Goal: Task Accomplishment & Management: Manage account settings

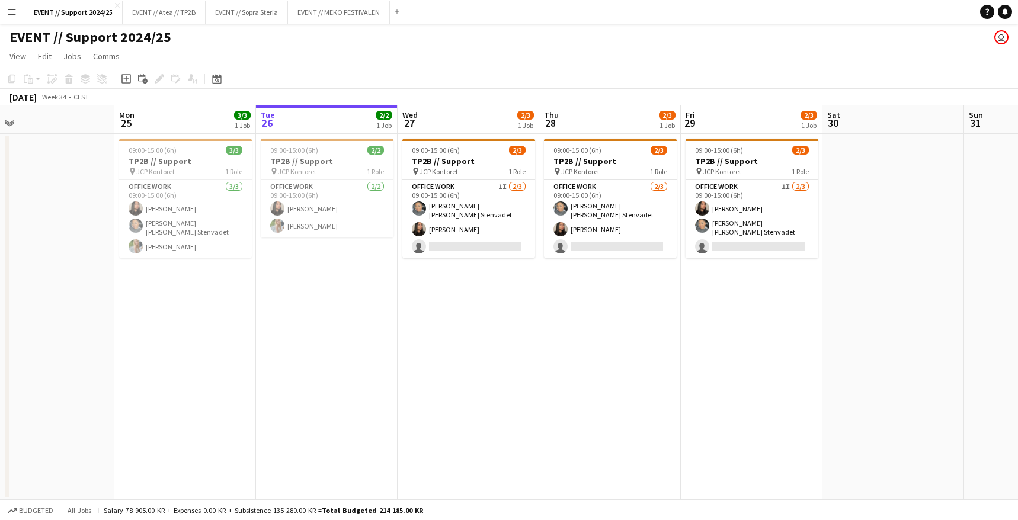
scroll to position [0, 478]
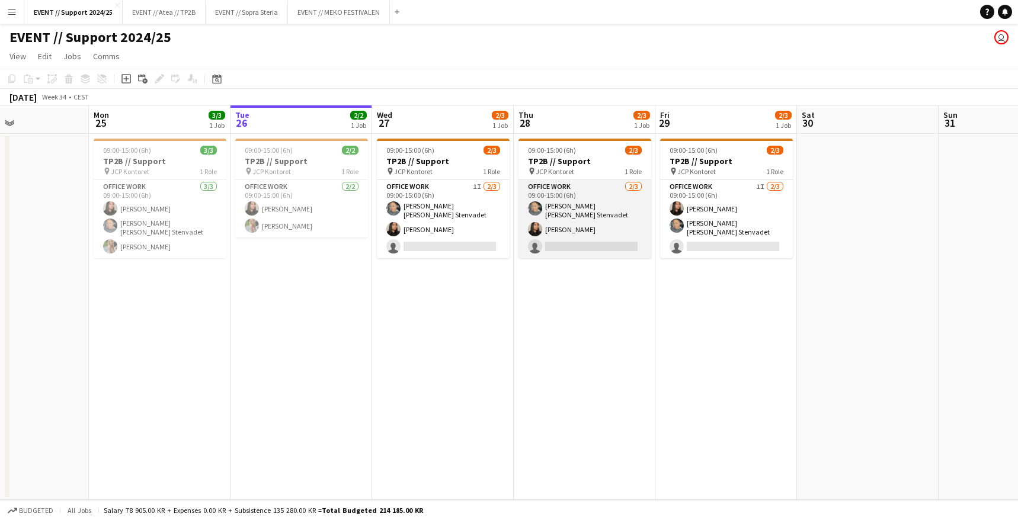
click at [542, 232] on app-card-role "Office work 2/3 09:00-15:00 (6h) Daniela Alejandra Eriksen Stenvadet Linda Ngo …" at bounding box center [585, 219] width 133 height 78
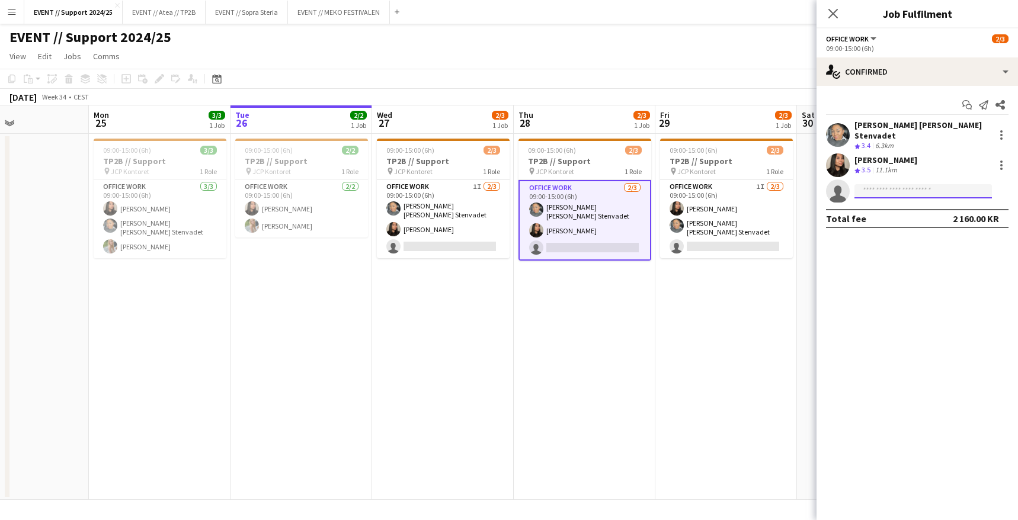
click at [905, 185] on input at bounding box center [924, 191] width 138 height 14
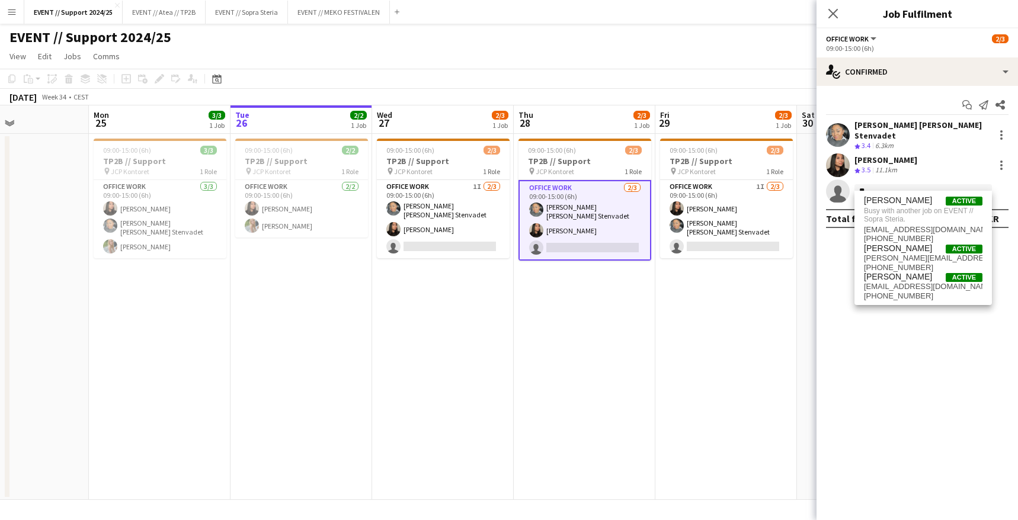
type input "*"
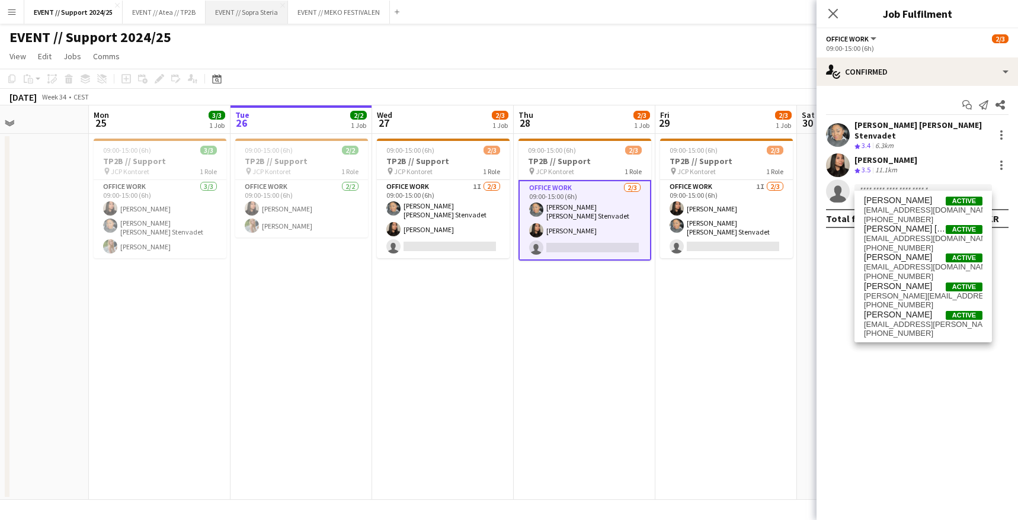
click at [246, 12] on button "EVENT // Sopra Steria Close" at bounding box center [247, 12] width 82 height 23
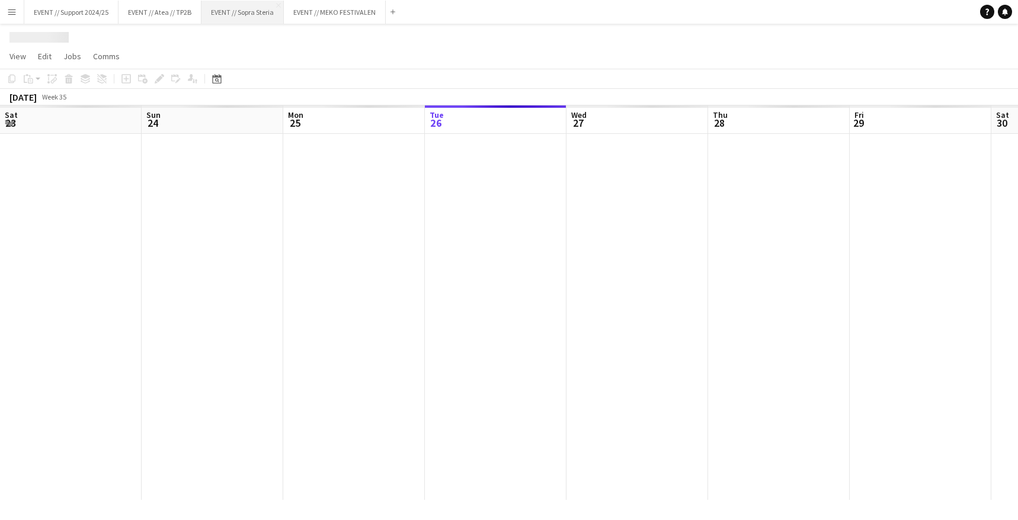
scroll to position [0, 283]
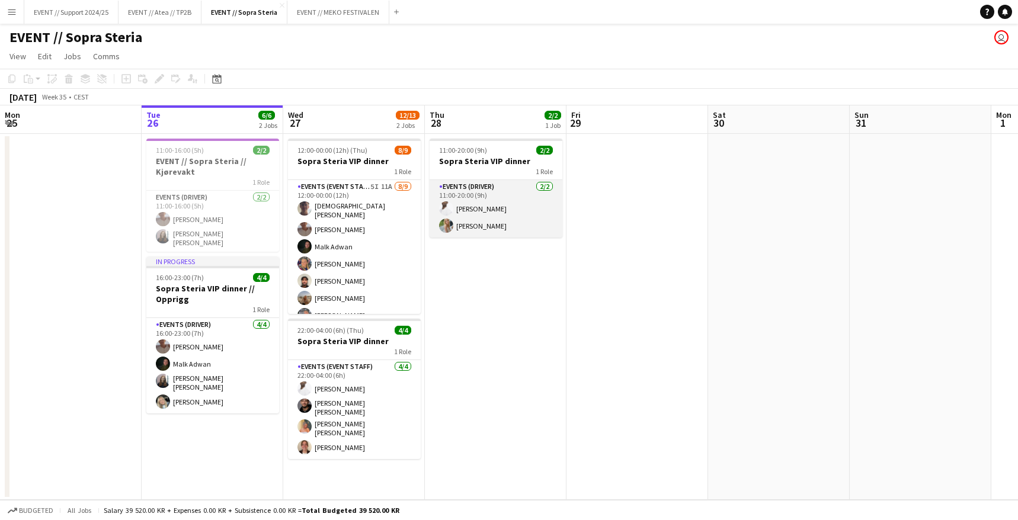
click at [497, 202] on app-card-role "Events (Driver) [DATE] 11:00-20:00 (9h) [PERSON_NAME] [PERSON_NAME]" at bounding box center [496, 208] width 133 height 57
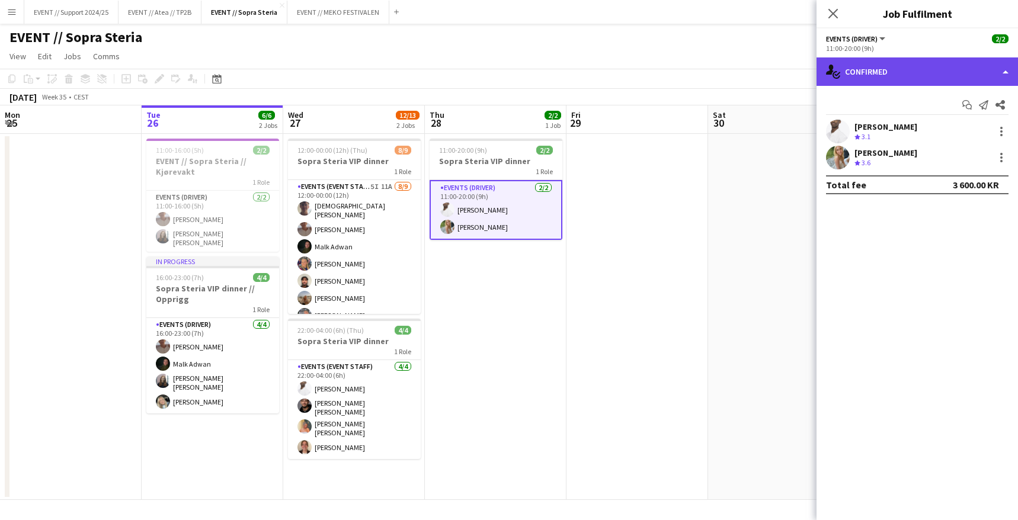
click at [945, 67] on div "single-neutral-actions-check-2 Confirmed" at bounding box center [918, 71] width 202 height 28
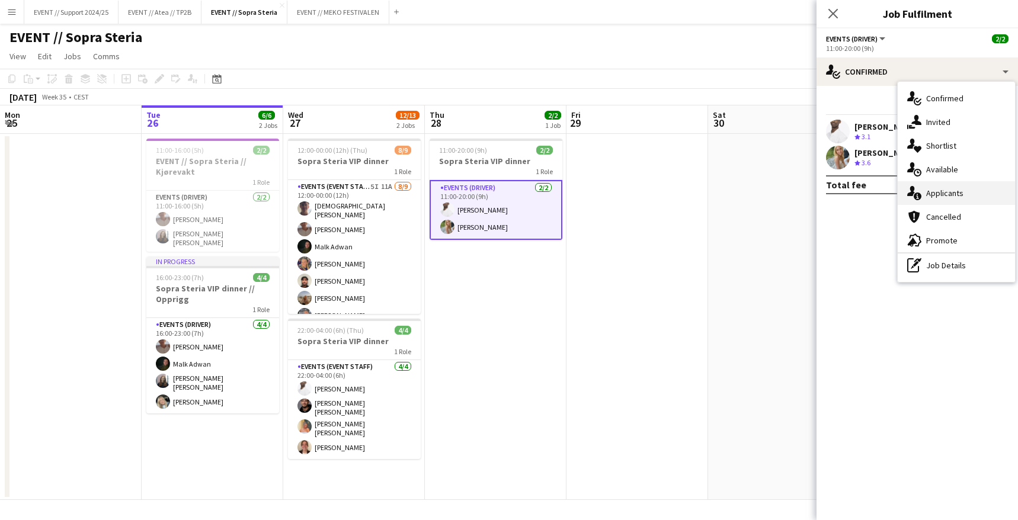
click at [953, 192] on div "single-neutral-actions-information Applicants" at bounding box center [956, 193] width 117 height 24
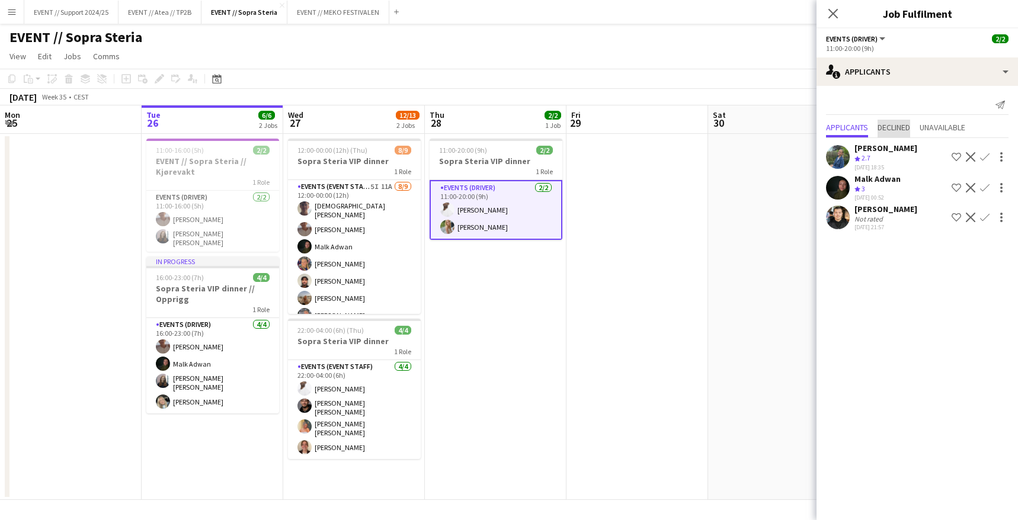
click at [902, 128] on span "Declined" at bounding box center [894, 127] width 33 height 8
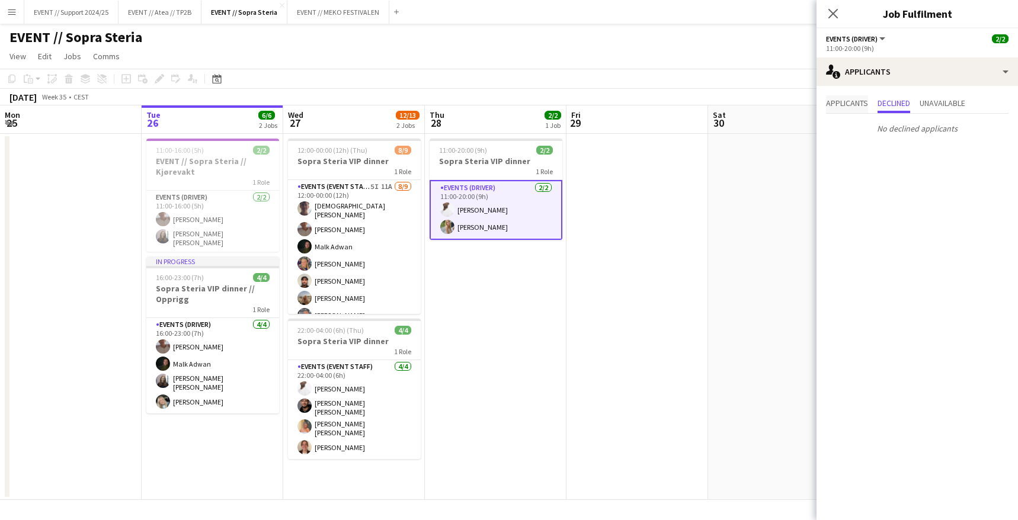
click at [843, 100] on span "Applicants" at bounding box center [847, 103] width 42 height 8
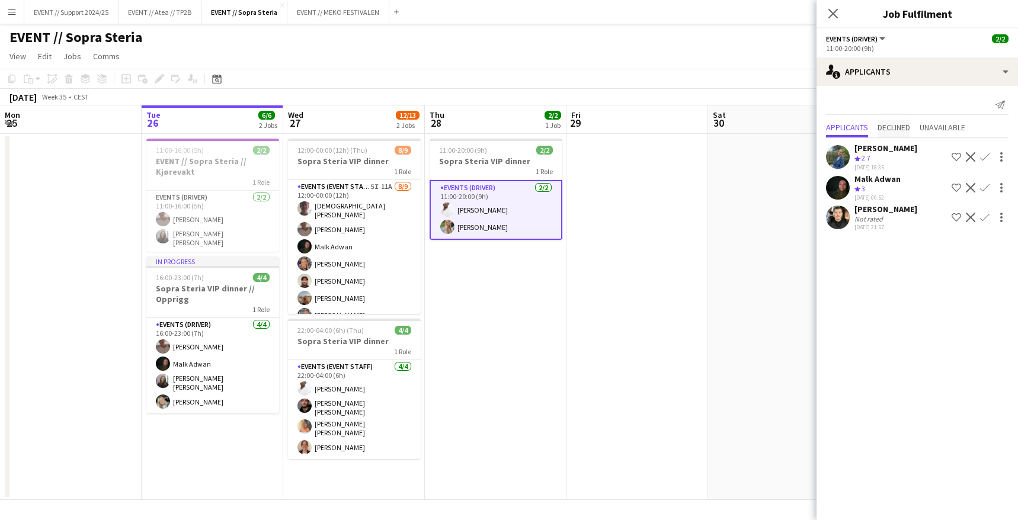
click at [900, 127] on span "Declined" at bounding box center [894, 127] width 33 height 8
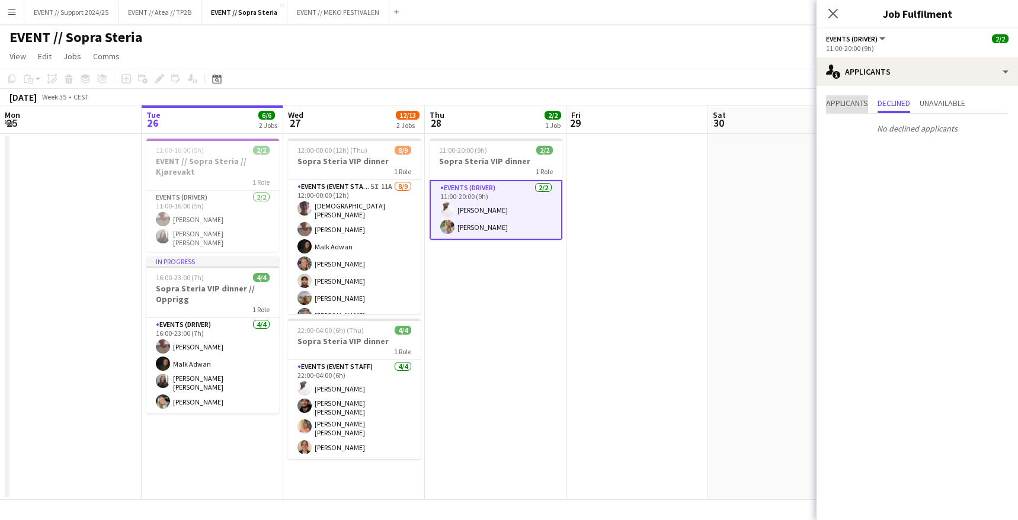
click at [858, 106] on span "Applicants" at bounding box center [847, 103] width 42 height 8
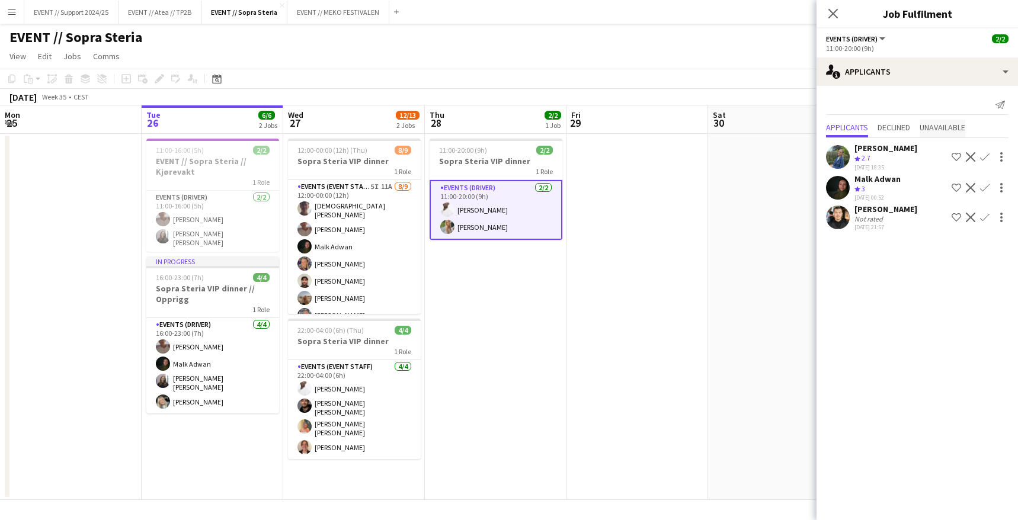
click at [939, 126] on span "Unavailable" at bounding box center [943, 127] width 46 height 8
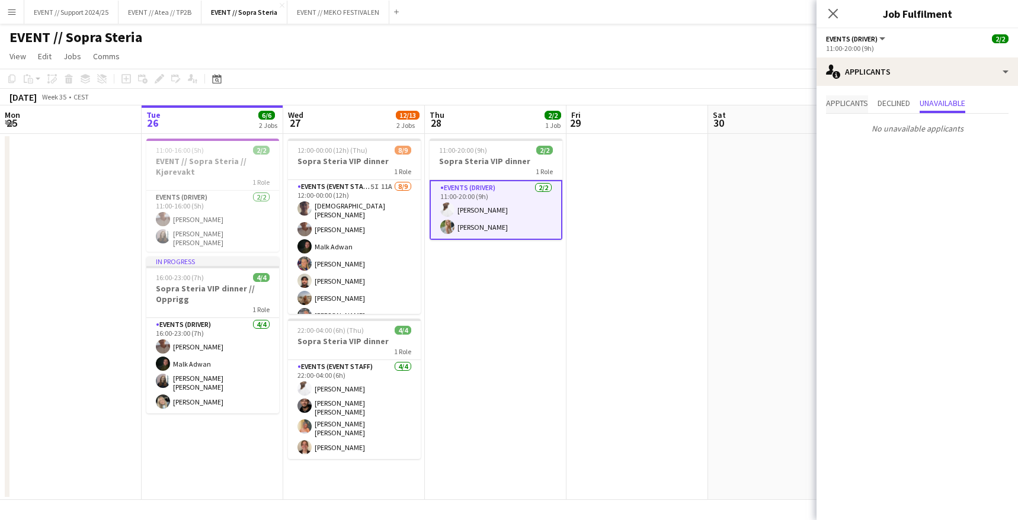
click at [846, 103] on span "Applicants" at bounding box center [847, 103] width 42 height 8
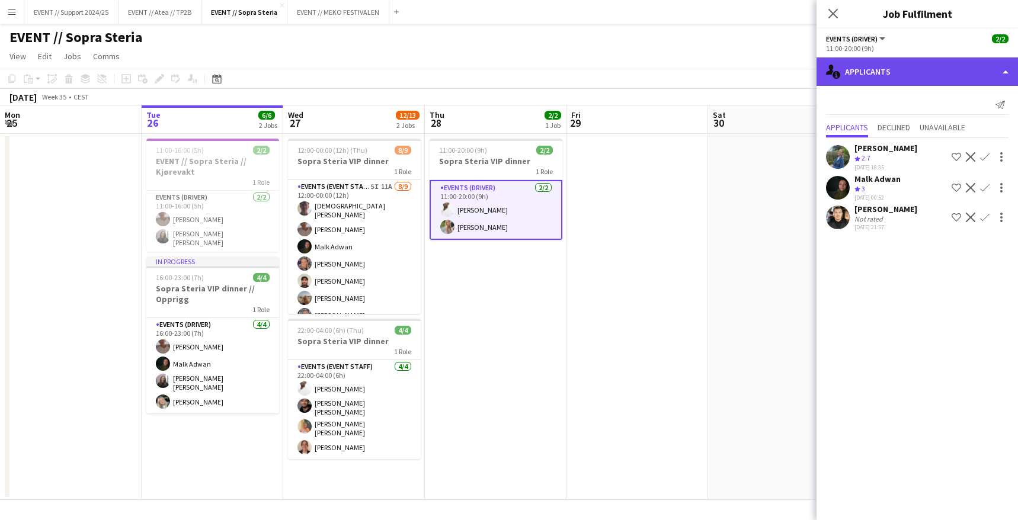
click at [904, 75] on div "single-neutral-actions-information Applicants" at bounding box center [918, 71] width 202 height 28
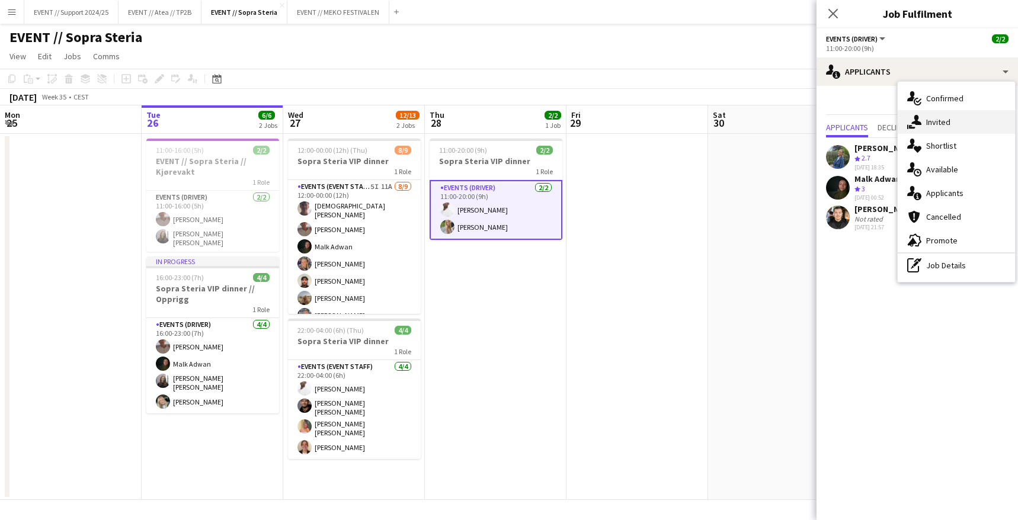
click at [937, 123] on div "single-neutral-actions-share-1 Invited" at bounding box center [956, 122] width 117 height 24
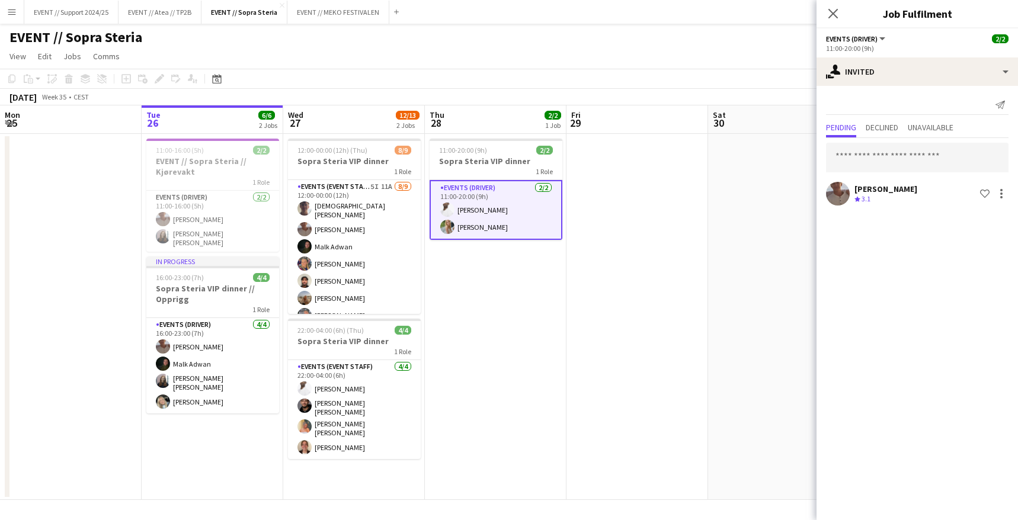
click at [834, 187] on app-user-avatar at bounding box center [838, 194] width 24 height 24
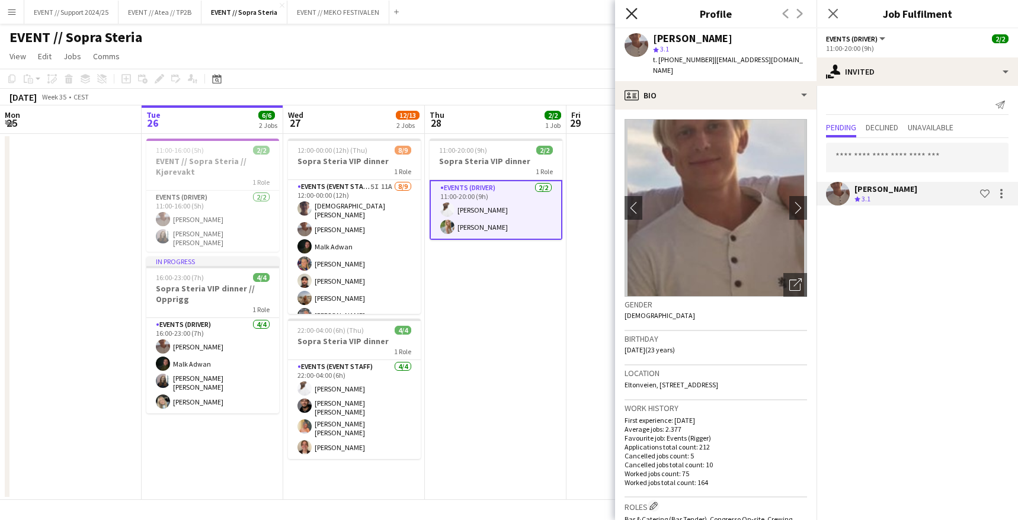
click at [630, 13] on icon "Close pop-in" at bounding box center [631, 13] width 11 height 11
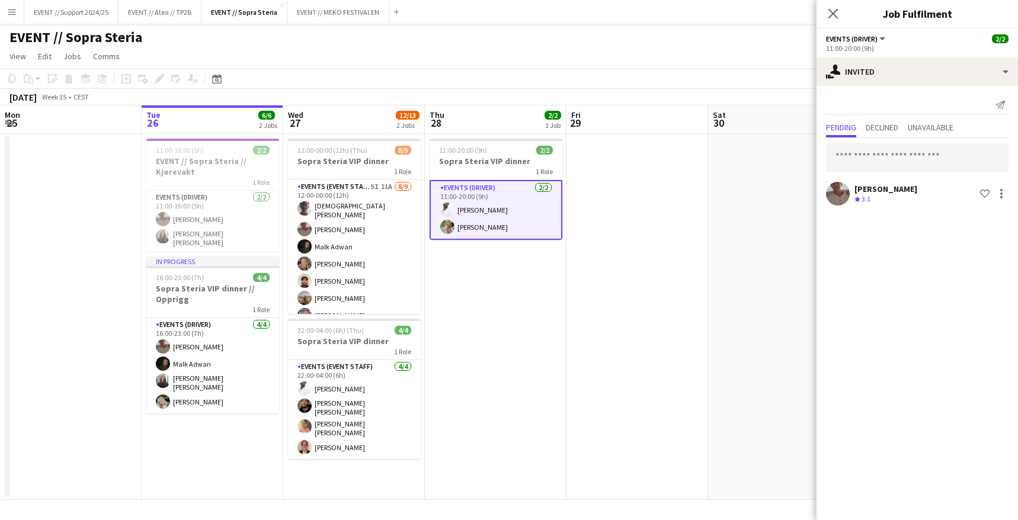
click at [501, 289] on app-date-cell "11:00-20:00 (9h) 2/2 Sopra Steria VIP dinner 1 Role Events (Driver) 2/2 11:00-2…" at bounding box center [496, 317] width 142 height 366
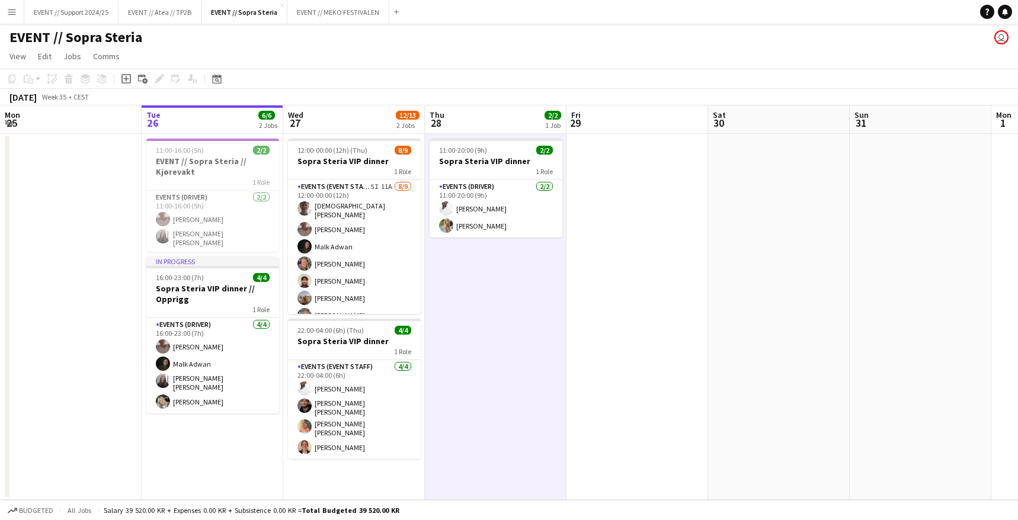
click at [635, 216] on app-date-cell at bounding box center [638, 317] width 142 height 366
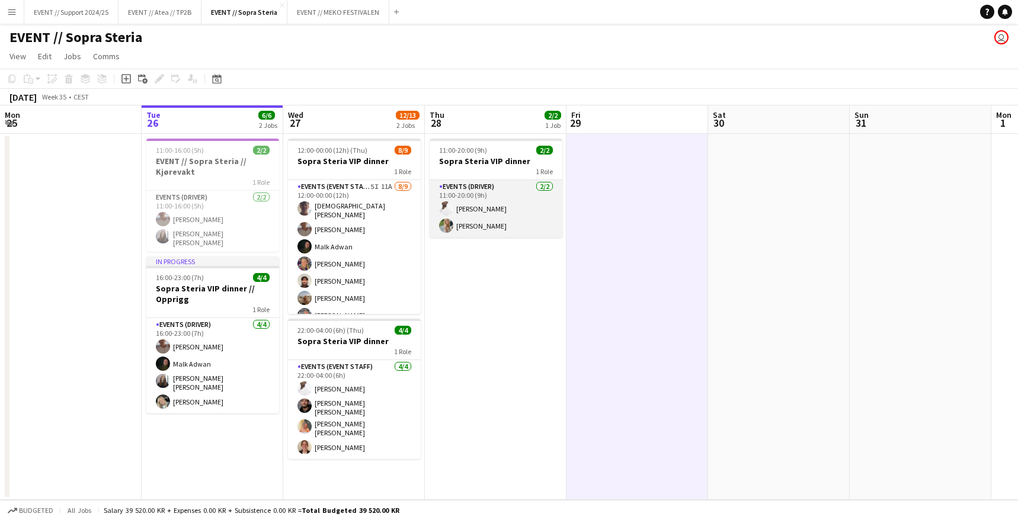
click at [506, 193] on app-card-role "Events (Driver) [DATE] 11:00-20:00 (9h) [PERSON_NAME] [PERSON_NAME]" at bounding box center [496, 208] width 133 height 57
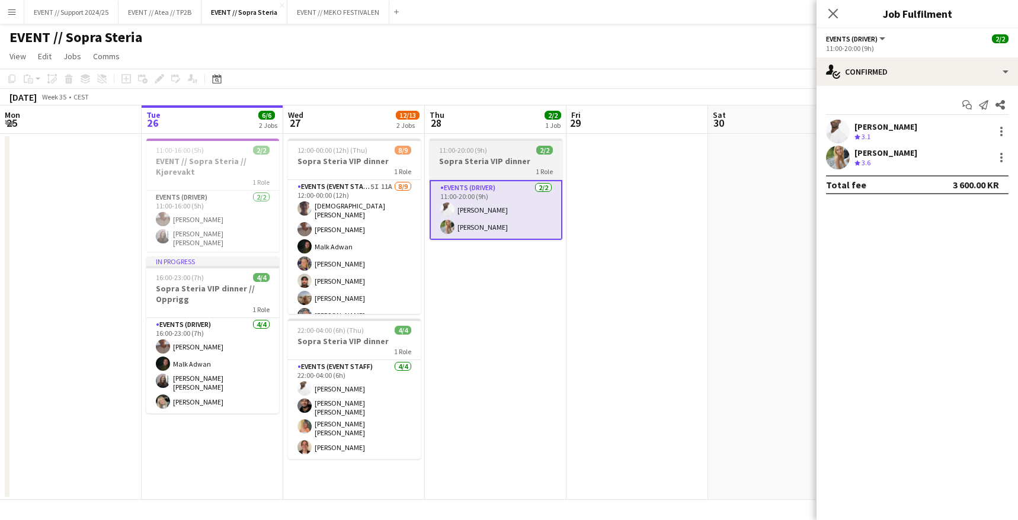
click at [492, 157] on h3 "Sopra Steria VIP dinner" at bounding box center [496, 161] width 133 height 11
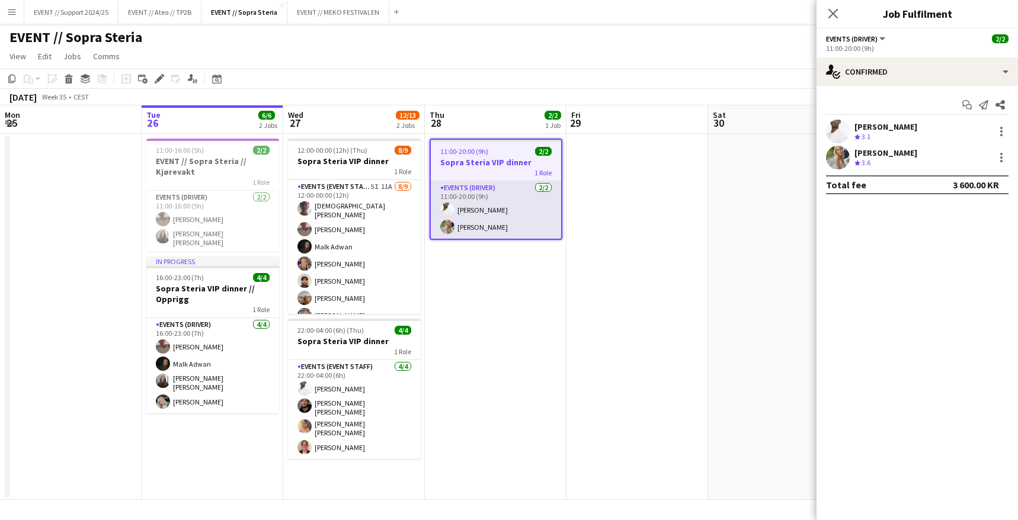
click at [505, 207] on app-card-role "Events (Driver) [DATE] 11:00-20:00 (9h) [PERSON_NAME] [PERSON_NAME]" at bounding box center [496, 209] width 130 height 57
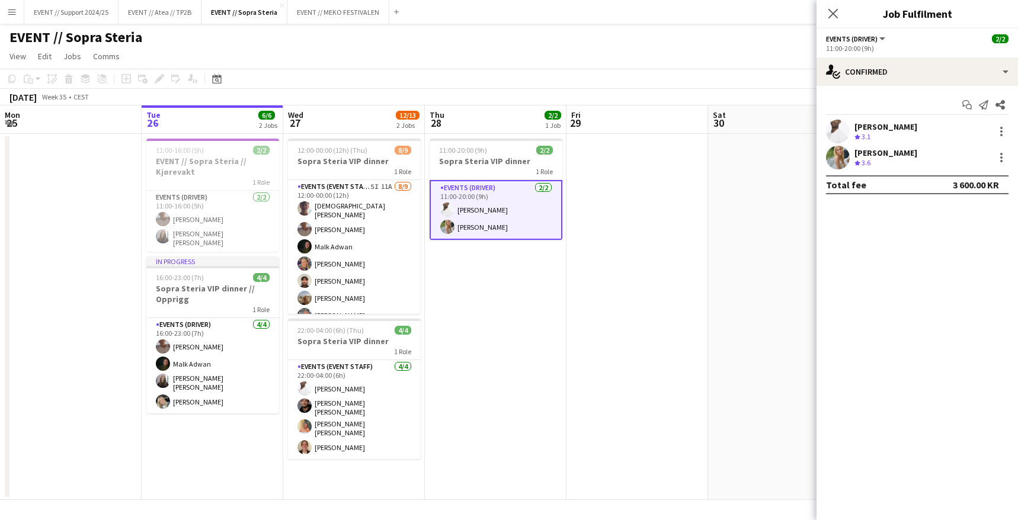
click at [631, 206] on app-date-cell at bounding box center [638, 317] width 142 height 366
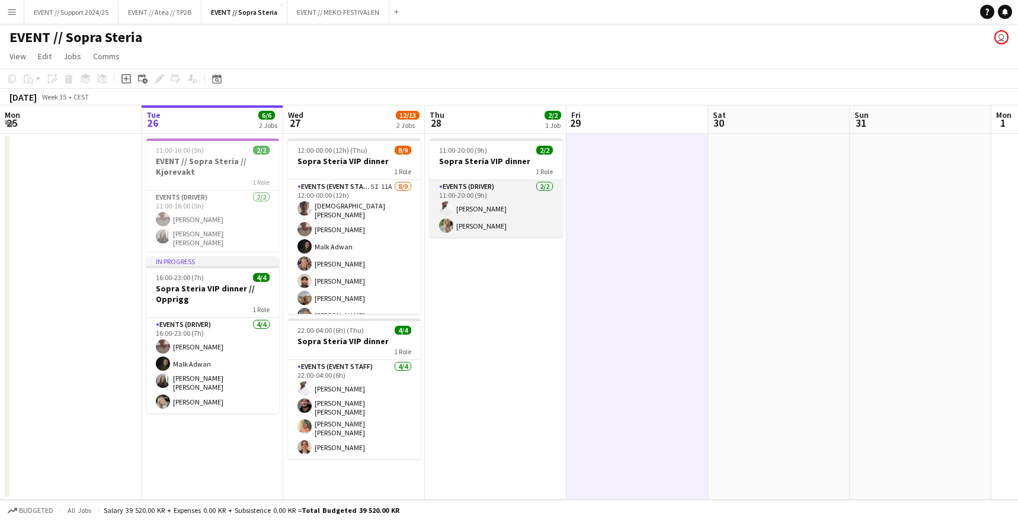
click at [486, 212] on app-card-role "Events (Driver) [DATE] 11:00-20:00 (9h) [PERSON_NAME] [PERSON_NAME]" at bounding box center [496, 208] width 133 height 57
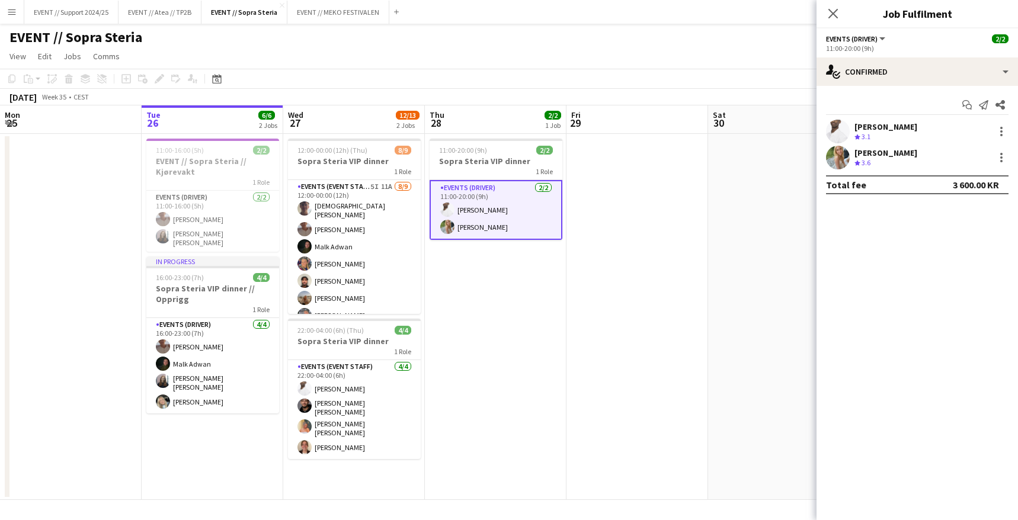
click at [830, 127] on app-user-avatar at bounding box center [838, 132] width 24 height 24
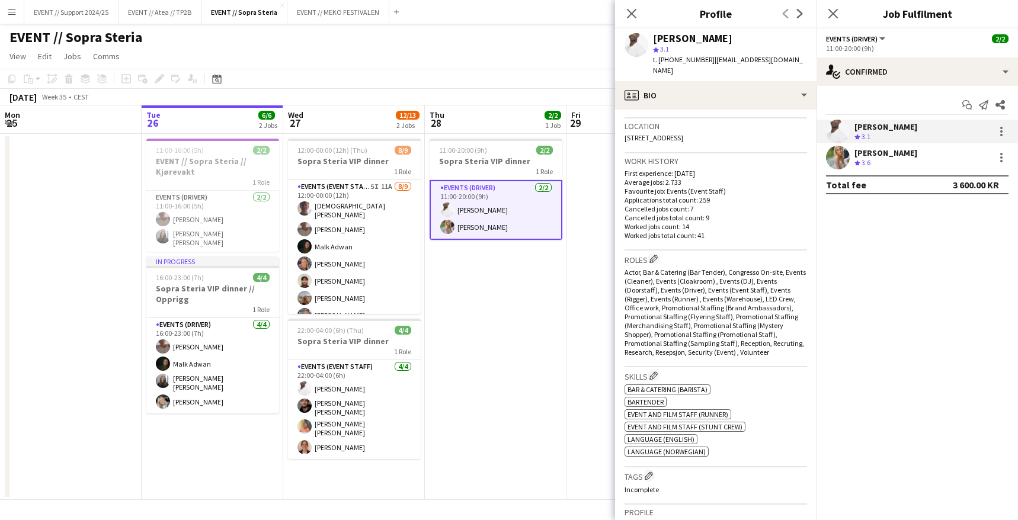
scroll to position [362, 0]
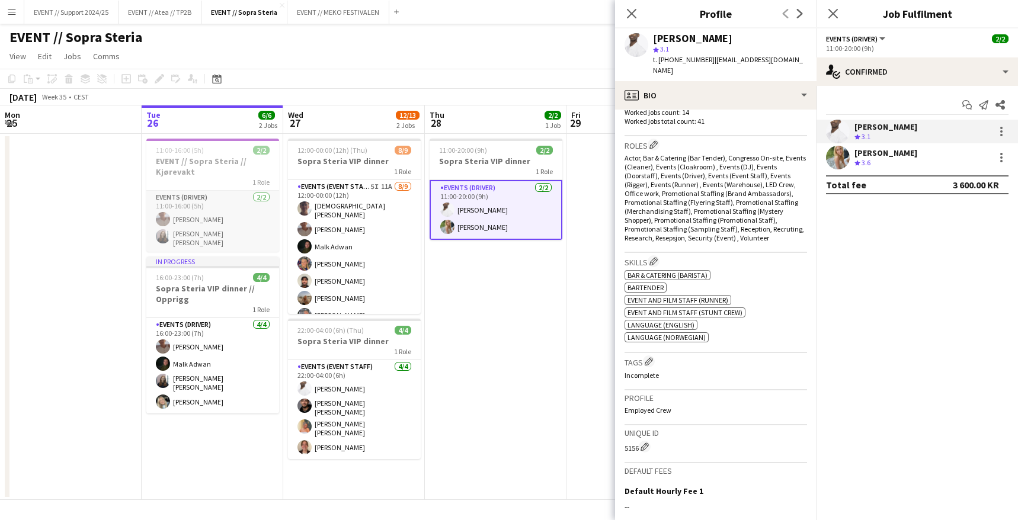
click at [218, 221] on app-card-role "Events (Driver) 2/2 11:00-16:00 (5h) Charlie Thomassen Helene Sofie Braaten" at bounding box center [212, 221] width 133 height 61
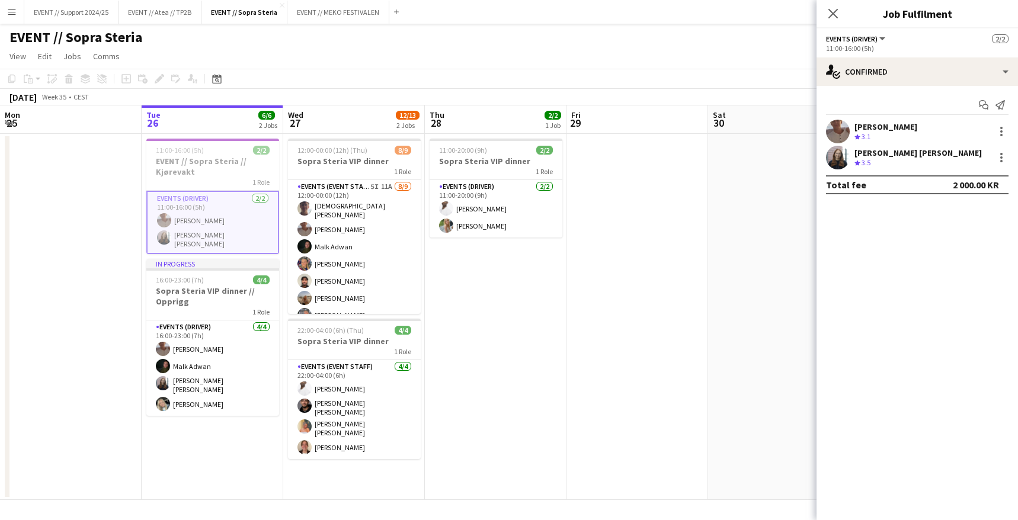
click at [839, 159] on app-user-avatar at bounding box center [838, 158] width 24 height 24
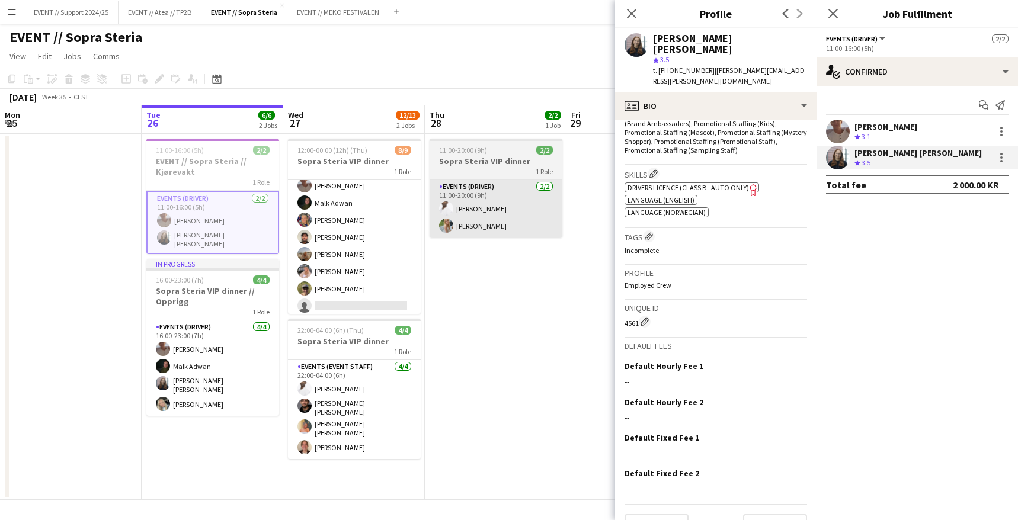
scroll to position [5, 2]
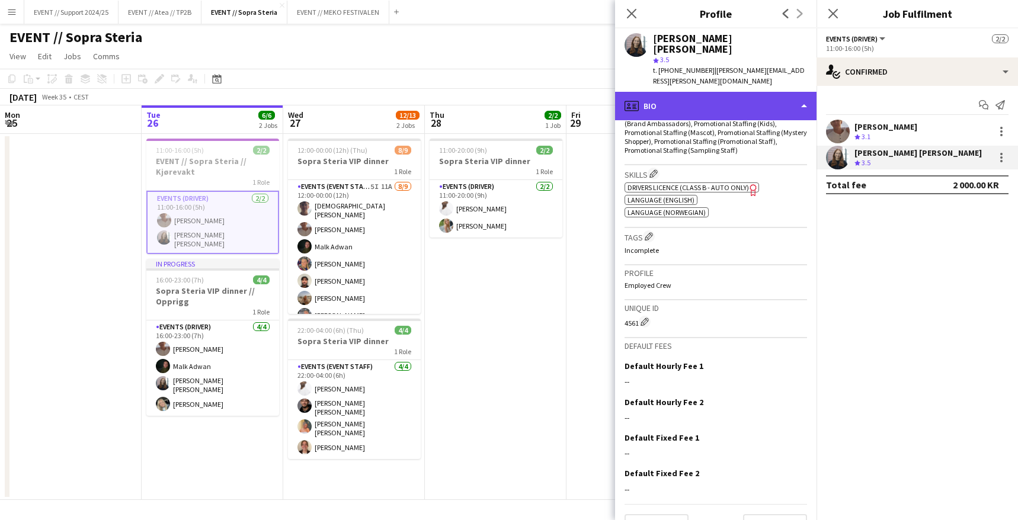
click at [782, 92] on div "profile Bio" at bounding box center [716, 106] width 202 height 28
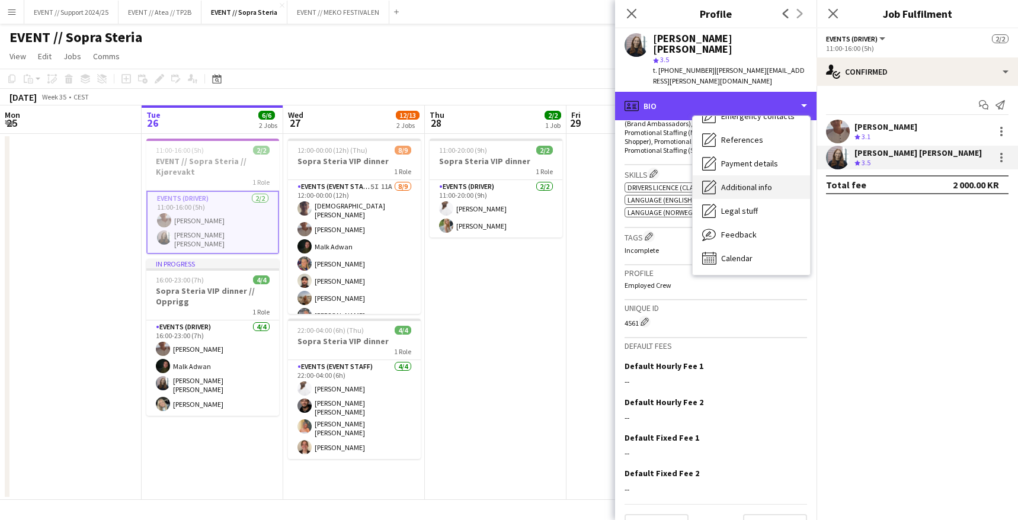
scroll to position [0, 0]
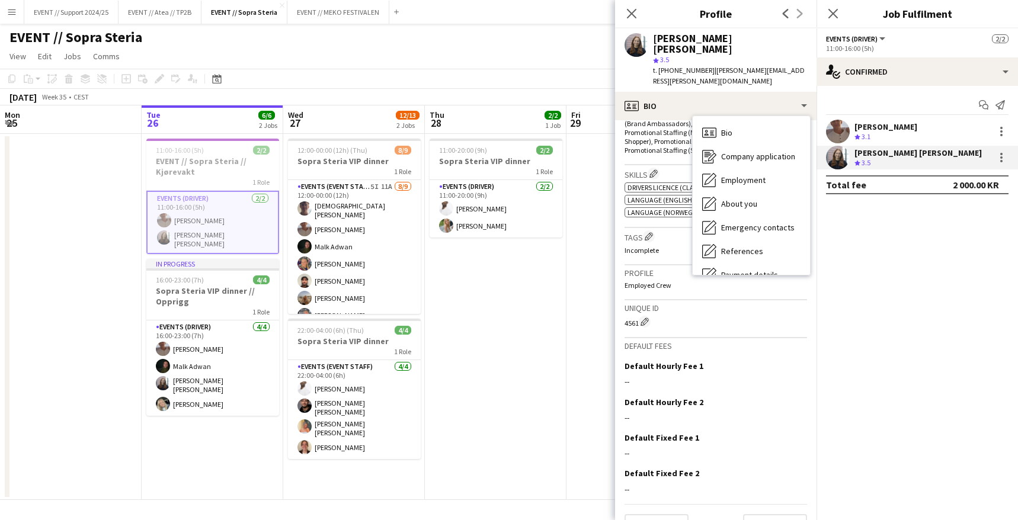
click at [730, 341] on h3 "Default fees" at bounding box center [716, 346] width 183 height 11
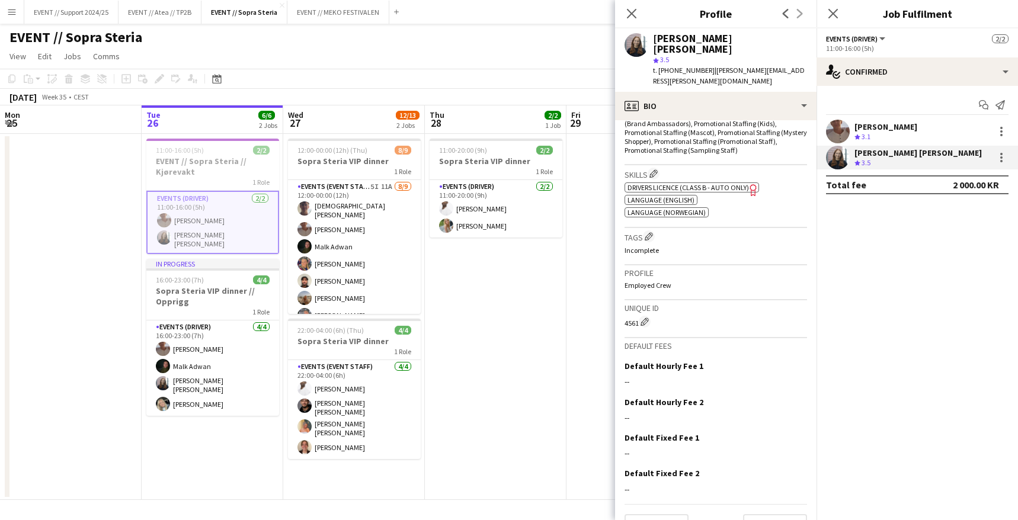
scroll to position [405, 0]
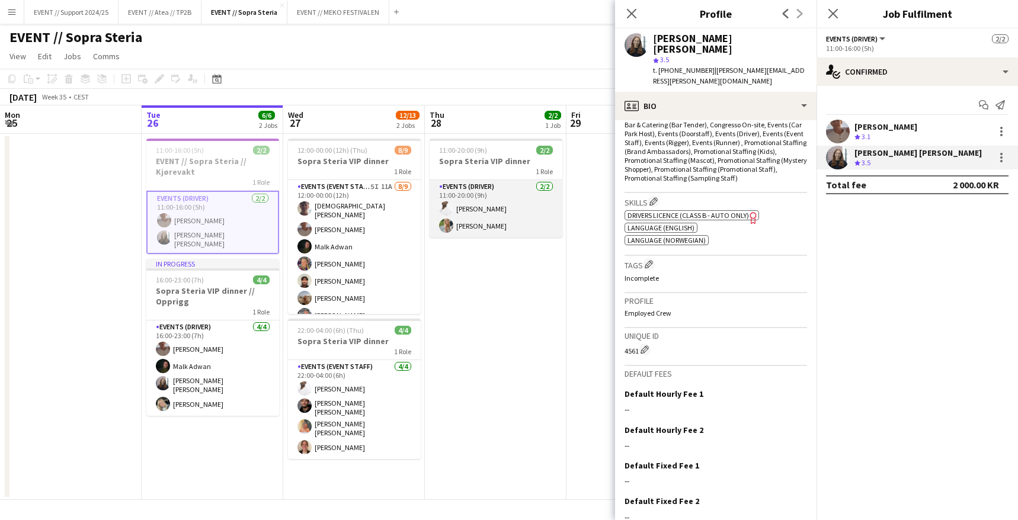
click at [510, 206] on app-card-role "Events (Driver) [DATE] 11:00-20:00 (9h) [PERSON_NAME] [PERSON_NAME]" at bounding box center [496, 208] width 133 height 57
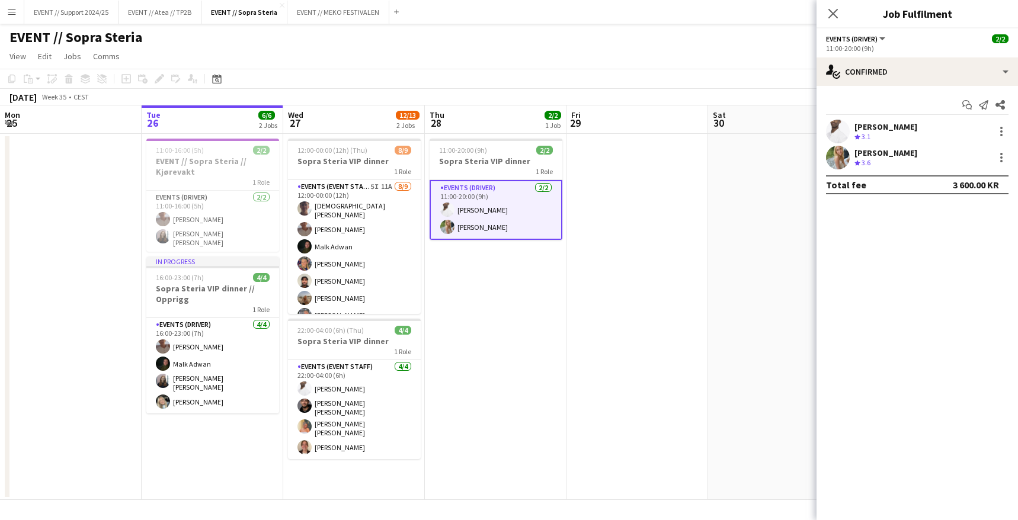
click at [838, 153] on app-user-avatar at bounding box center [838, 158] width 24 height 24
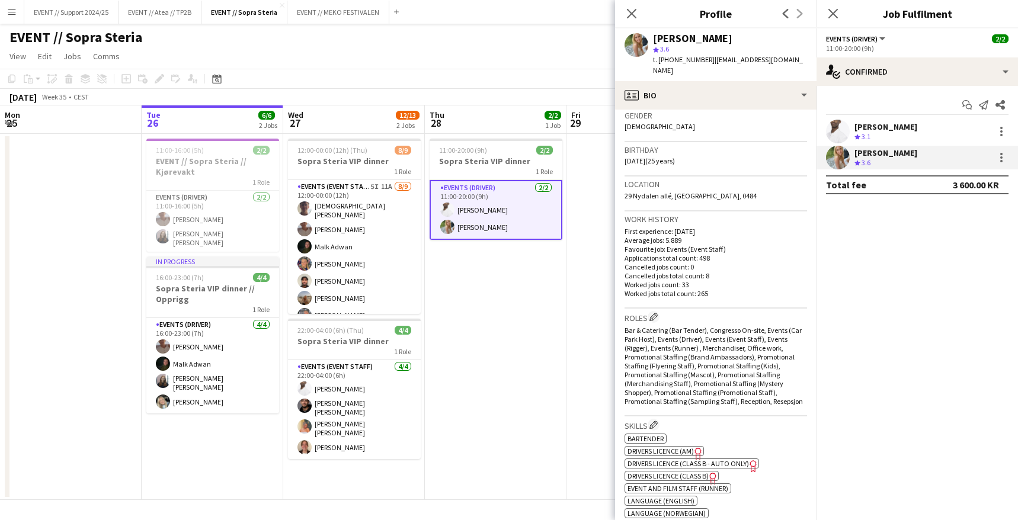
scroll to position [116, 0]
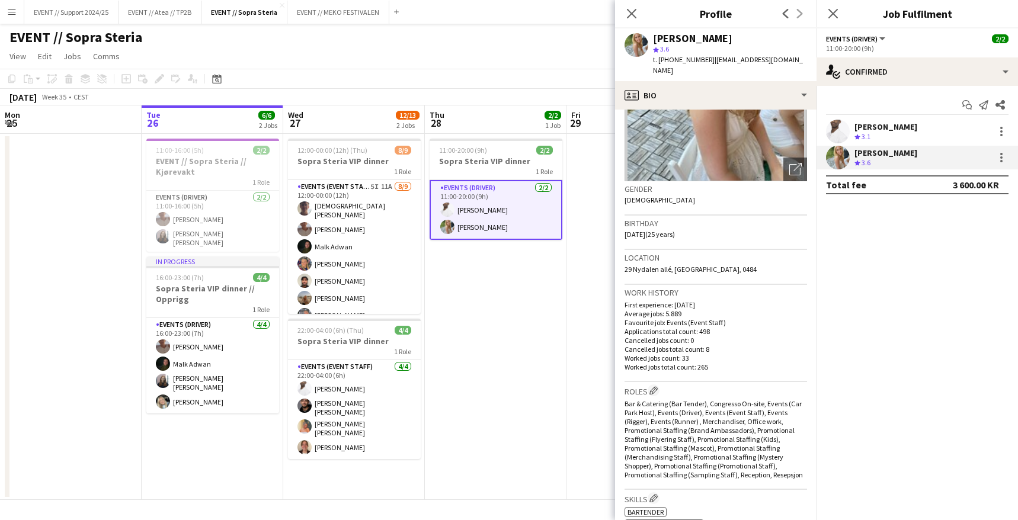
click at [838, 120] on app-user-avatar at bounding box center [838, 132] width 24 height 24
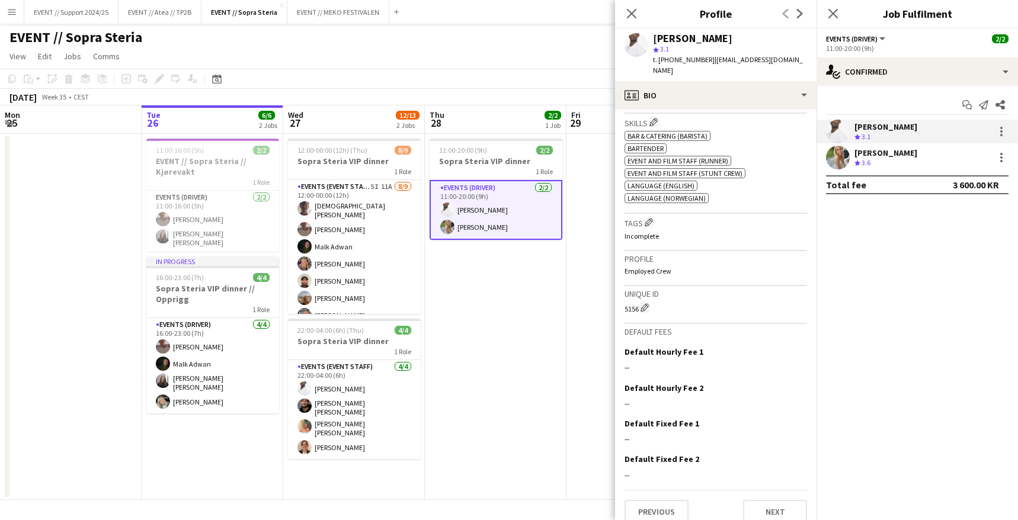
scroll to position [157, 0]
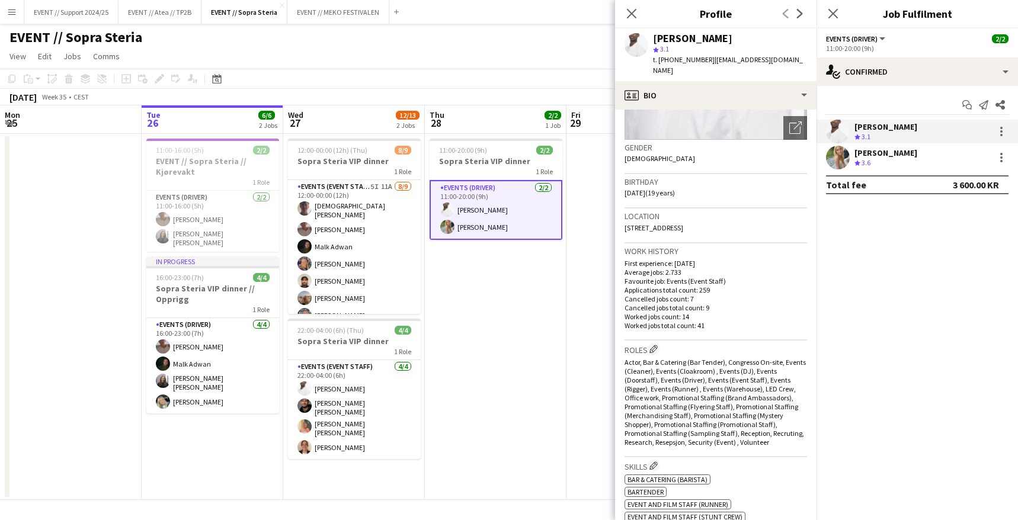
drag, startPoint x: 494, startPoint y: 277, endPoint x: 480, endPoint y: 238, distance: 41.6
click at [493, 277] on app-date-cell "11:00-20:00 (9h) 2/2 Sopra Steria VIP dinner 1 Role Events (Driver) 2/2 11:00-2…" at bounding box center [496, 317] width 142 height 366
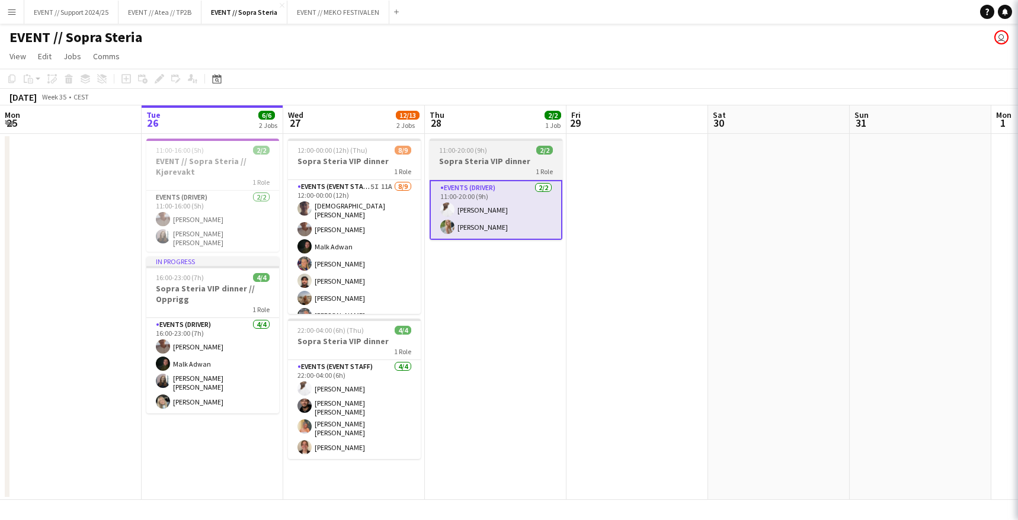
scroll to position [0, 284]
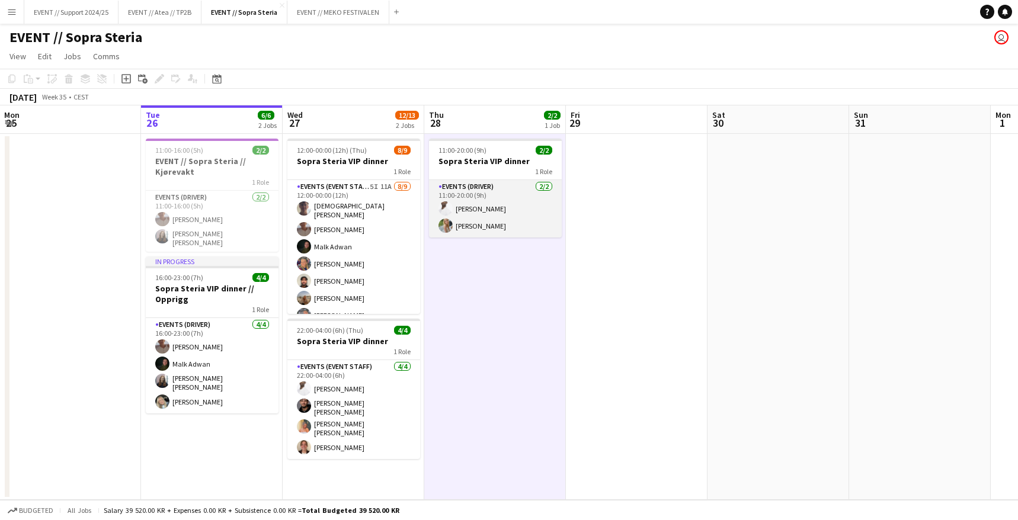
click at [486, 204] on app-card-role "Events (Driver) [DATE] 11:00-20:00 (9h) [PERSON_NAME] [PERSON_NAME]" at bounding box center [495, 208] width 133 height 57
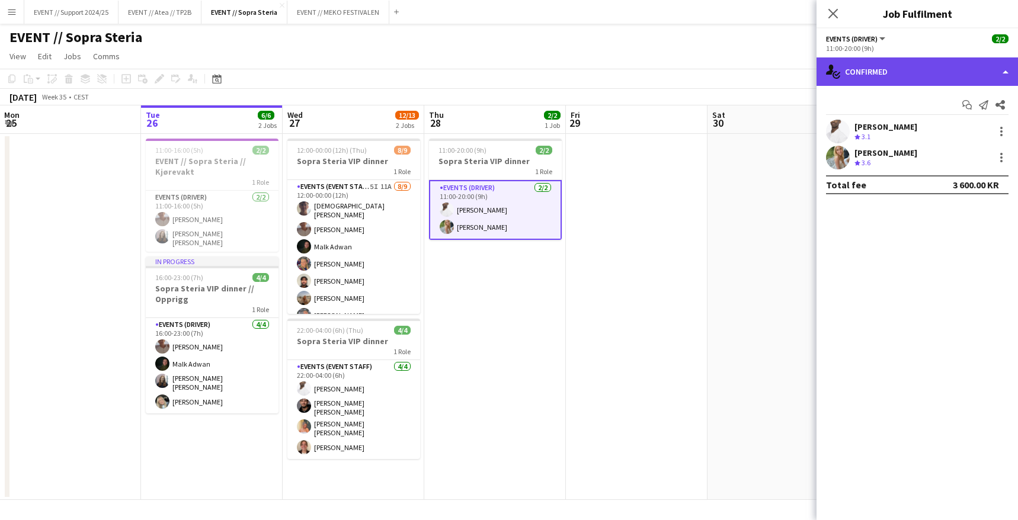
click at [925, 67] on div "single-neutral-actions-check-2 Confirmed" at bounding box center [918, 71] width 202 height 28
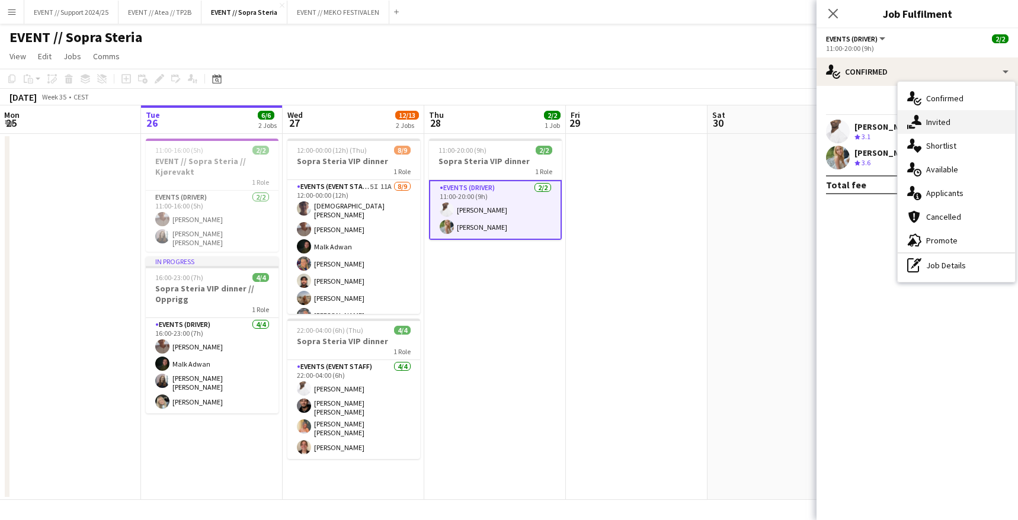
click at [950, 116] on div "single-neutral-actions-share-1 Invited" at bounding box center [956, 122] width 117 height 24
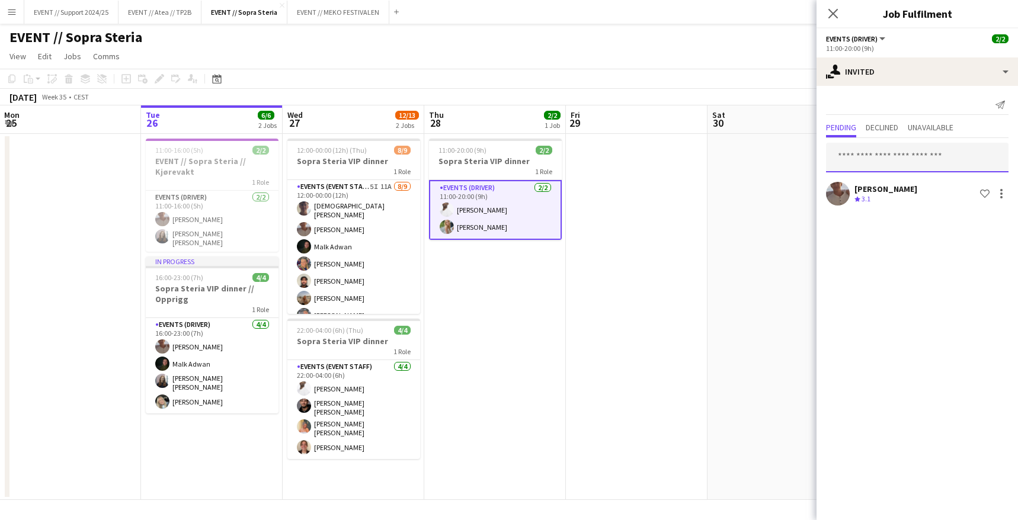
click at [891, 151] on input "text" at bounding box center [917, 158] width 183 height 30
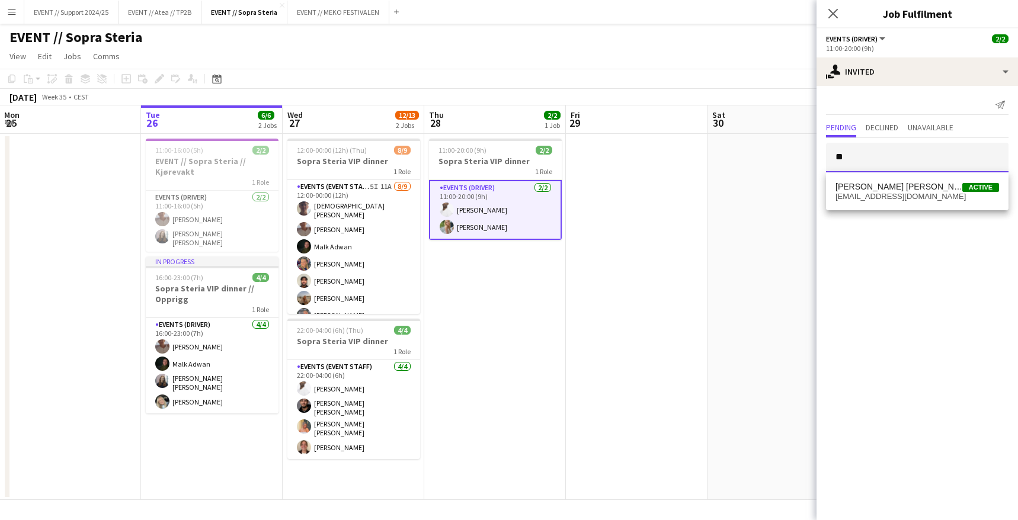
type input "*"
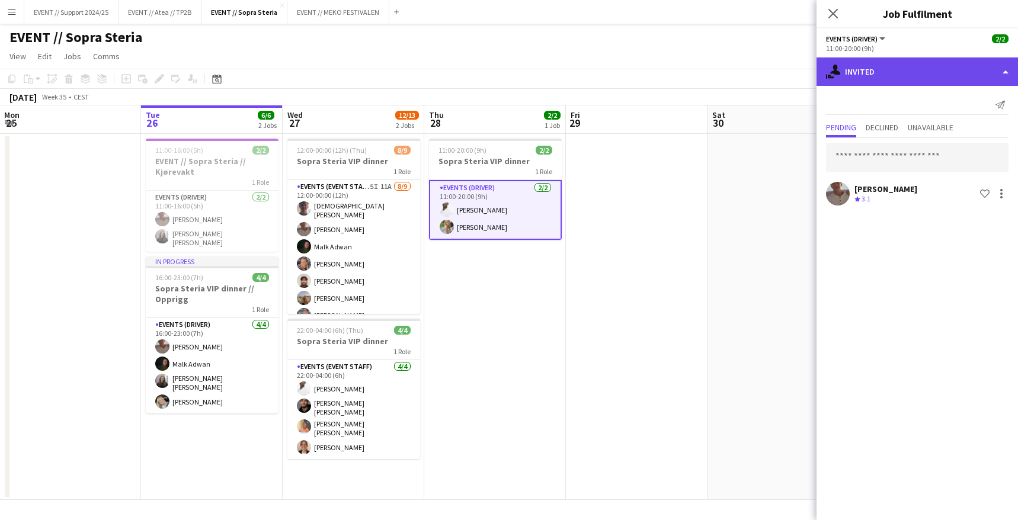
click at [905, 73] on div "single-neutral-actions-share-1 Invited" at bounding box center [918, 71] width 202 height 28
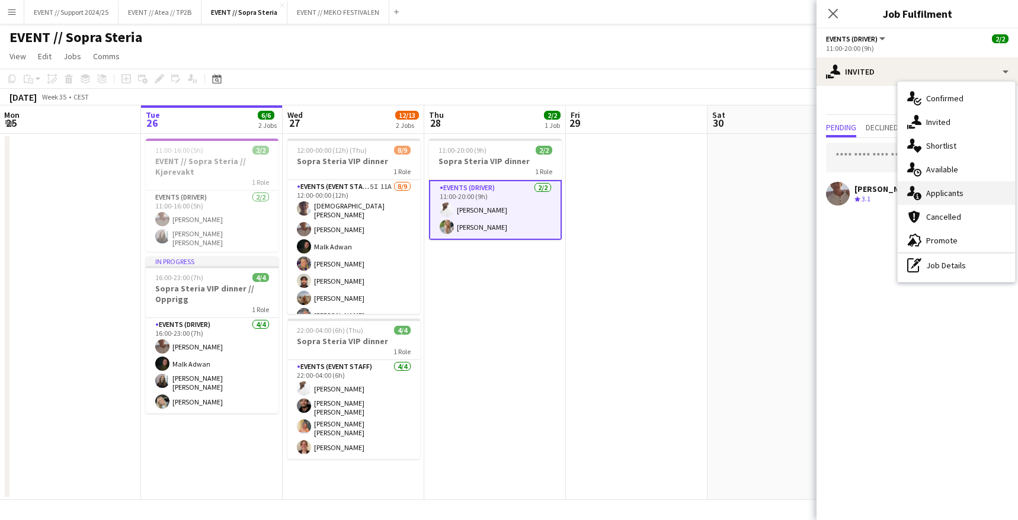
click at [948, 187] on div "single-neutral-actions-information Applicants" at bounding box center [956, 193] width 117 height 24
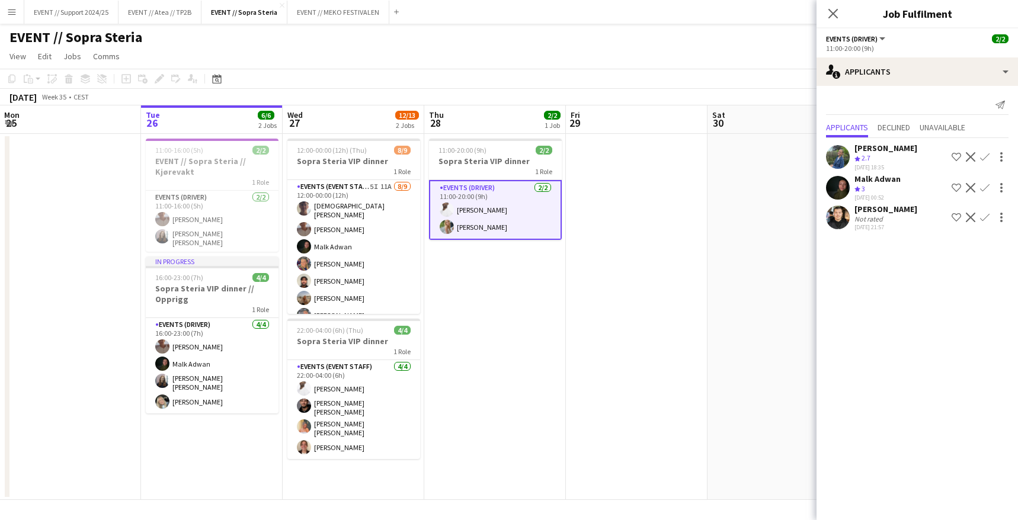
click at [835, 211] on app-user-avatar at bounding box center [838, 218] width 24 height 24
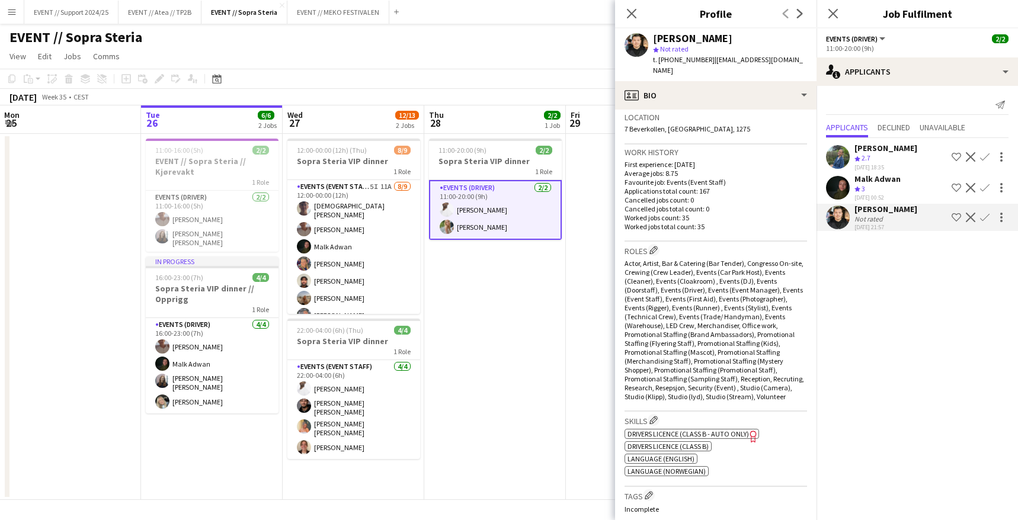
scroll to position [363, 0]
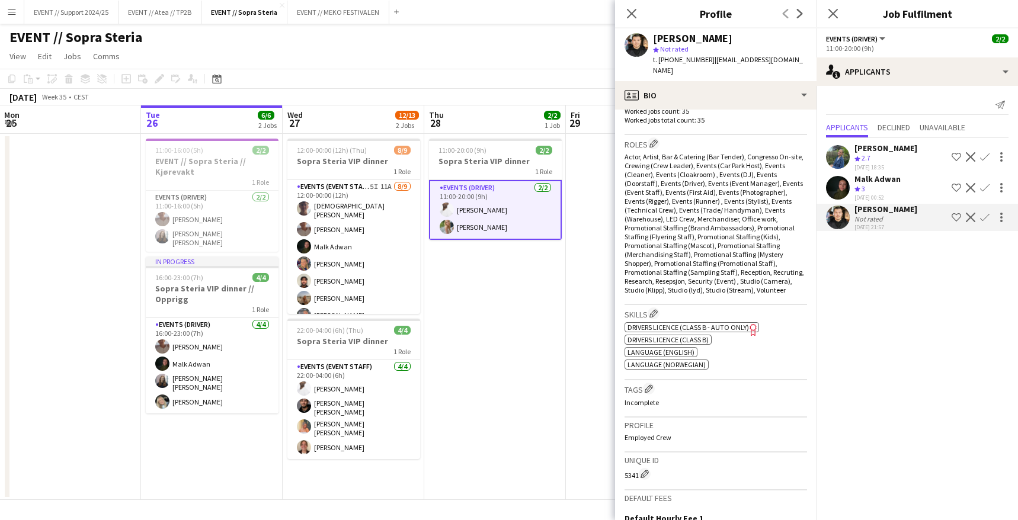
click at [833, 180] on app-user-avatar at bounding box center [838, 188] width 24 height 24
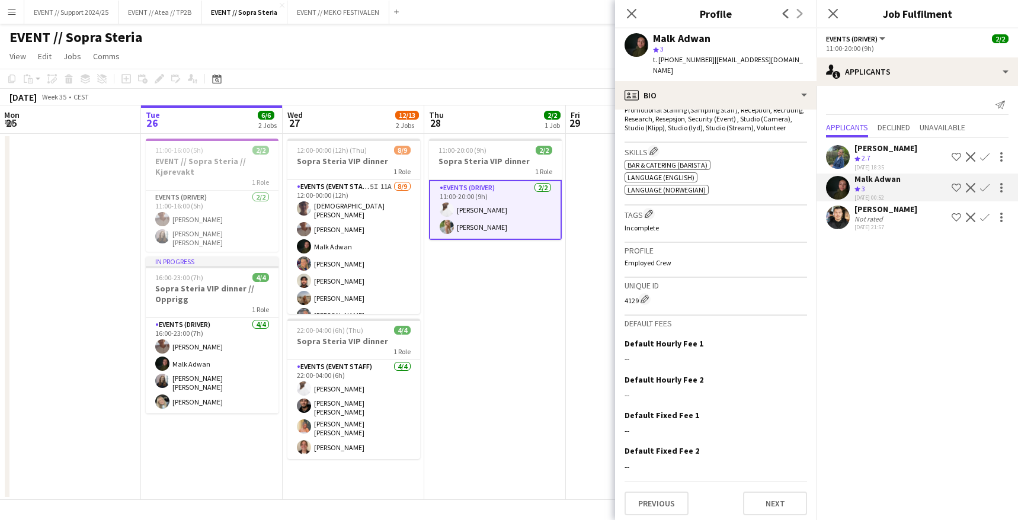
scroll to position [292, 0]
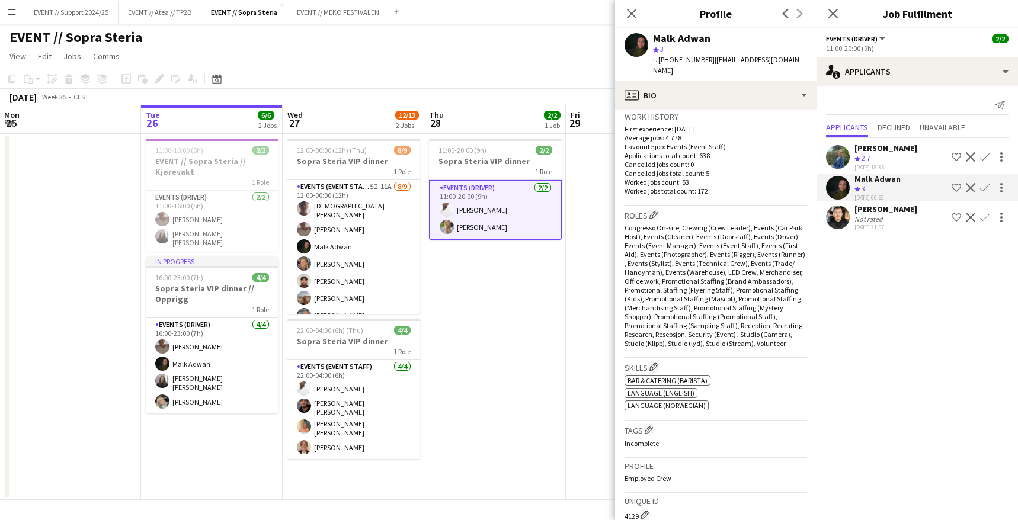
click at [838, 154] on app-user-avatar at bounding box center [838, 157] width 24 height 24
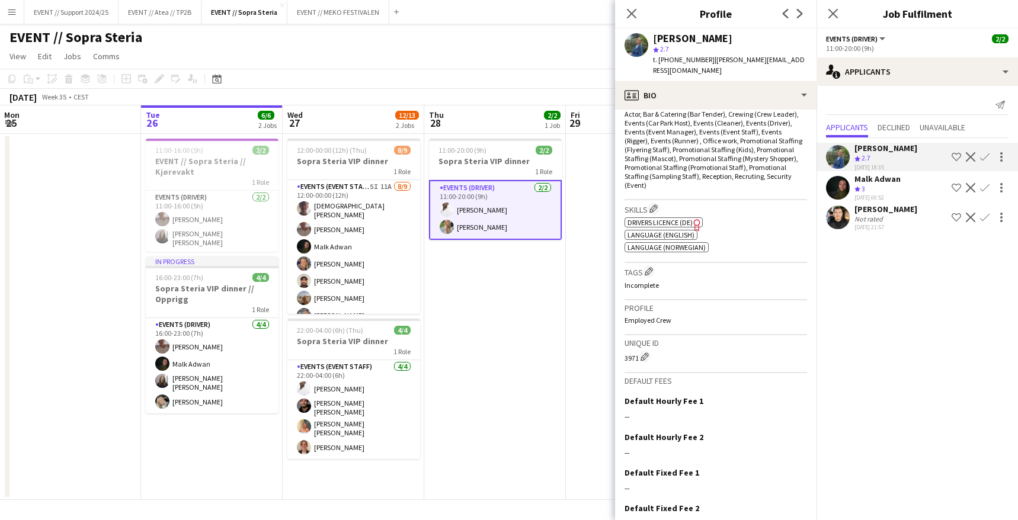
scroll to position [429, 0]
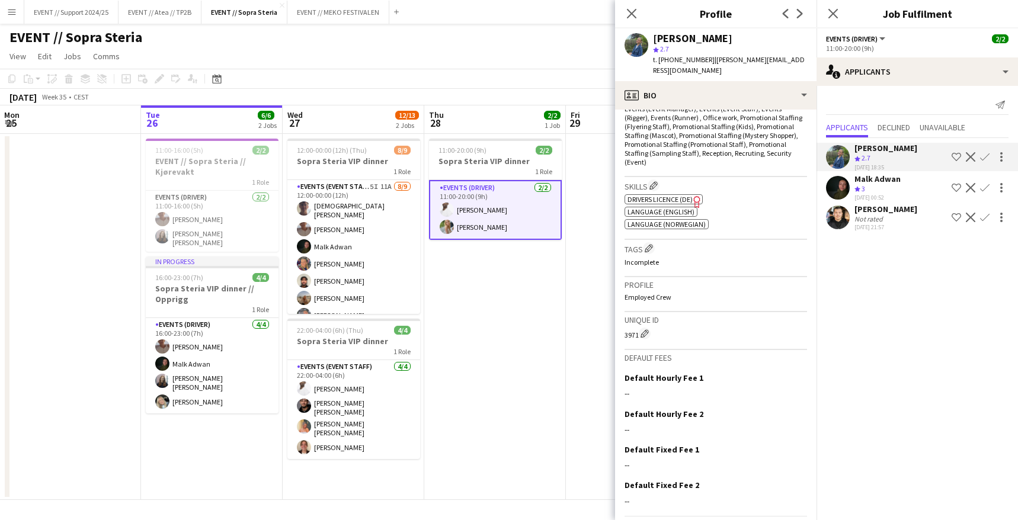
click at [490, 285] on app-date-cell "11:00-20:00 (9h) 2/2 Sopra Steria VIP dinner 1 Role Events (Driver) 2/2 11:00-2…" at bounding box center [495, 317] width 142 height 366
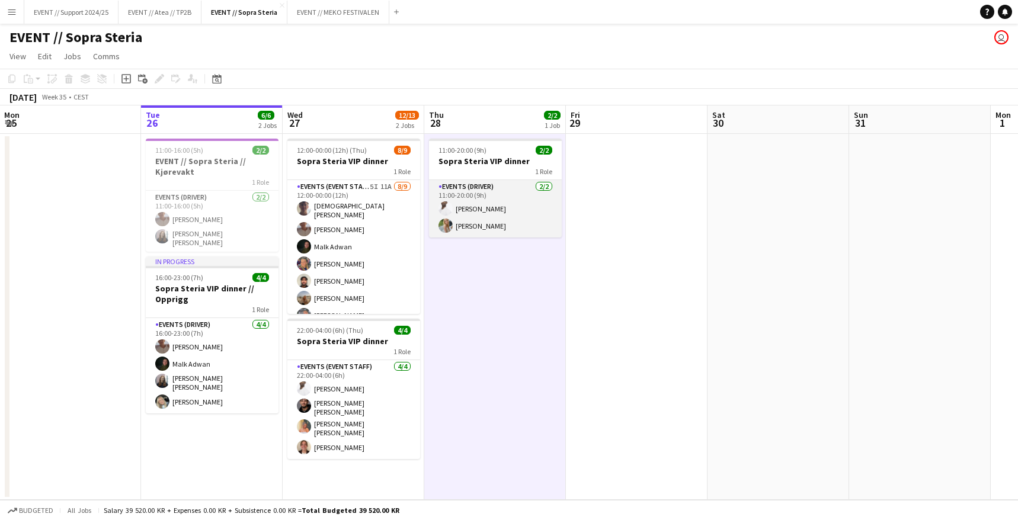
click at [489, 199] on app-card-role "Events (Driver) [DATE] 11:00-20:00 (9h) [PERSON_NAME] [PERSON_NAME]" at bounding box center [495, 208] width 133 height 57
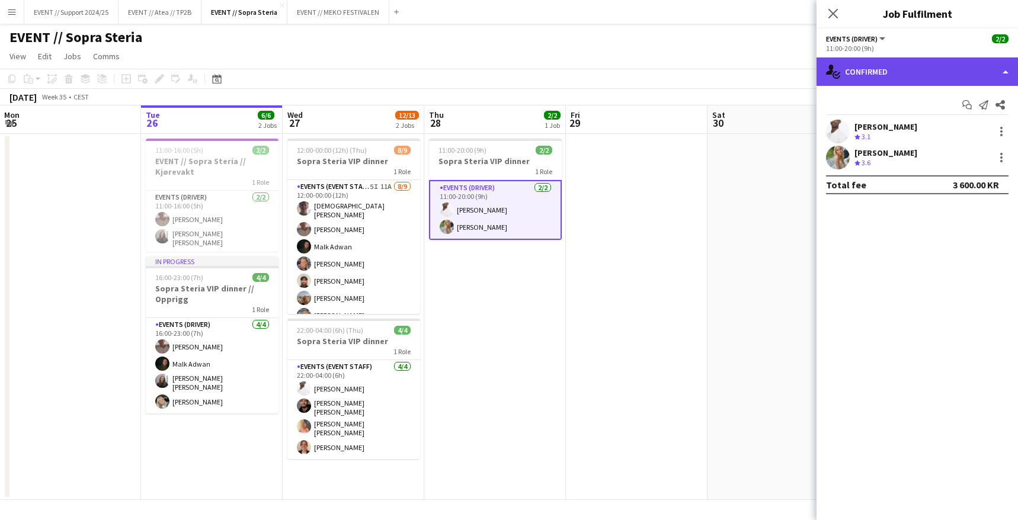
click at [861, 76] on div "single-neutral-actions-check-2 Confirmed" at bounding box center [918, 71] width 202 height 28
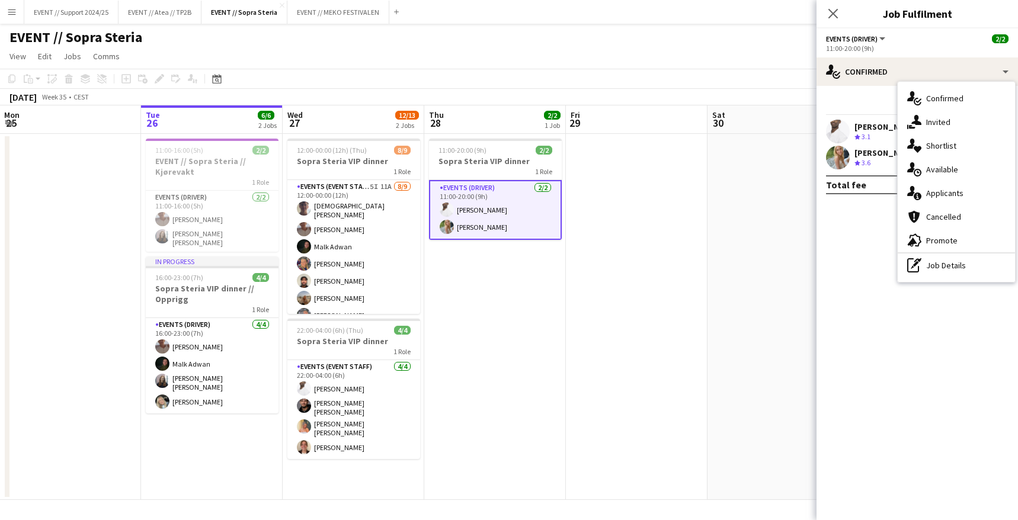
click at [848, 218] on mat-expansion-panel "check Confirmed Start chat Send notification Share Elias Stenvadet Crew rating …" at bounding box center [918, 303] width 202 height 434
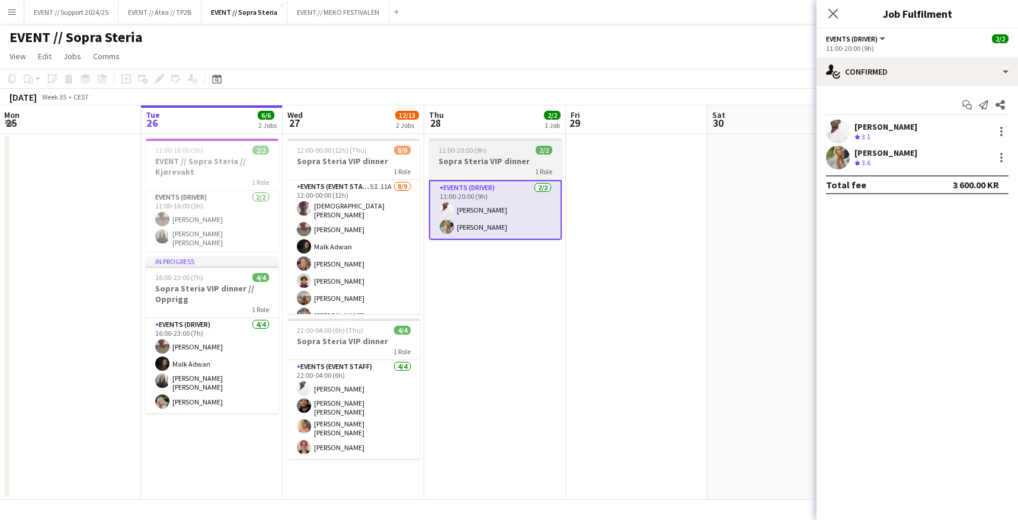
drag, startPoint x: 498, startPoint y: 149, endPoint x: 522, endPoint y: 149, distance: 23.7
click at [498, 149] on div "11:00-20:00 (9h) 2/2" at bounding box center [495, 150] width 133 height 9
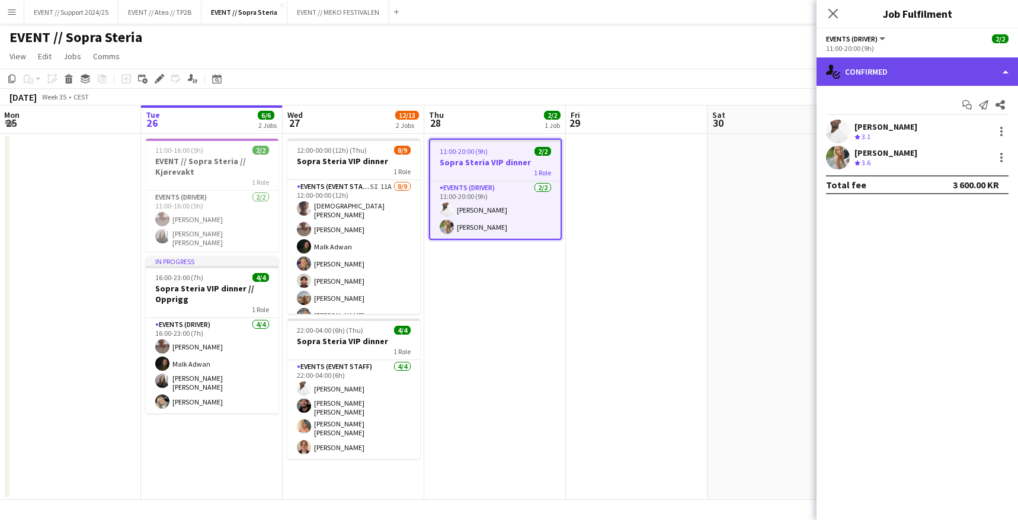
click at [871, 67] on div "single-neutral-actions-check-2 Confirmed" at bounding box center [918, 71] width 202 height 28
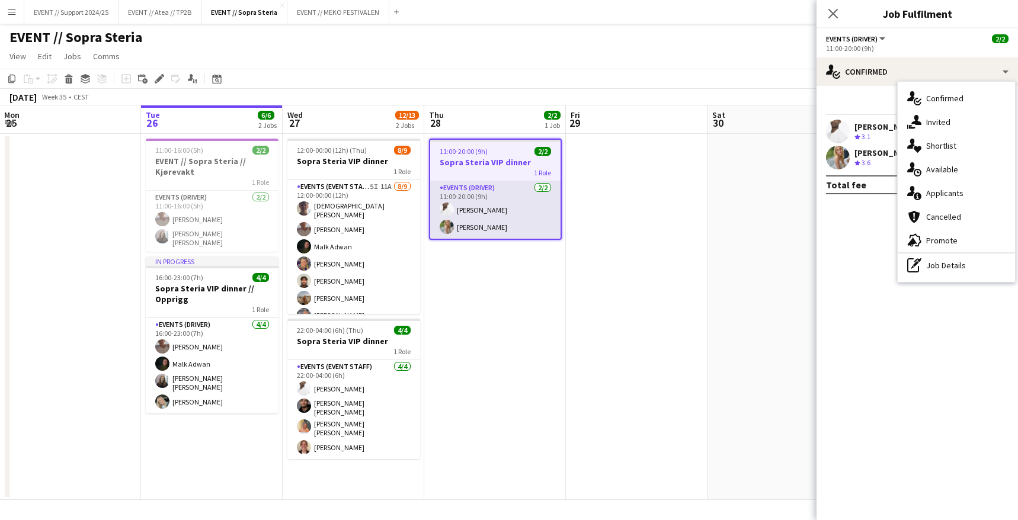
click at [497, 208] on app-card-role "Events (Driver) [DATE] 11:00-20:00 (9h) [PERSON_NAME] [PERSON_NAME]" at bounding box center [495, 209] width 130 height 57
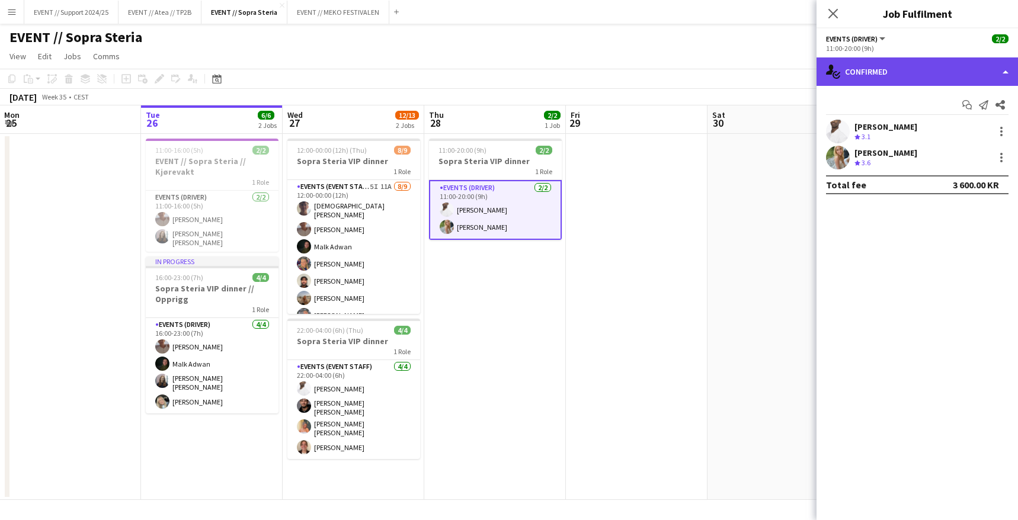
click at [861, 69] on div "single-neutral-actions-check-2 Confirmed" at bounding box center [918, 71] width 202 height 28
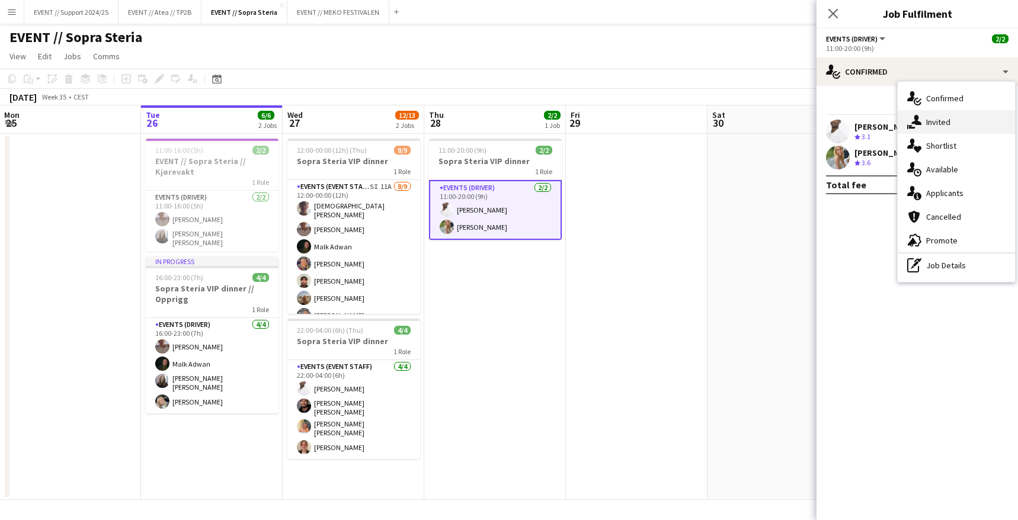
click at [948, 121] on div "single-neutral-actions-share-1 Invited" at bounding box center [956, 122] width 117 height 24
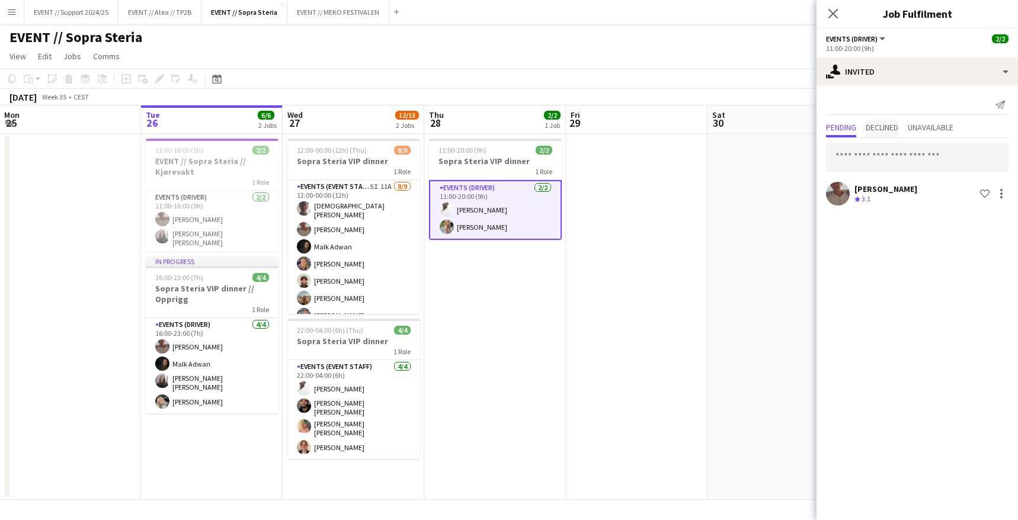
click at [886, 129] on span "Declined" at bounding box center [882, 127] width 33 height 8
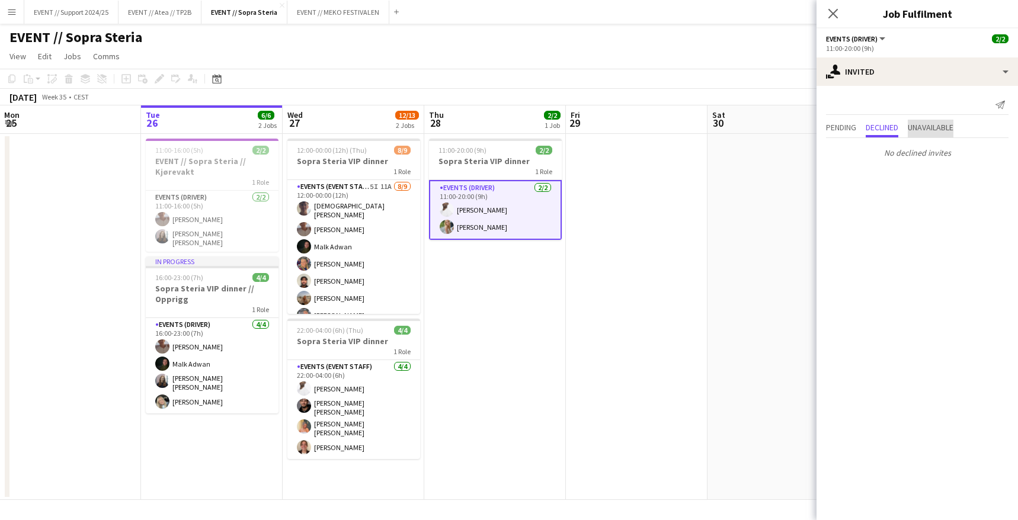
click at [927, 123] on span "Unavailable" at bounding box center [931, 127] width 46 height 8
click at [840, 123] on span "Pending" at bounding box center [841, 127] width 30 height 8
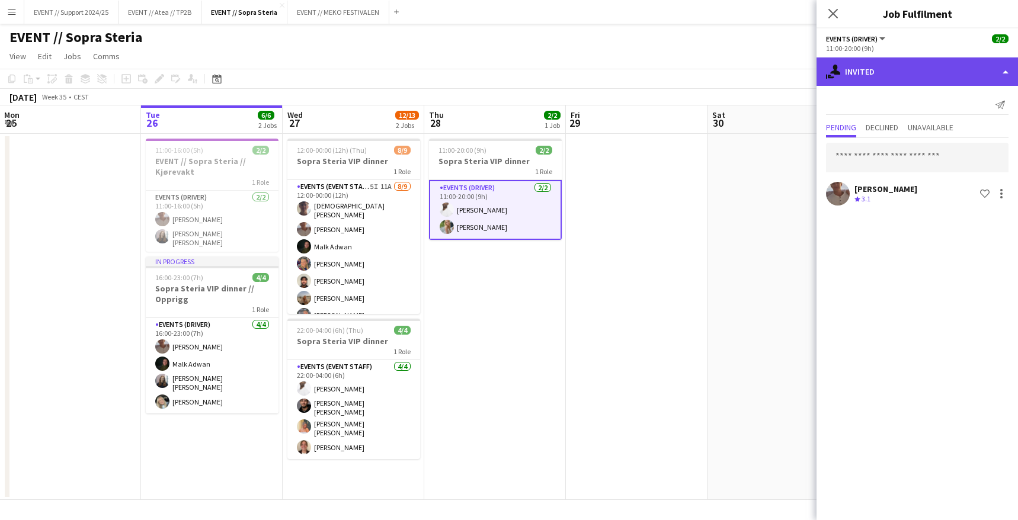
click at [905, 62] on div "single-neutral-actions-share-1 Invited" at bounding box center [918, 71] width 202 height 28
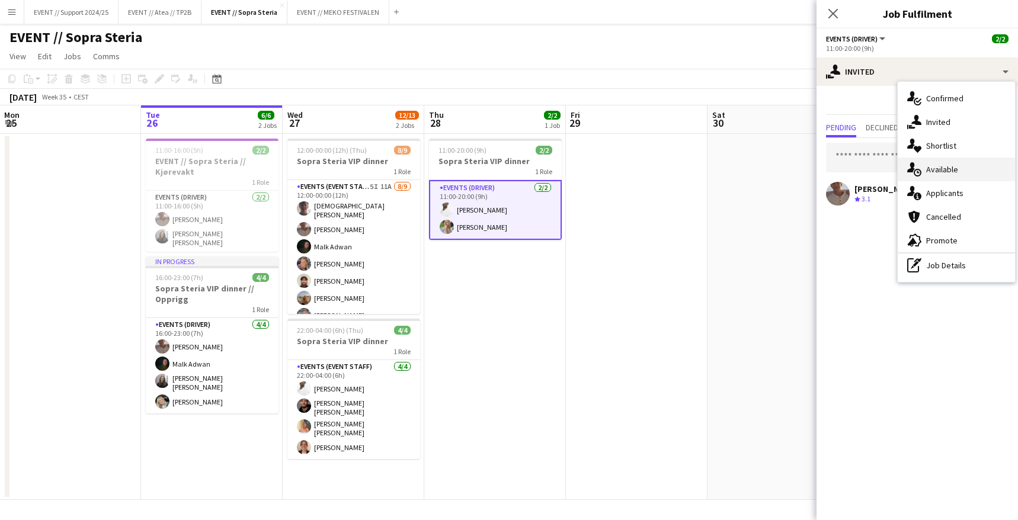
click at [955, 160] on div "single-neutral-actions-upload Available" at bounding box center [956, 170] width 117 height 24
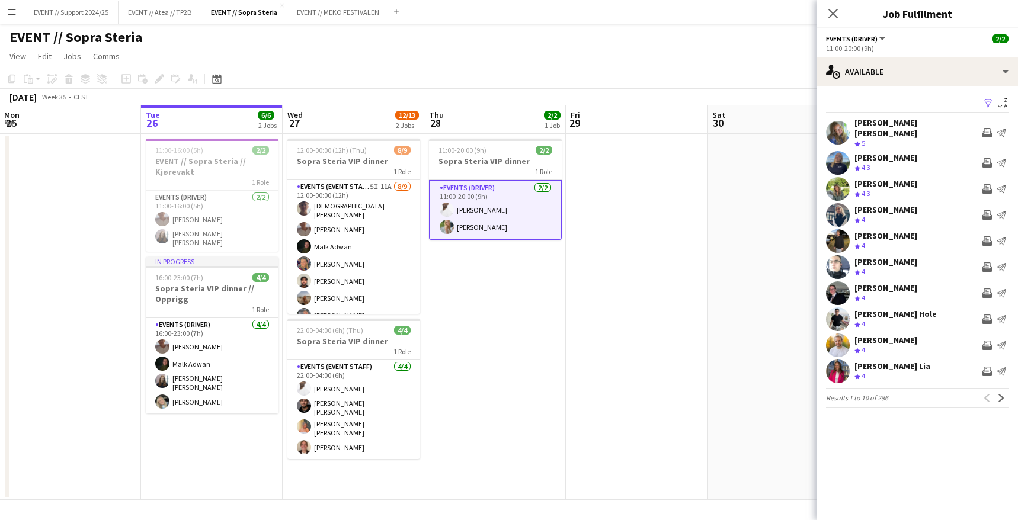
click at [833, 122] on app-user-avatar at bounding box center [838, 133] width 24 height 24
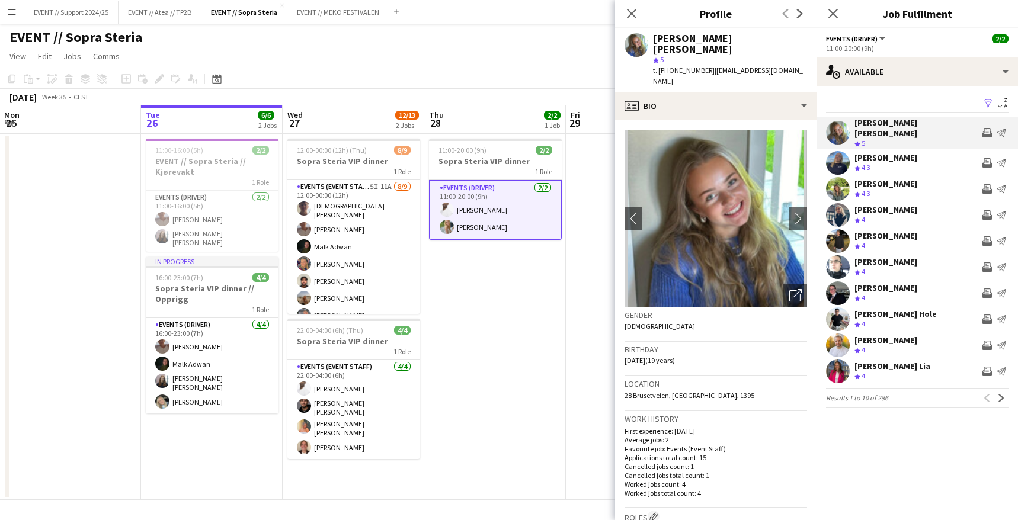
scroll to position [184, 0]
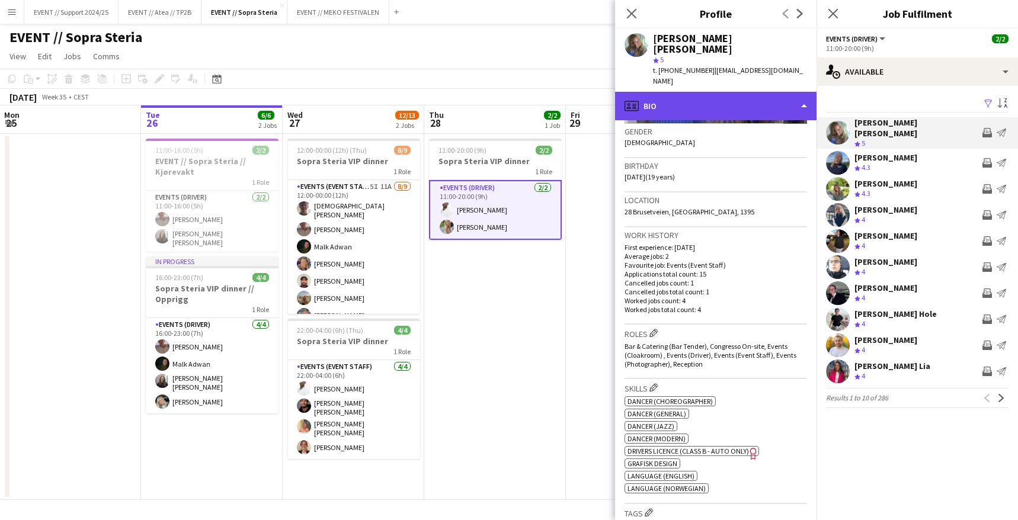
click at [789, 92] on div "profile Bio" at bounding box center [716, 106] width 202 height 28
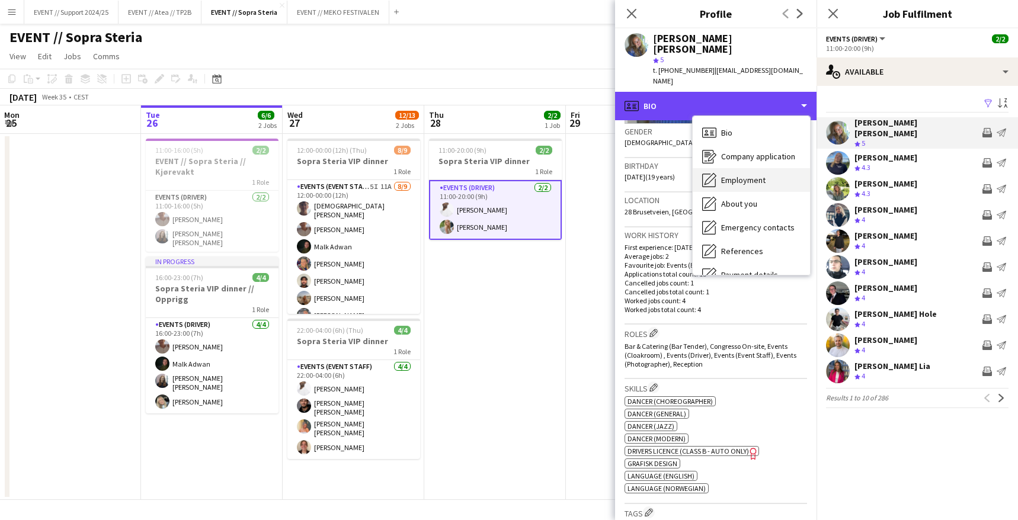
scroll to position [111, 0]
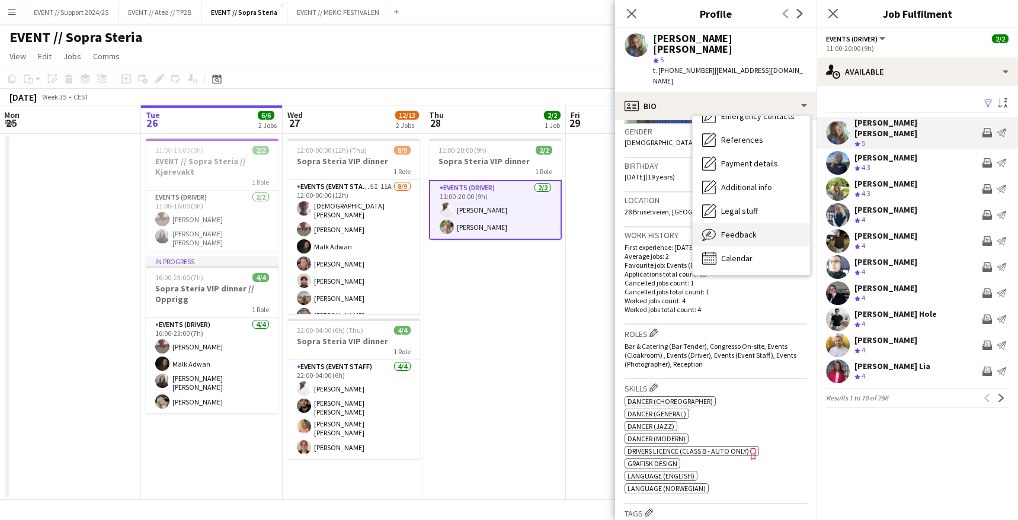
click at [746, 229] on span "Feedback" at bounding box center [739, 234] width 36 height 11
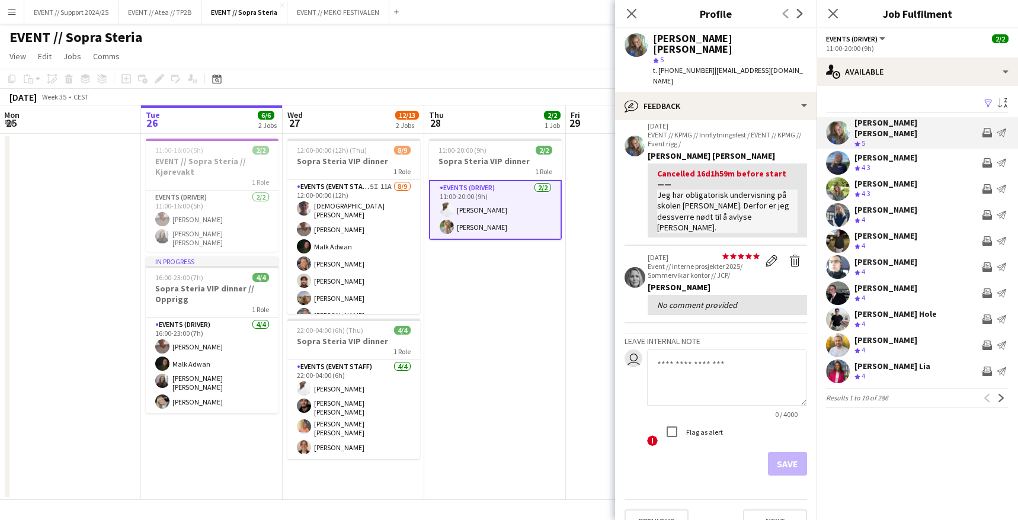
scroll to position [0, 0]
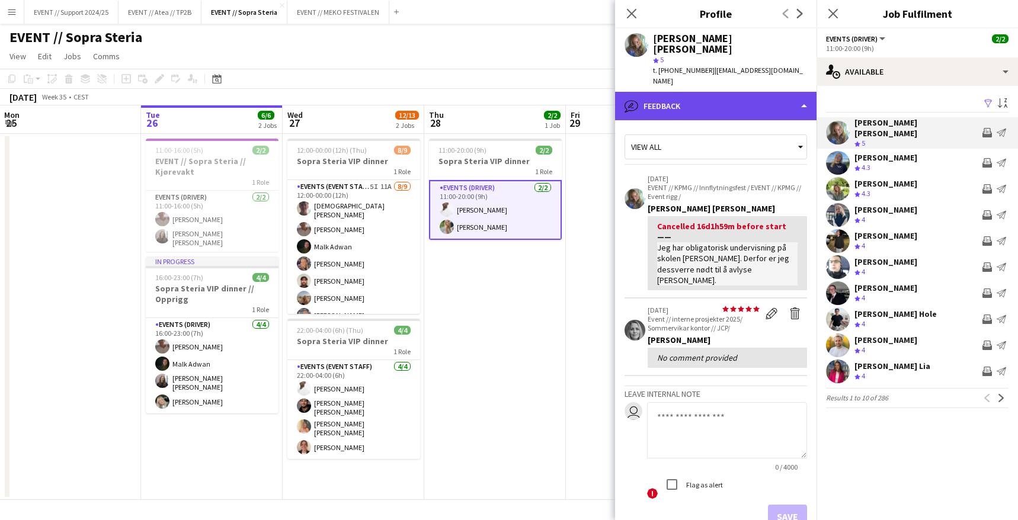
click at [799, 92] on div "bubble-pencil Feedback" at bounding box center [716, 106] width 202 height 28
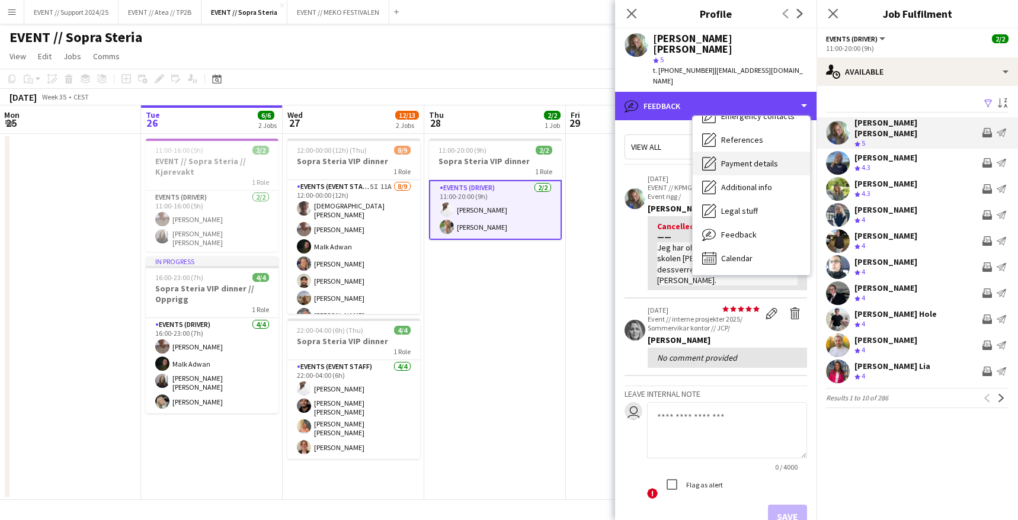
scroll to position [6, 0]
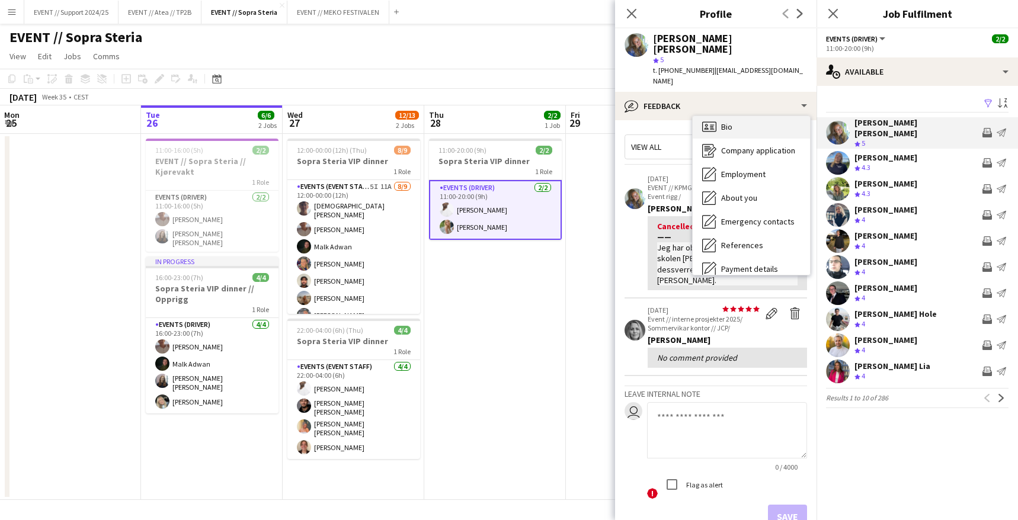
click at [754, 115] on div "Bio Bio" at bounding box center [751, 127] width 117 height 24
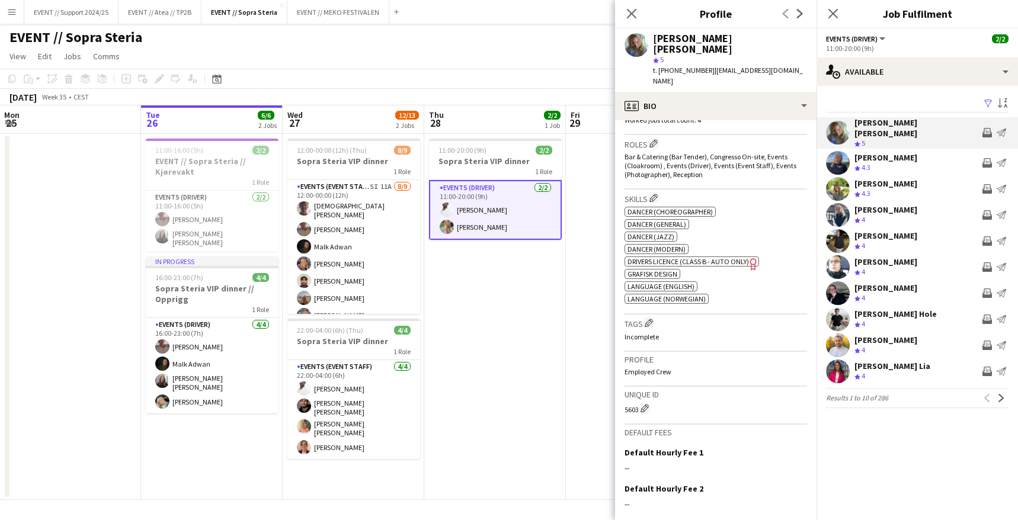
scroll to position [463, 0]
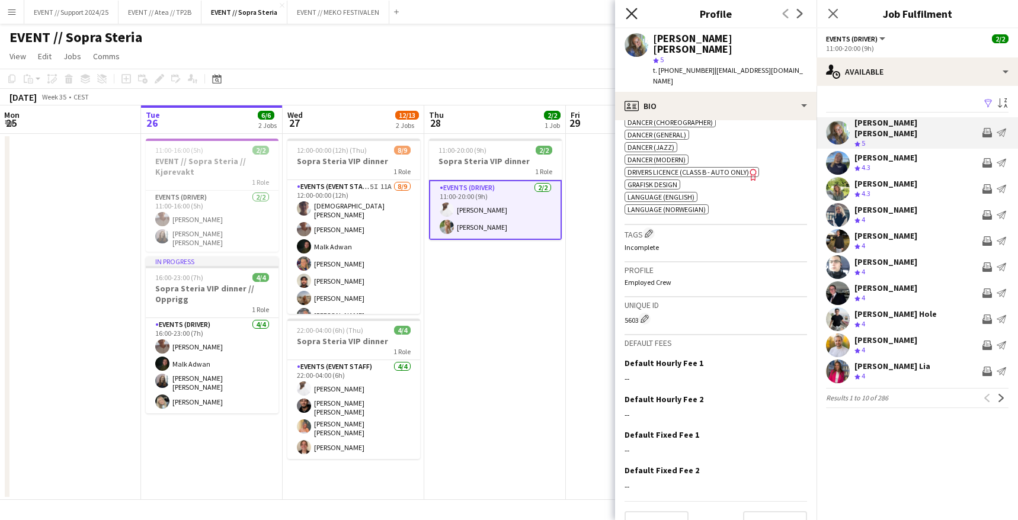
click at [634, 11] on icon at bounding box center [631, 13] width 11 height 11
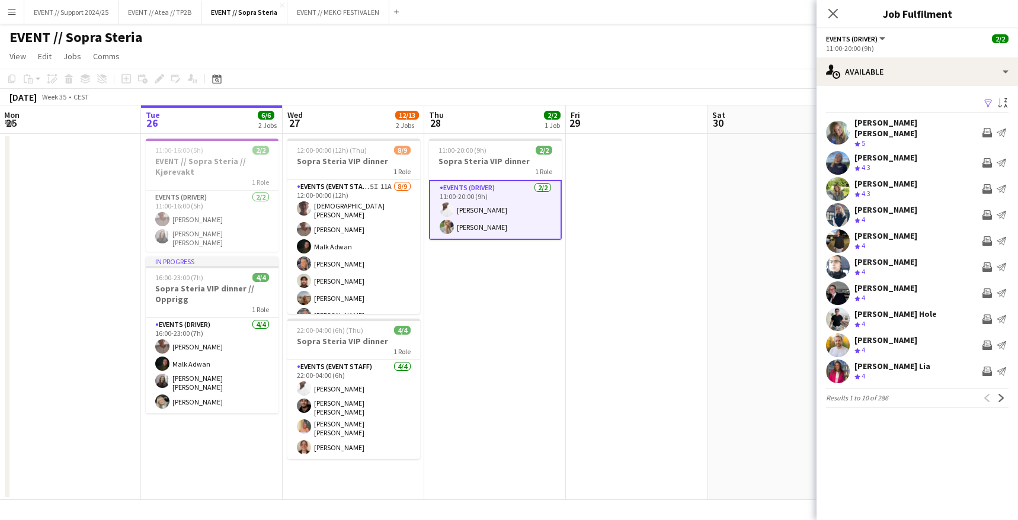
click at [835, 177] on app-user-avatar at bounding box center [838, 189] width 24 height 24
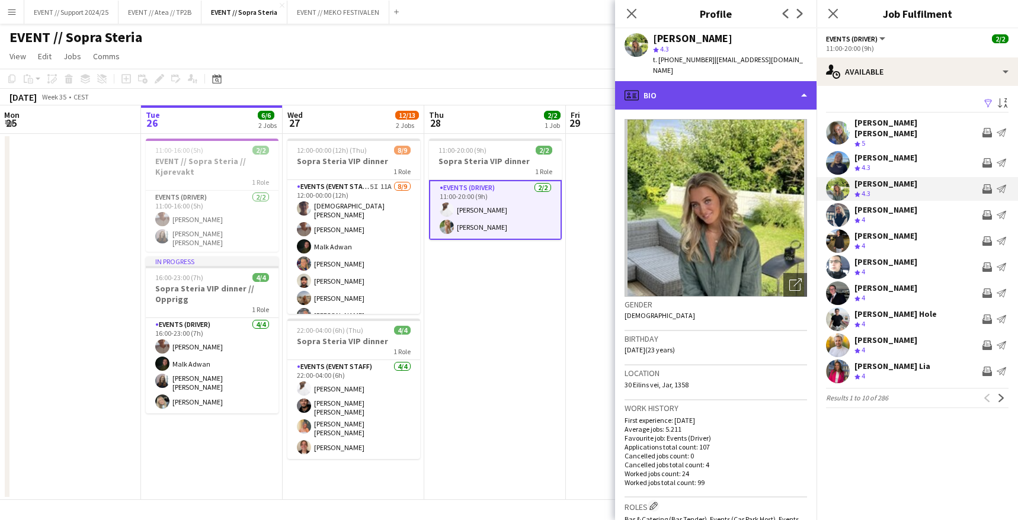
click at [754, 82] on div "profile Bio" at bounding box center [716, 95] width 202 height 28
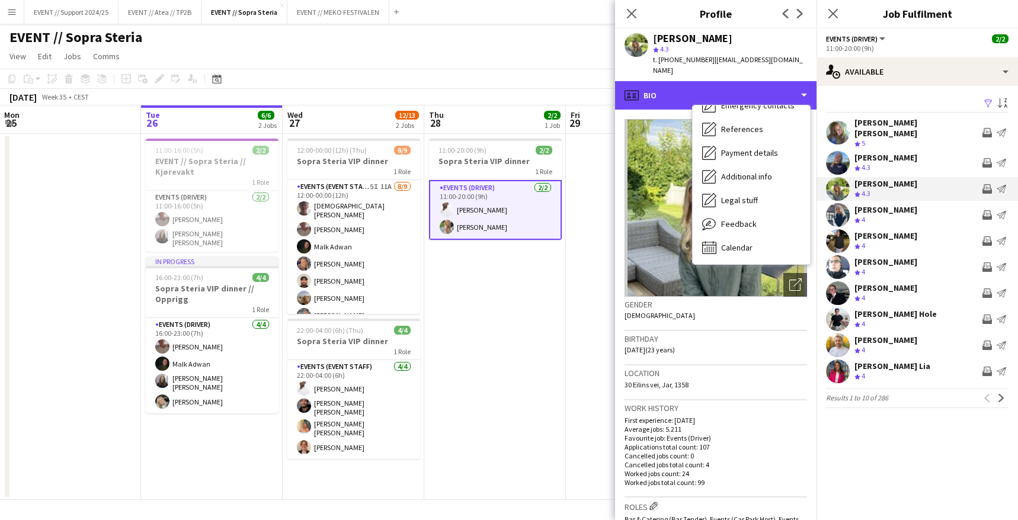
scroll to position [6, 2]
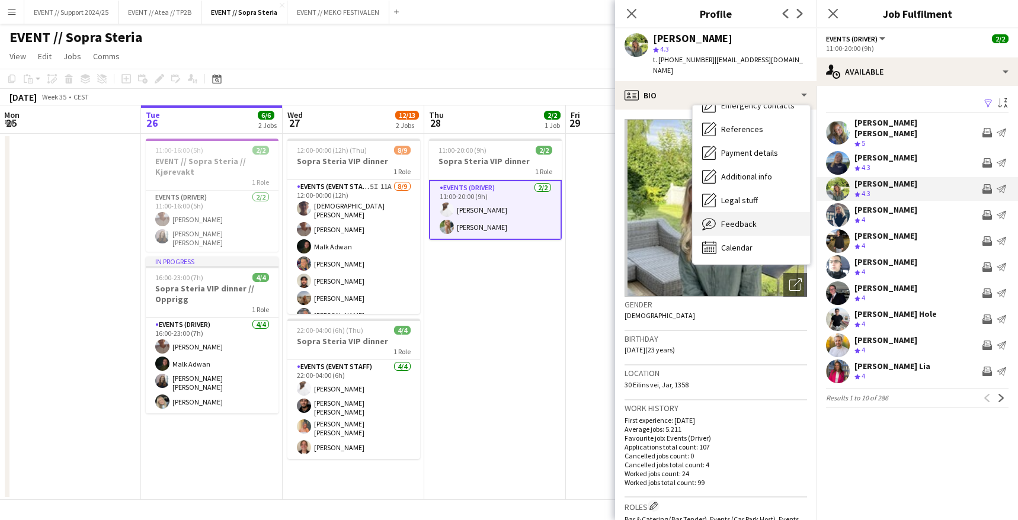
click at [744, 212] on div "Feedback Feedback" at bounding box center [751, 224] width 117 height 24
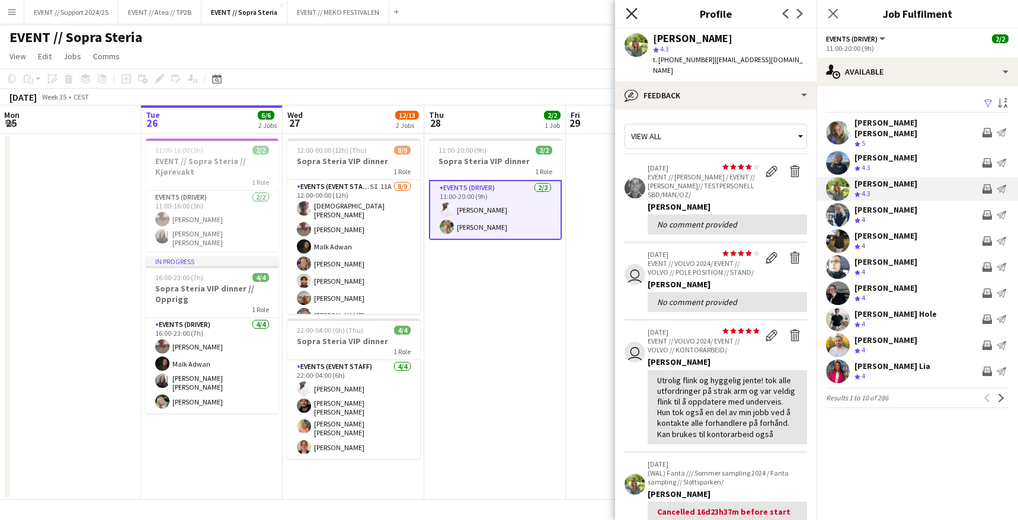
click at [632, 10] on icon "Close pop-in" at bounding box center [631, 13] width 11 height 11
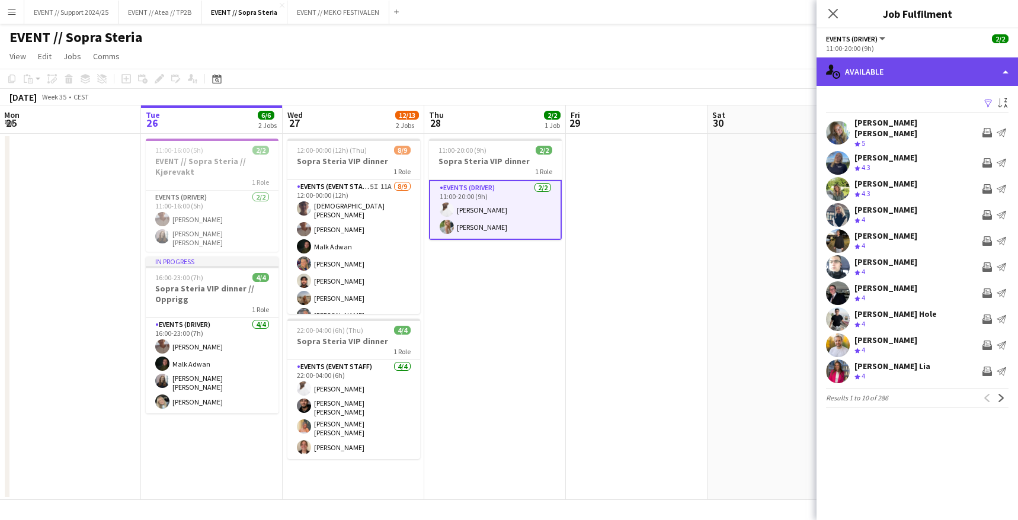
click at [916, 75] on div "single-neutral-actions-upload Available" at bounding box center [918, 71] width 202 height 28
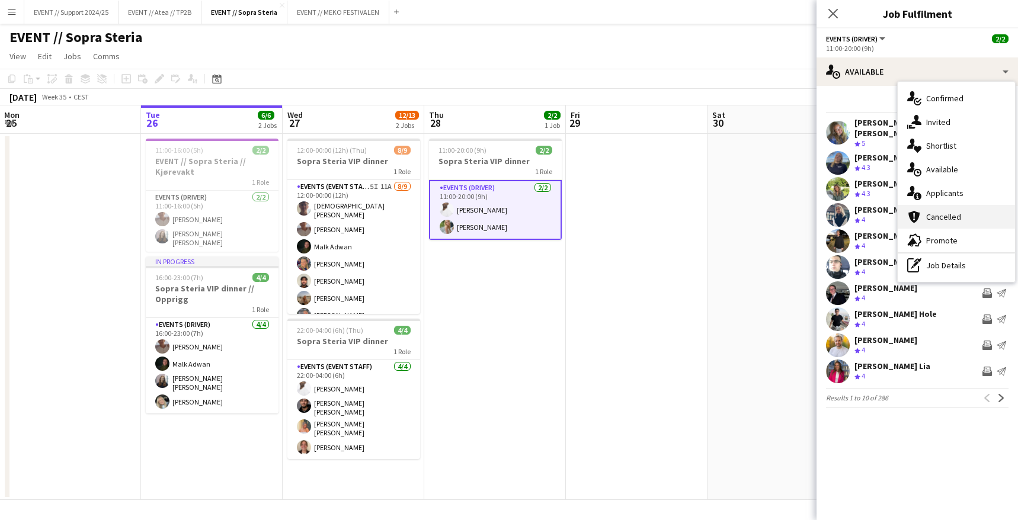
click at [947, 209] on div "cancellation Cancelled" at bounding box center [956, 217] width 117 height 24
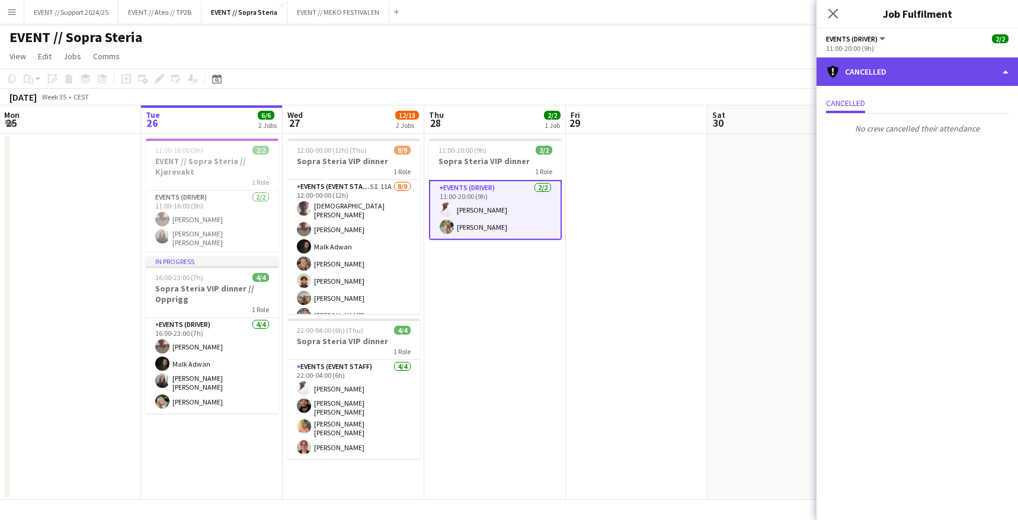
click at [897, 65] on div "cancellation Cancelled" at bounding box center [918, 71] width 202 height 28
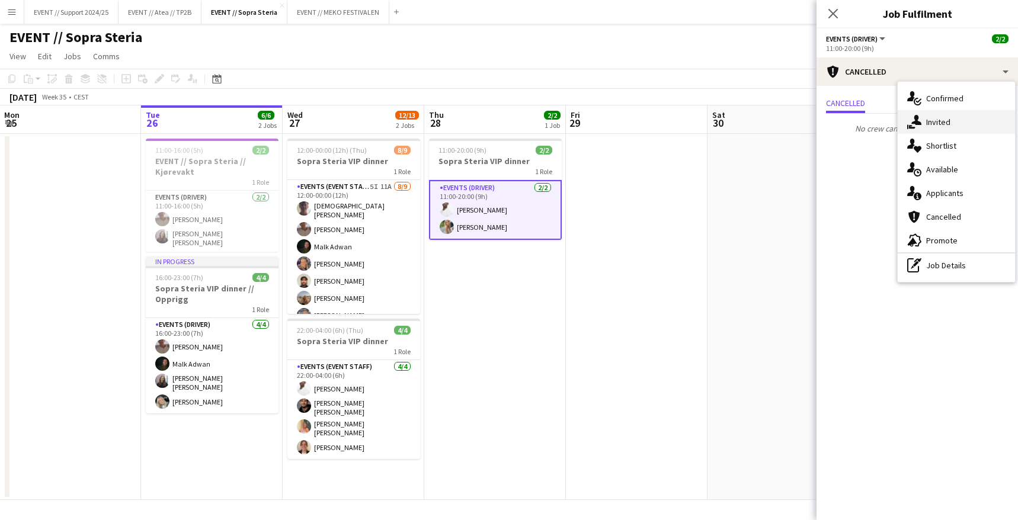
click at [944, 118] on div "single-neutral-actions-share-1 Invited" at bounding box center [956, 122] width 117 height 24
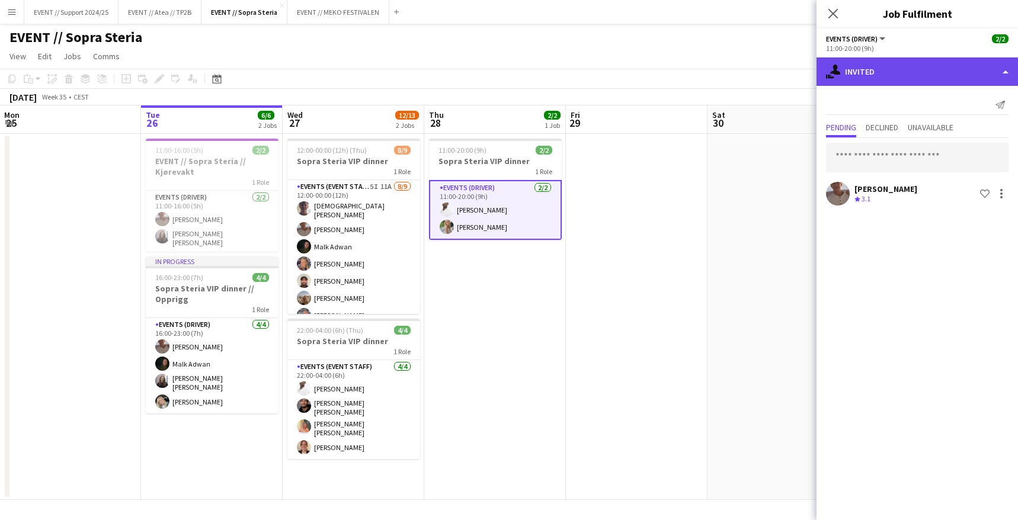
click at [909, 68] on div "single-neutral-actions-share-1 Invited" at bounding box center [918, 71] width 202 height 28
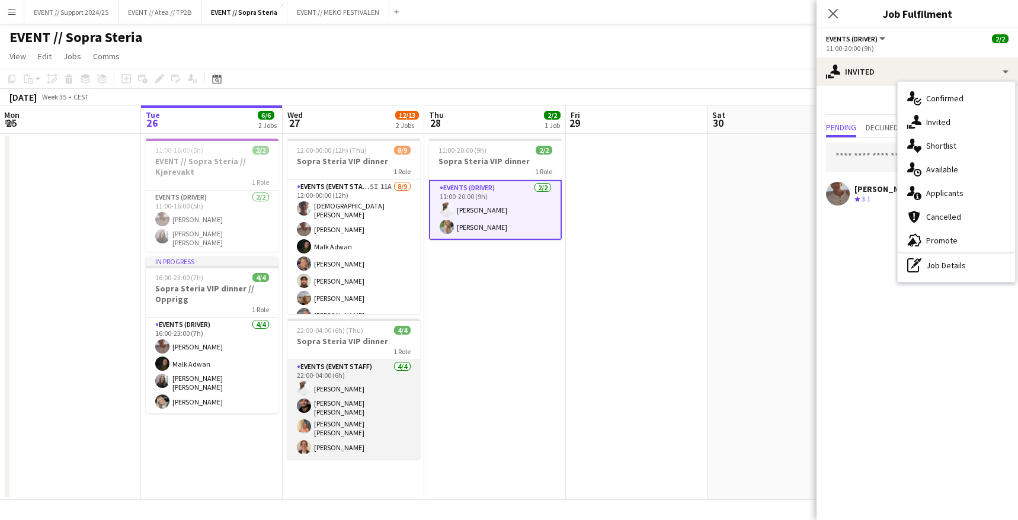
click at [356, 398] on app-card-role "Events (Event Staff) 4/4 22:00-04:00 (6h) Elias Stenvadet Michael Reboli Vural …" at bounding box center [353, 409] width 133 height 99
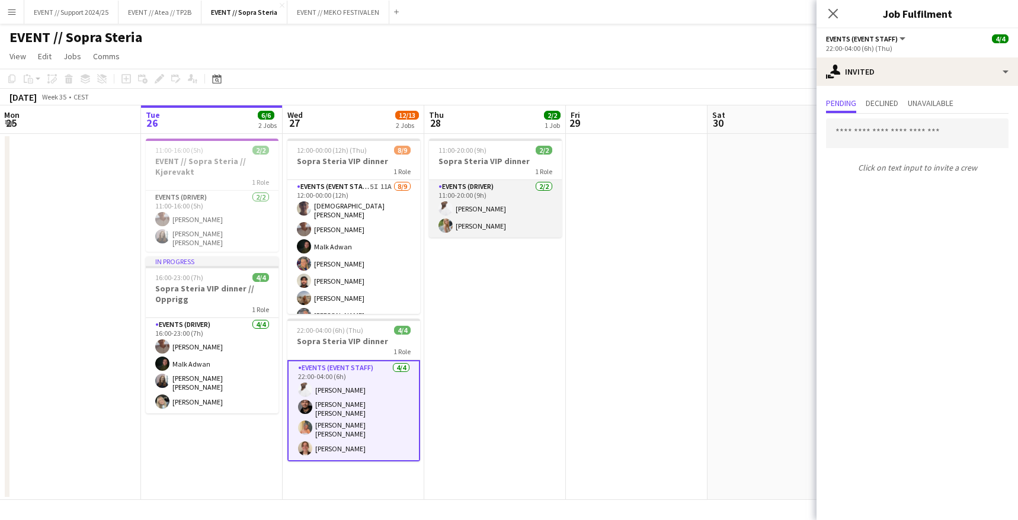
click at [499, 198] on app-card-role "Events (Driver) [DATE] 11:00-20:00 (9h) [PERSON_NAME] [PERSON_NAME]" at bounding box center [495, 208] width 133 height 57
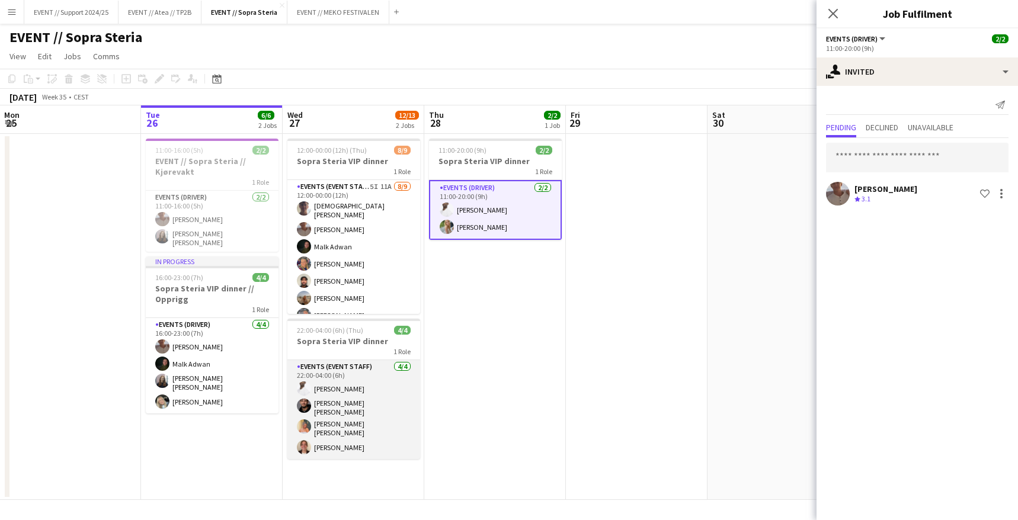
click at [363, 380] on app-card-role "Events (Event Staff) 4/4 22:00-04:00 (6h) Elias Stenvadet Michael Reboli Vural …" at bounding box center [353, 409] width 133 height 99
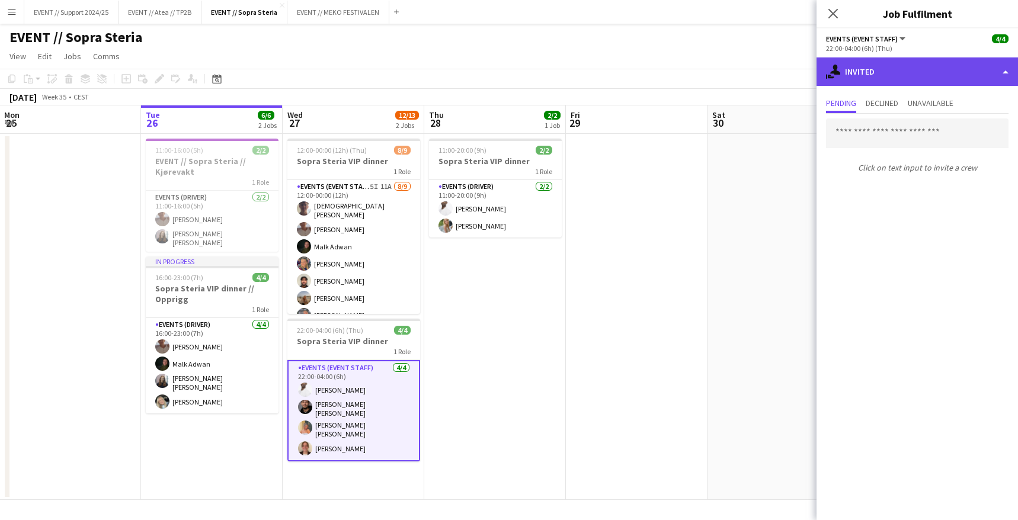
click at [883, 65] on div "single-neutral-actions-share-1 Invited" at bounding box center [918, 71] width 202 height 28
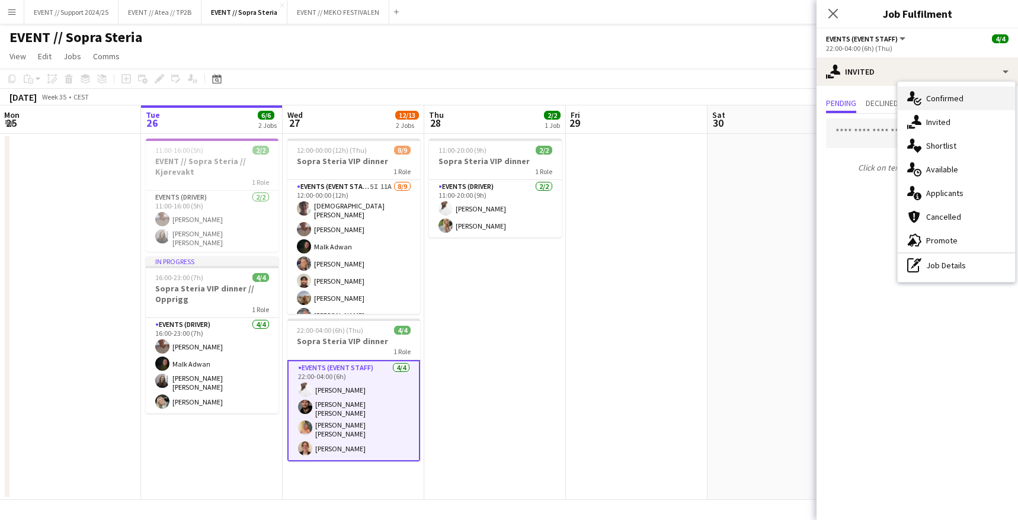
click at [948, 91] on div "single-neutral-actions-check-2 Confirmed" at bounding box center [956, 99] width 117 height 24
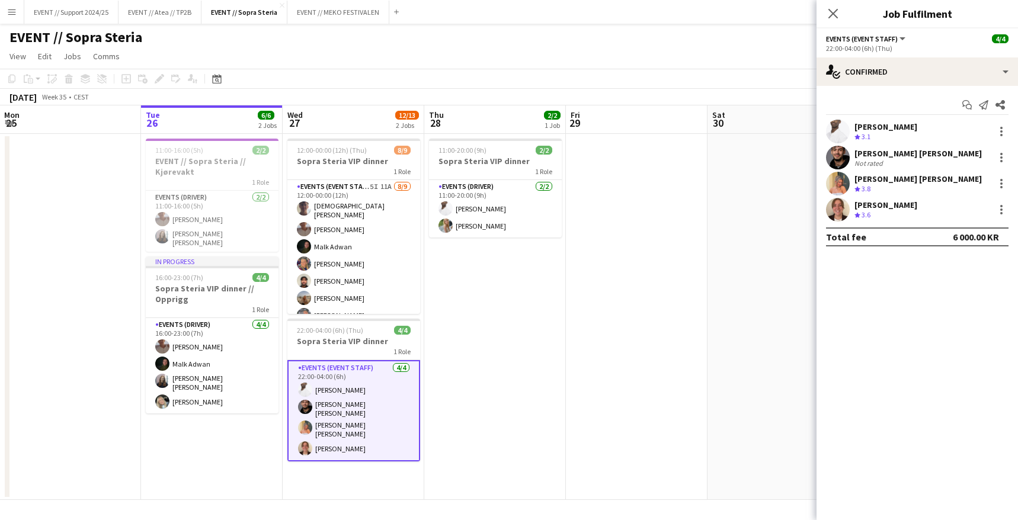
click at [837, 205] on app-user-avatar at bounding box center [838, 210] width 24 height 24
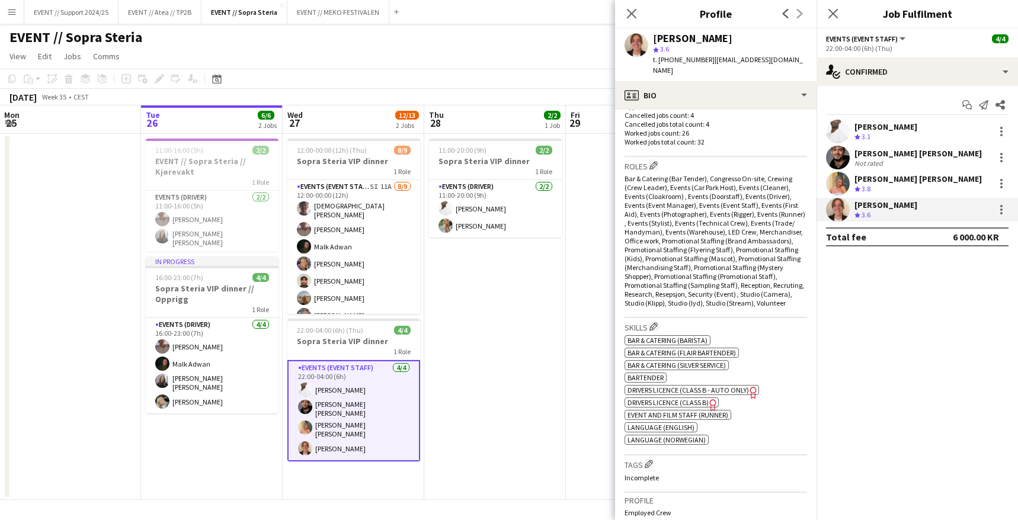
scroll to position [359, 0]
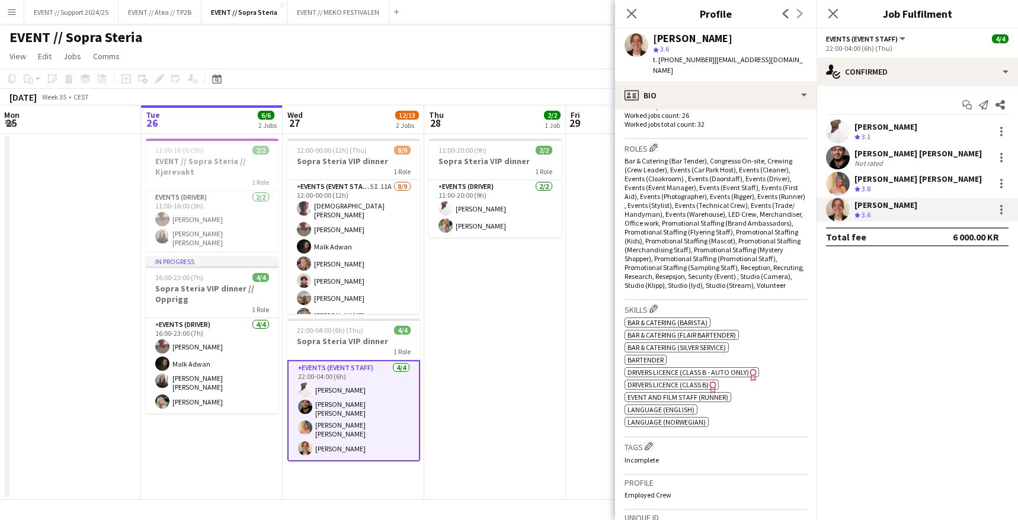
click at [468, 258] on app-date-cell "11:00-20:00 (9h) 2/2 Sopra Steria VIP dinner 1 Role Events (Driver) 2/2 11:00-2…" at bounding box center [495, 317] width 142 height 366
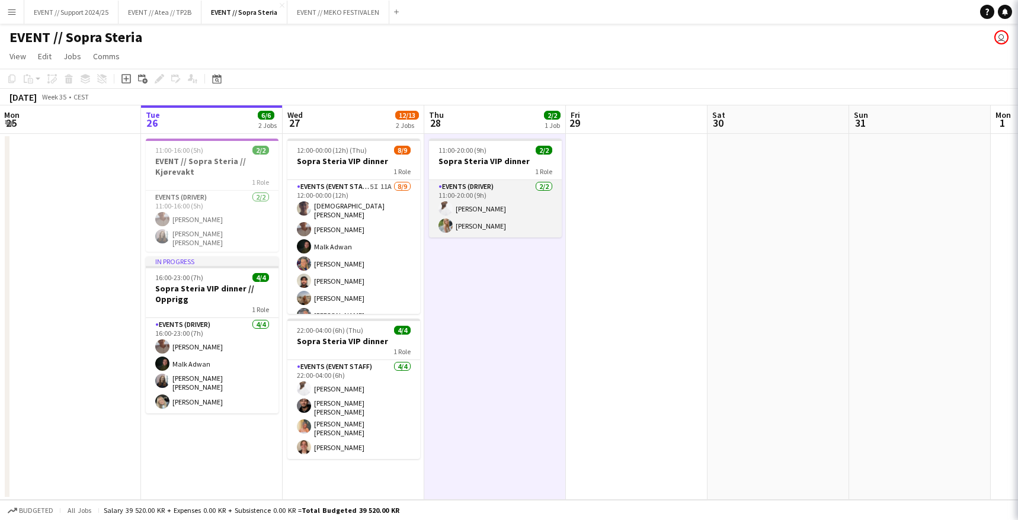
click at [496, 207] on app-card-role "Events (Driver) [DATE] 11:00-20:00 (9h) [PERSON_NAME] [PERSON_NAME]" at bounding box center [495, 208] width 133 height 57
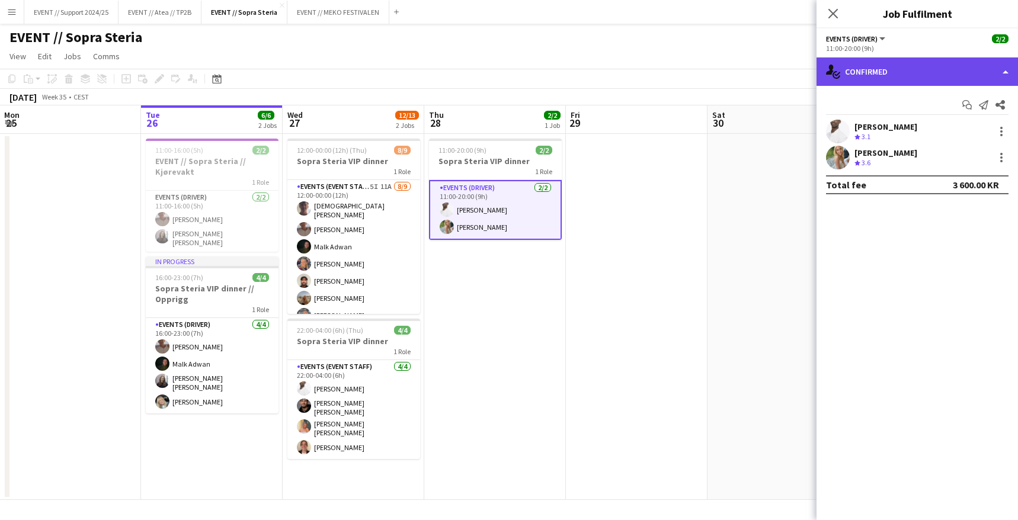
click at [878, 69] on div "single-neutral-actions-check-2 Confirmed" at bounding box center [918, 71] width 202 height 28
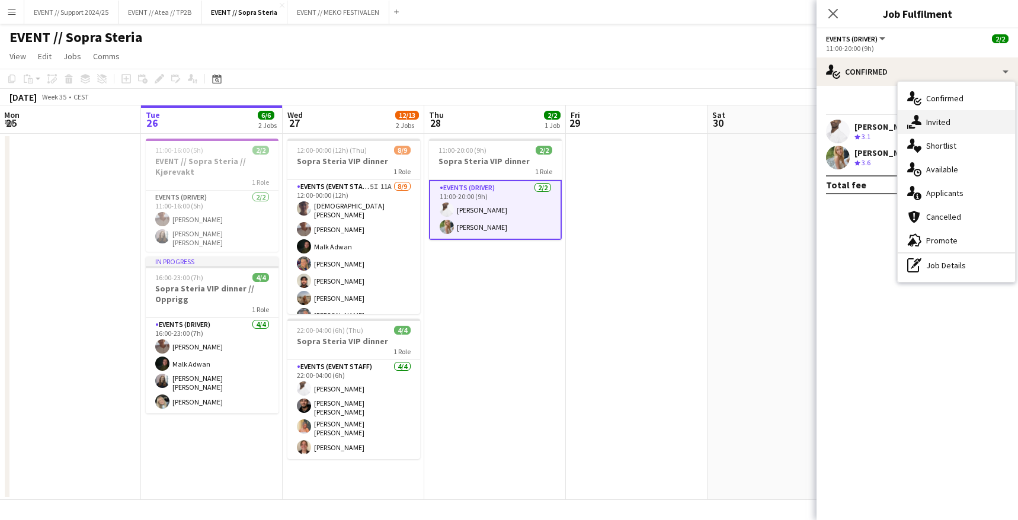
click at [943, 110] on div "single-neutral-actions-share-1 Invited" at bounding box center [956, 122] width 117 height 24
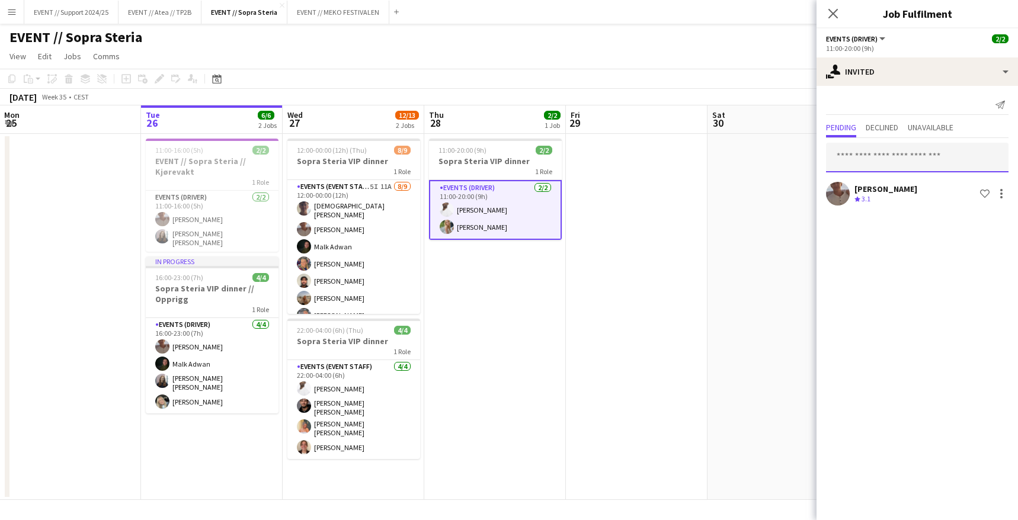
click at [885, 152] on input "text" at bounding box center [917, 158] width 183 height 30
type input "*****"
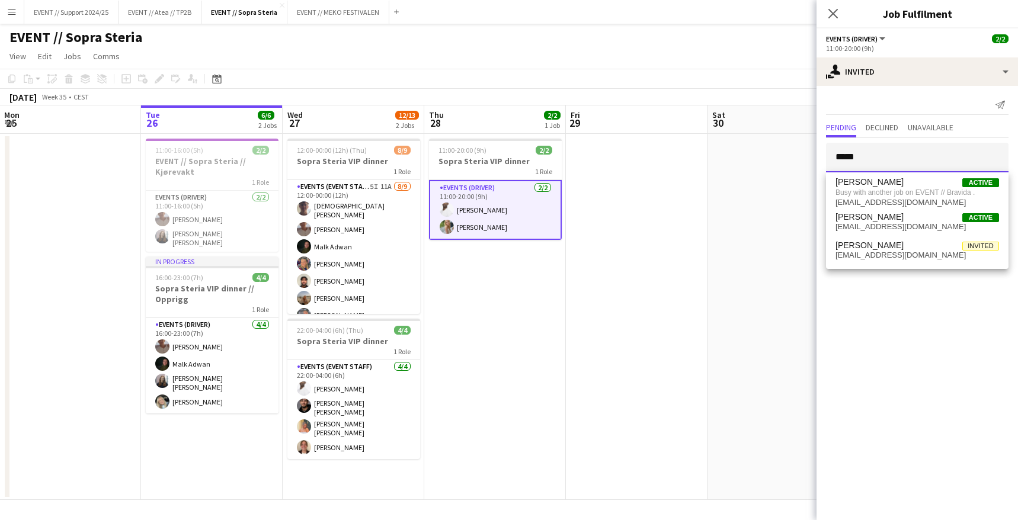
click at [870, 151] on input "*****" at bounding box center [917, 158] width 183 height 30
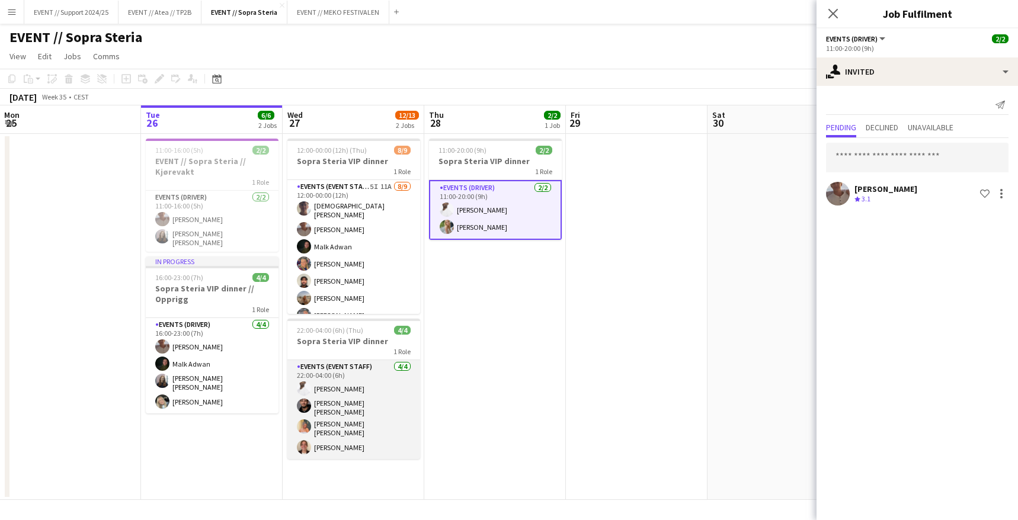
click at [354, 407] on app-card-role "Events (Event Staff) 4/4 22:00-04:00 (6h) Elias Stenvadet Michael Reboli Vural …" at bounding box center [353, 409] width 133 height 99
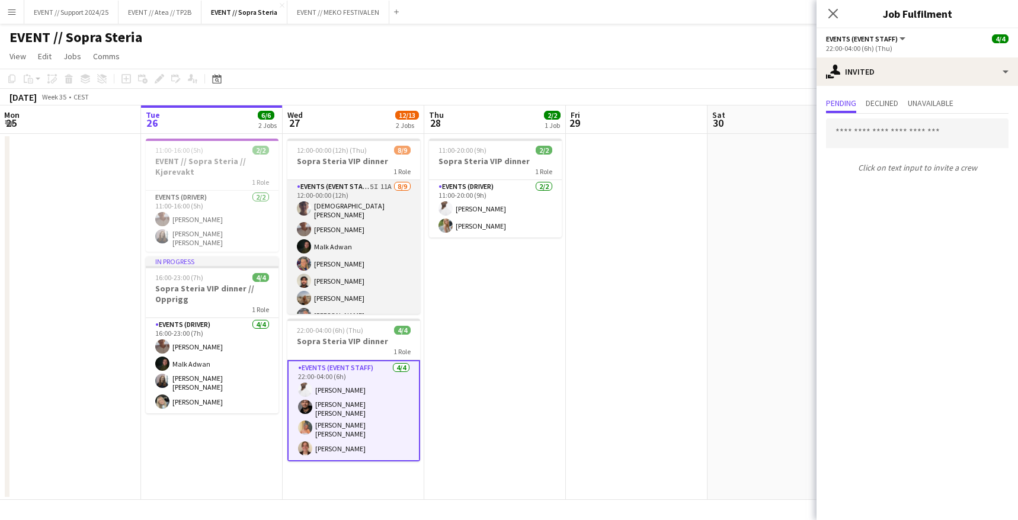
scroll to position [5, 2]
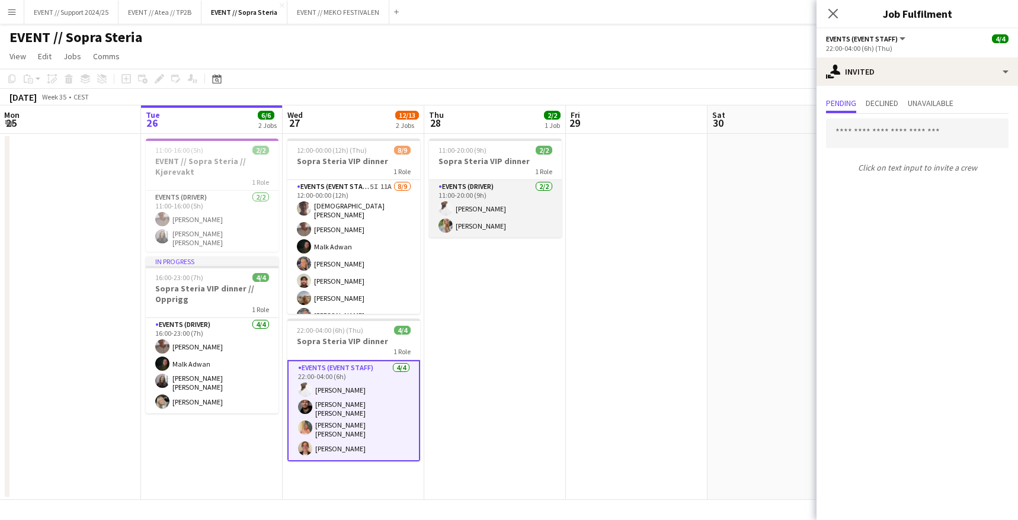
click at [477, 212] on app-card-role "Events (Driver) [DATE] 11:00-20:00 (9h) [PERSON_NAME] [PERSON_NAME]" at bounding box center [495, 208] width 133 height 57
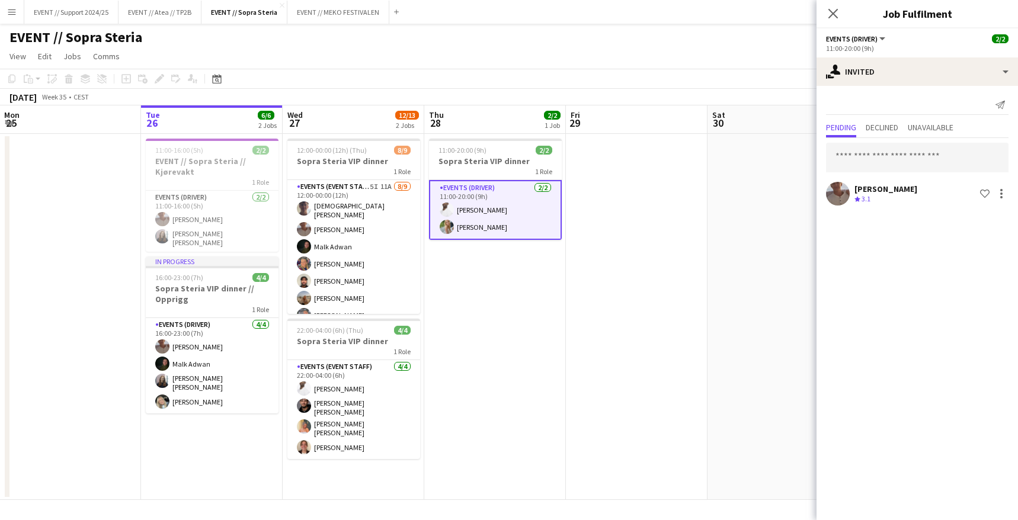
click at [837, 189] on app-user-avatar at bounding box center [838, 194] width 24 height 24
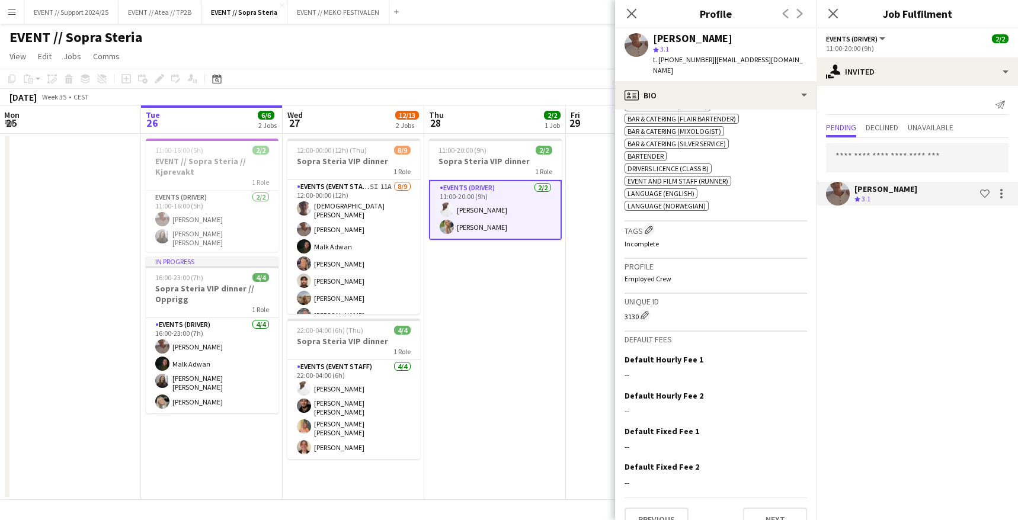
scroll to position [103, 0]
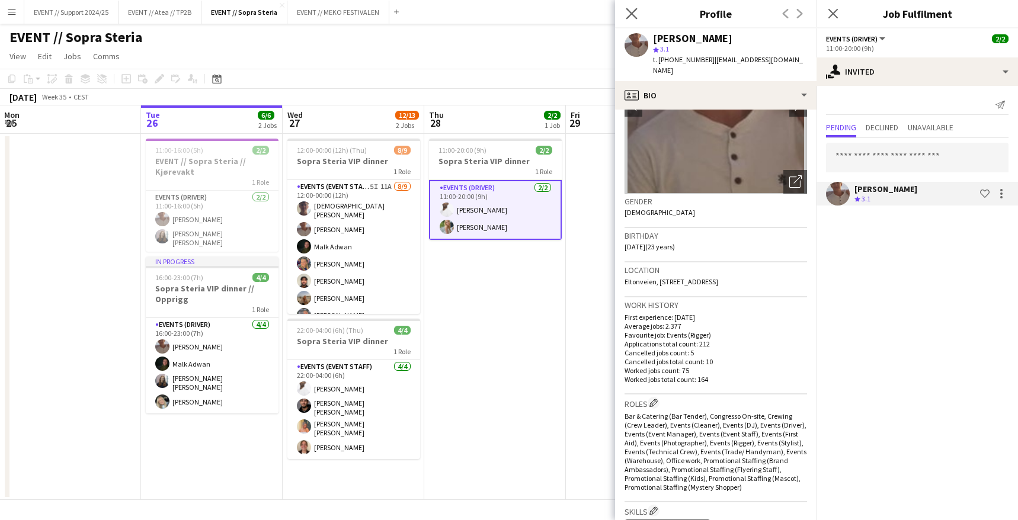
click at [630, 7] on app-icon "Close pop-in" at bounding box center [632, 13] width 17 height 17
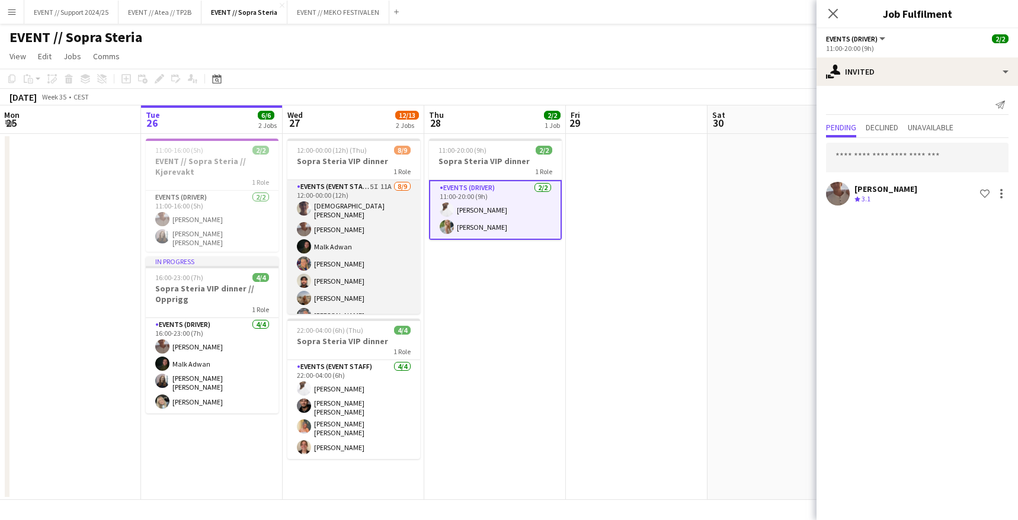
click at [360, 258] on app-card-role "Events (Event Staff) 5I 11A 8/9 12:00-00:00 (12h) Christian Tohje Charlie Thoma…" at bounding box center [353, 270] width 133 height 181
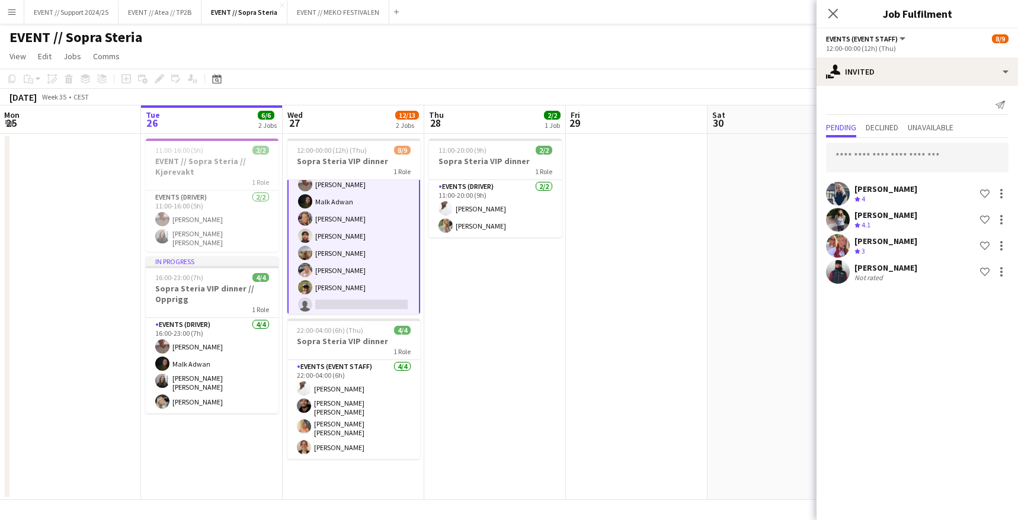
scroll to position [6, 2]
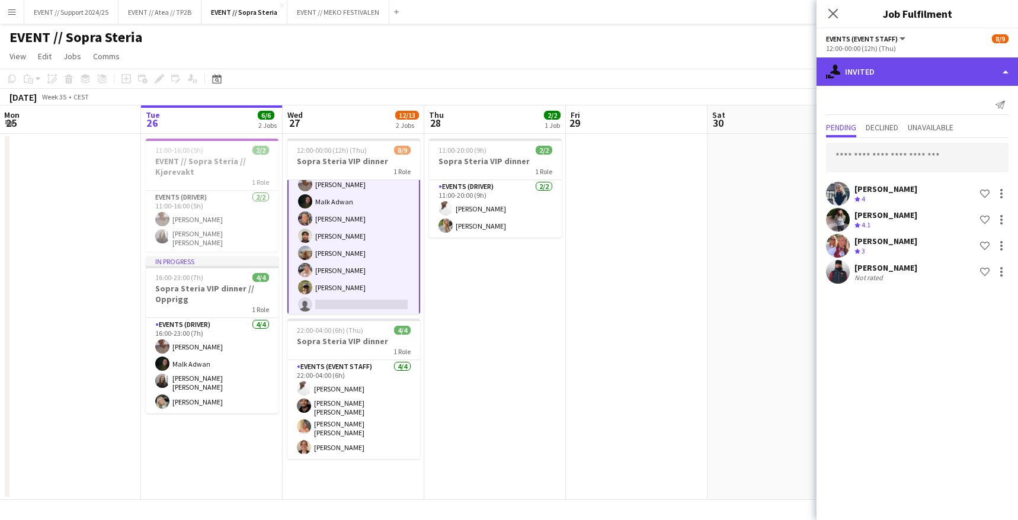
click at [869, 65] on div "single-neutral-actions-share-1 Invited" at bounding box center [918, 71] width 202 height 28
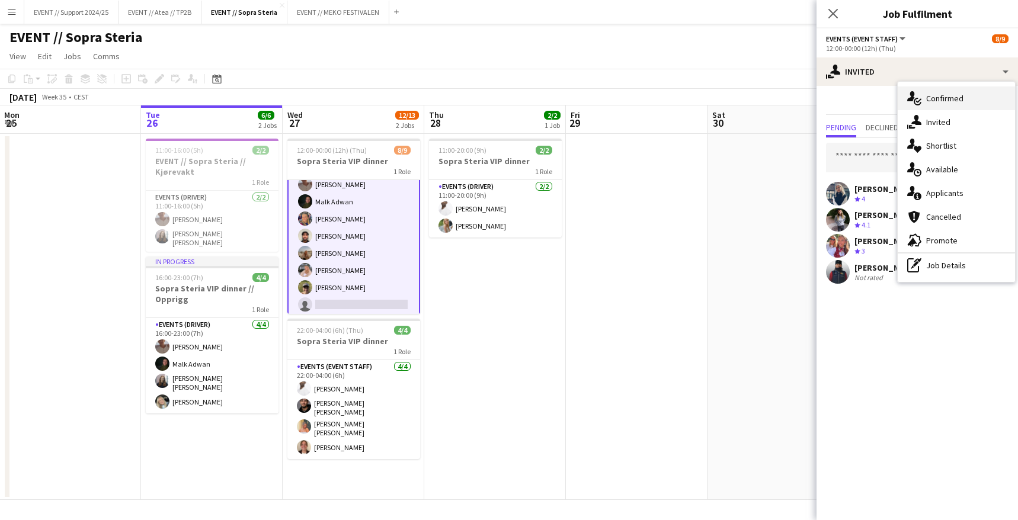
click at [954, 94] on div "single-neutral-actions-check-2 Confirmed" at bounding box center [956, 99] width 117 height 24
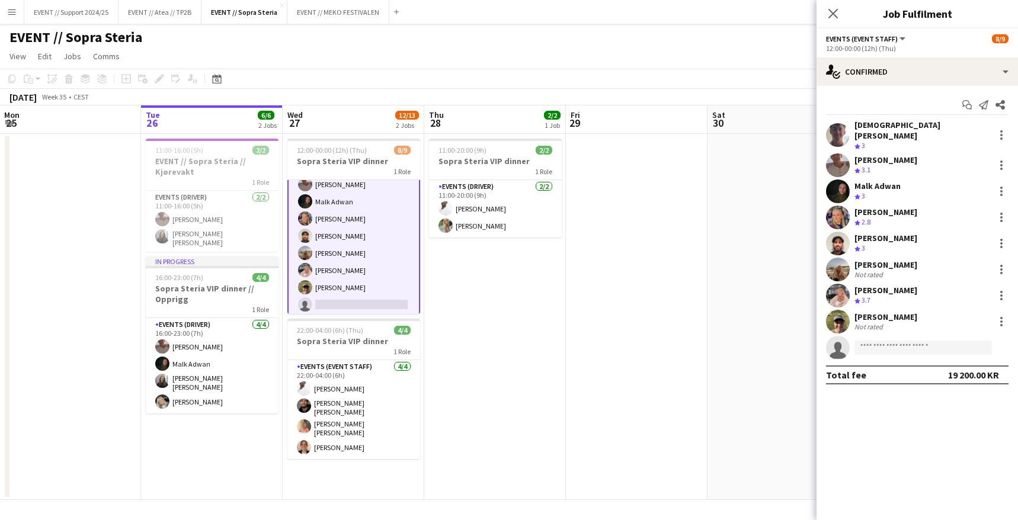
click at [835, 223] on div "Christian Tohje Crew rating 3 Charlie Thomassen Crew rating 3.1 Malk Adwan Crew…" at bounding box center [918, 240] width 202 height 240
click at [834, 232] on app-user-avatar at bounding box center [838, 244] width 24 height 24
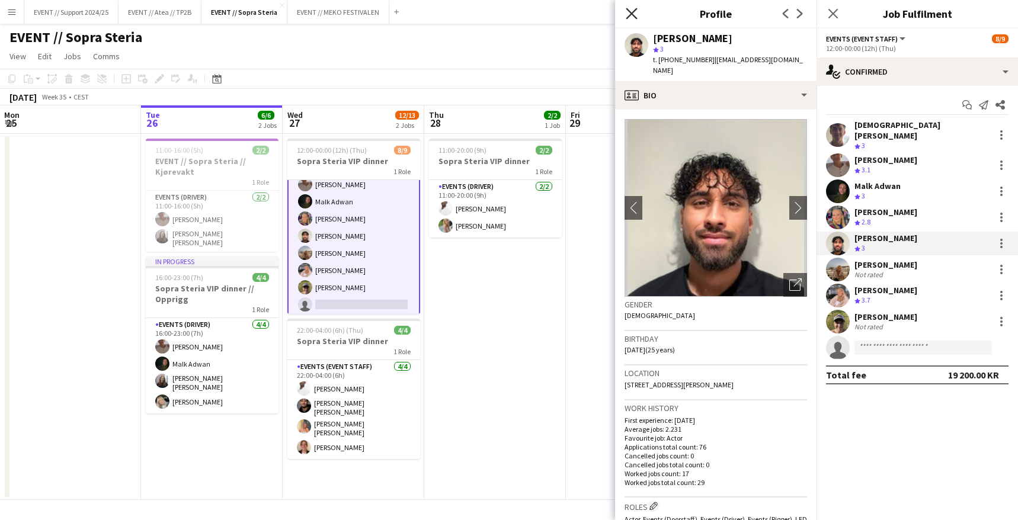
click at [631, 9] on icon "Close pop-in" at bounding box center [631, 13] width 11 height 11
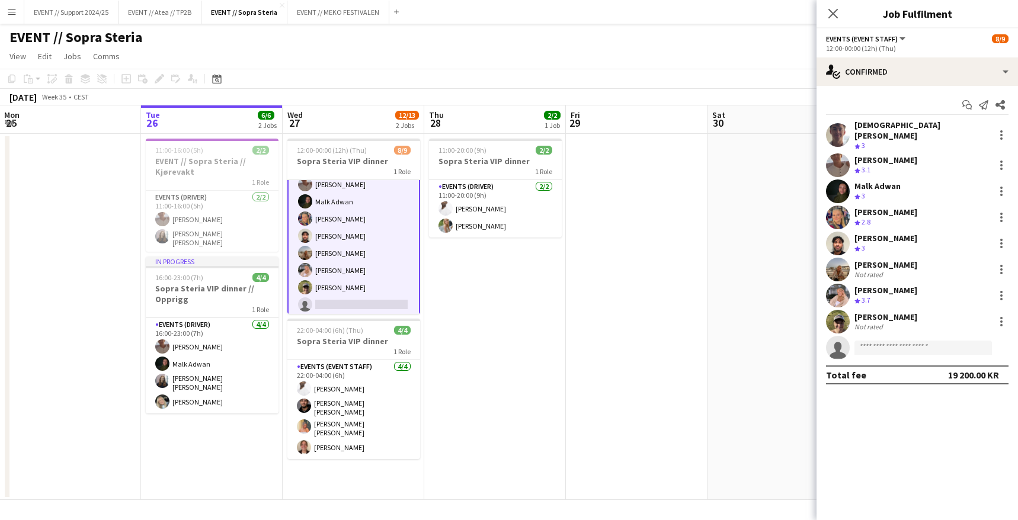
click at [834, 206] on app-user-avatar at bounding box center [838, 218] width 24 height 24
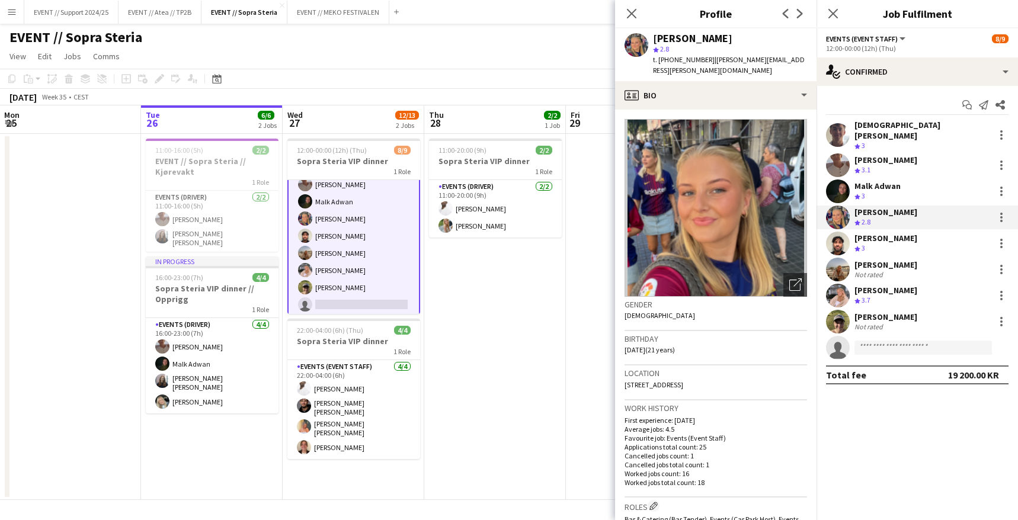
click at [633, 5] on div "Close pop-in" at bounding box center [631, 13] width 33 height 27
click at [629, 7] on app-icon "Close pop-in" at bounding box center [632, 13] width 17 height 17
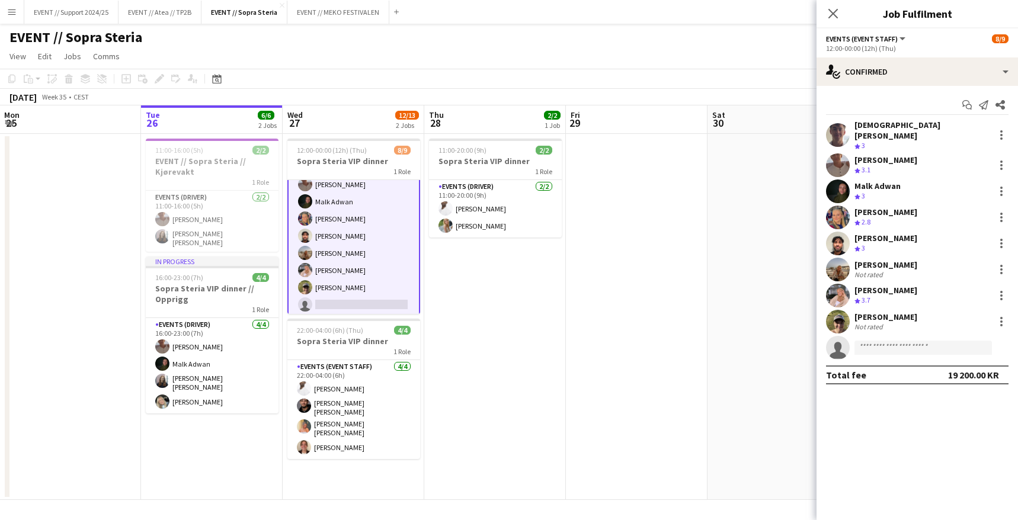
click at [830, 180] on div at bounding box center [838, 192] width 24 height 24
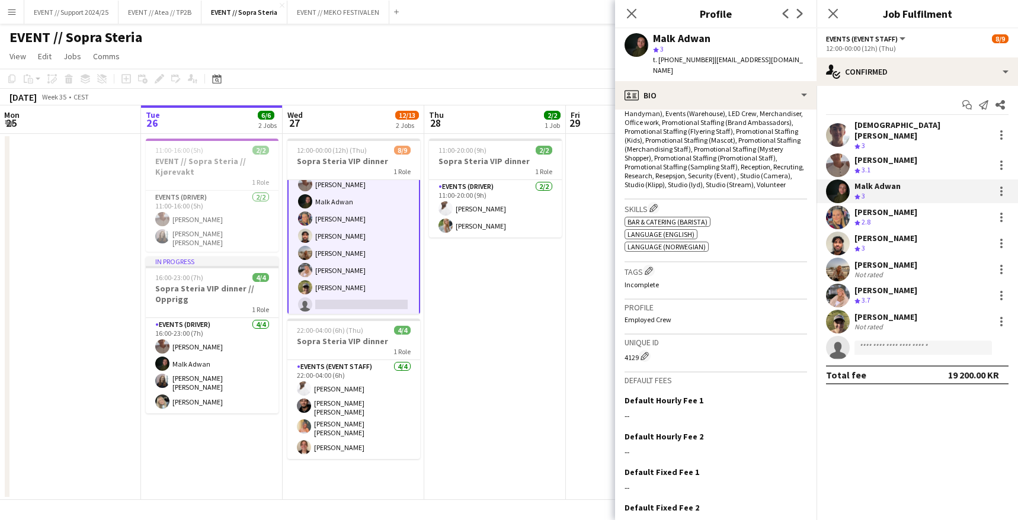
scroll to position [453, 0]
click at [631, 4] on div "Close pop-in" at bounding box center [631, 13] width 33 height 27
click at [628, 7] on app-icon "Close pop-in" at bounding box center [632, 13] width 17 height 17
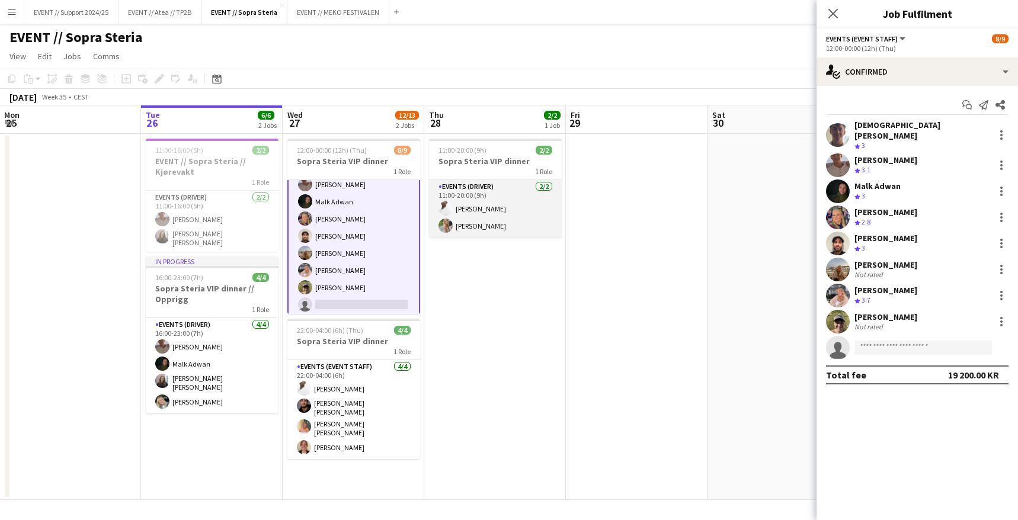
click at [477, 199] on app-card-role "Events (Driver) [DATE] 11:00-20:00 (9h) [PERSON_NAME] [PERSON_NAME]" at bounding box center [495, 208] width 133 height 57
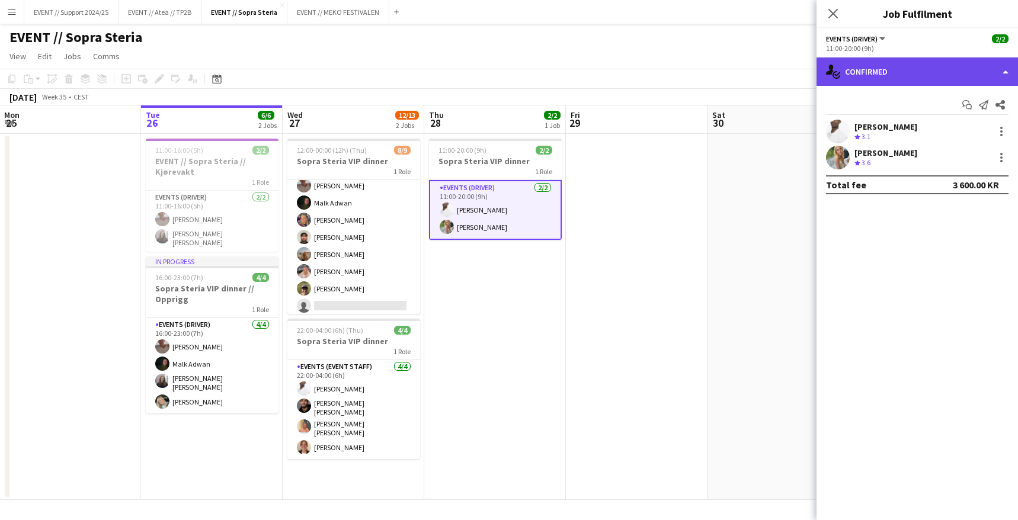
click at [880, 66] on div "single-neutral-actions-check-2 Confirmed" at bounding box center [918, 71] width 202 height 28
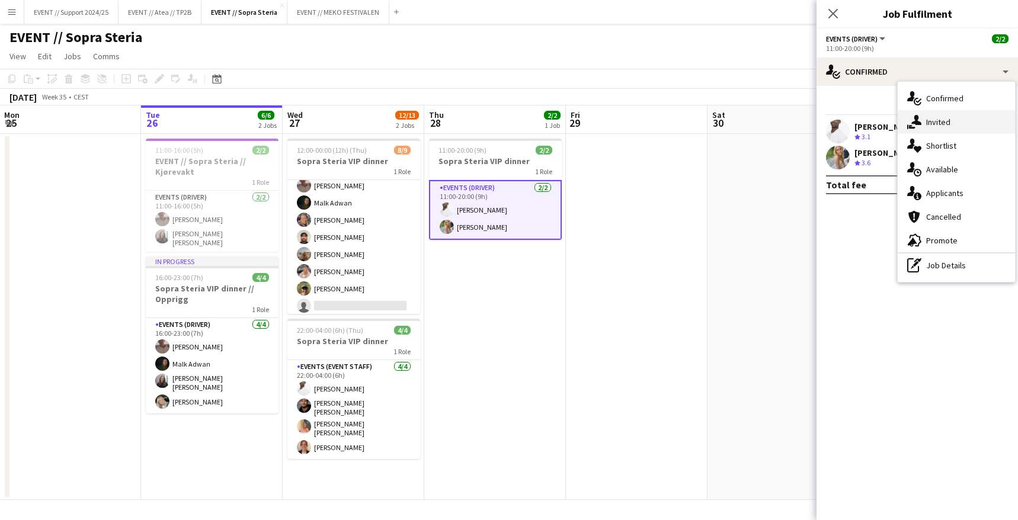
click at [947, 117] on div "single-neutral-actions-share-1 Invited" at bounding box center [956, 122] width 117 height 24
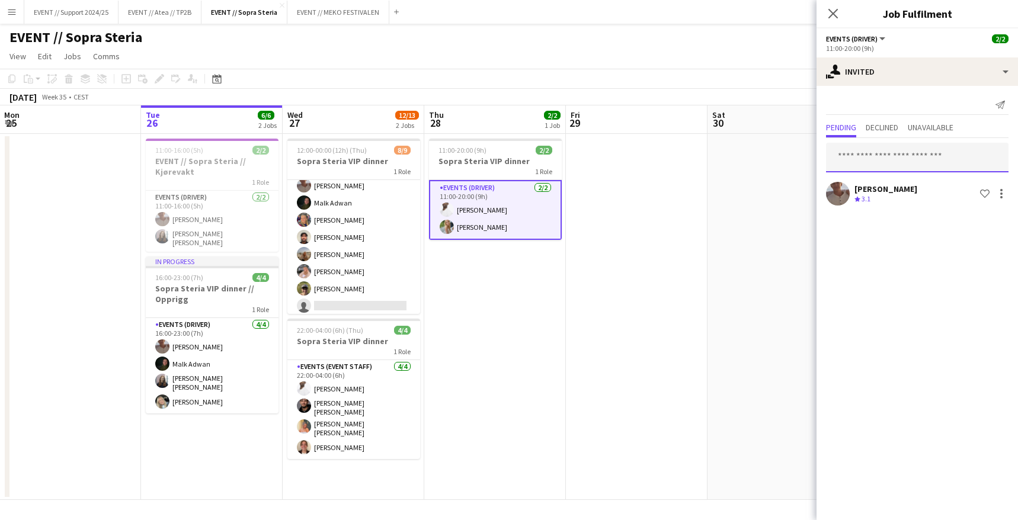
click at [897, 148] on input "text" at bounding box center [917, 158] width 183 height 30
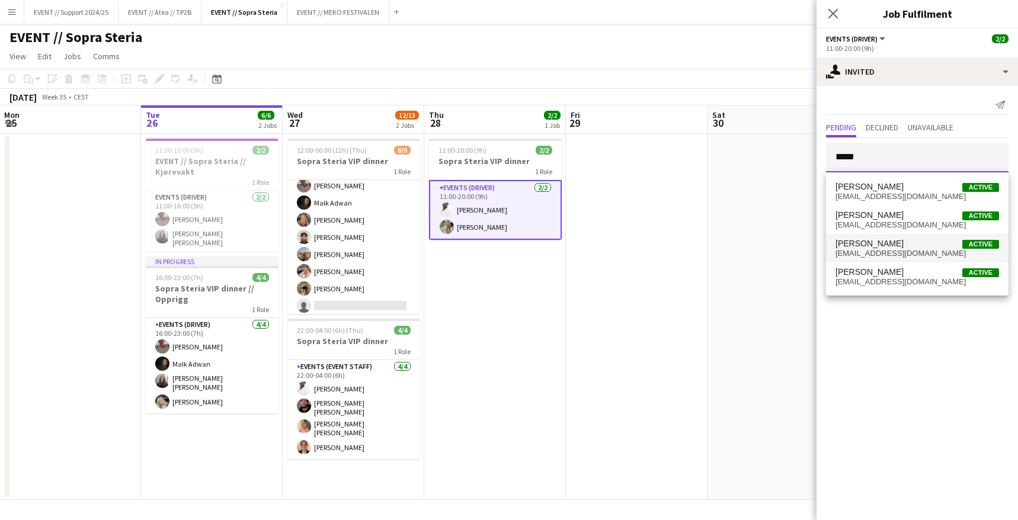
type input "*****"
click at [896, 237] on mat-option "Ulrik Kaland Active ulrik.kaland@gmail.com" at bounding box center [917, 248] width 183 height 28
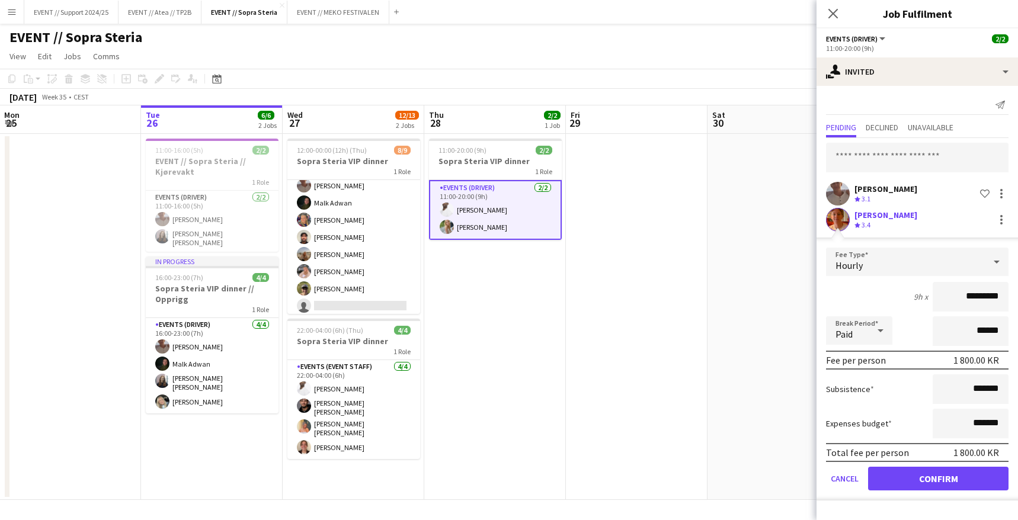
drag, startPoint x: 843, startPoint y: 468, endPoint x: 838, endPoint y: 465, distance: 6.4
click at [843, 468] on button "Cancel" at bounding box center [844, 479] width 37 height 24
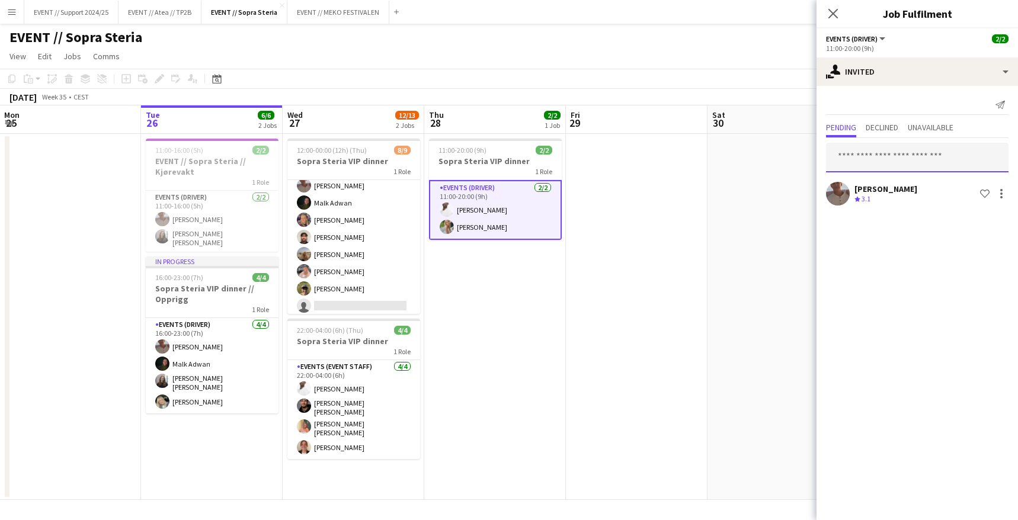
click at [887, 148] on input "text" at bounding box center [917, 158] width 183 height 30
click at [615, 191] on app-date-cell at bounding box center [637, 317] width 142 height 366
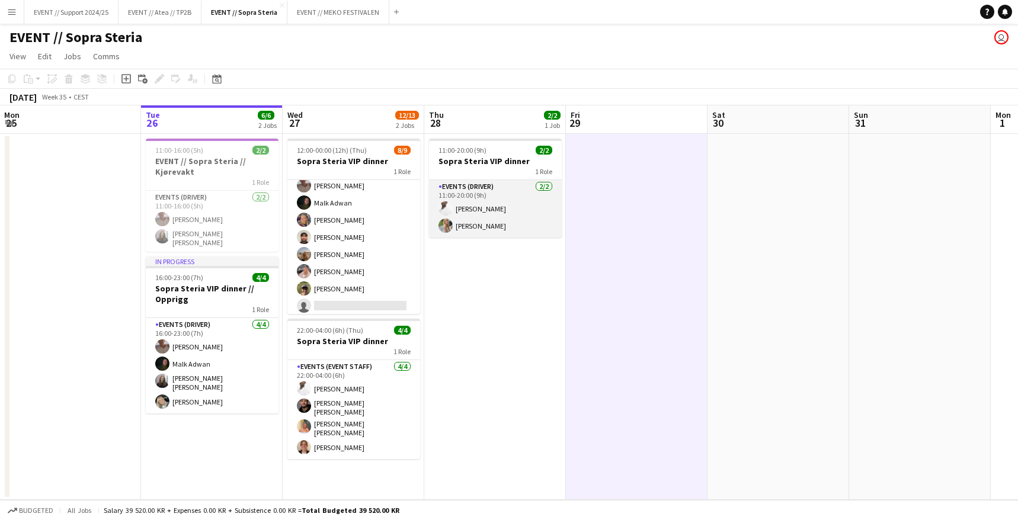
click at [501, 193] on app-card-role "Events (Driver) [DATE] 11:00-20:00 (9h) [PERSON_NAME] [PERSON_NAME]" at bounding box center [495, 208] width 133 height 57
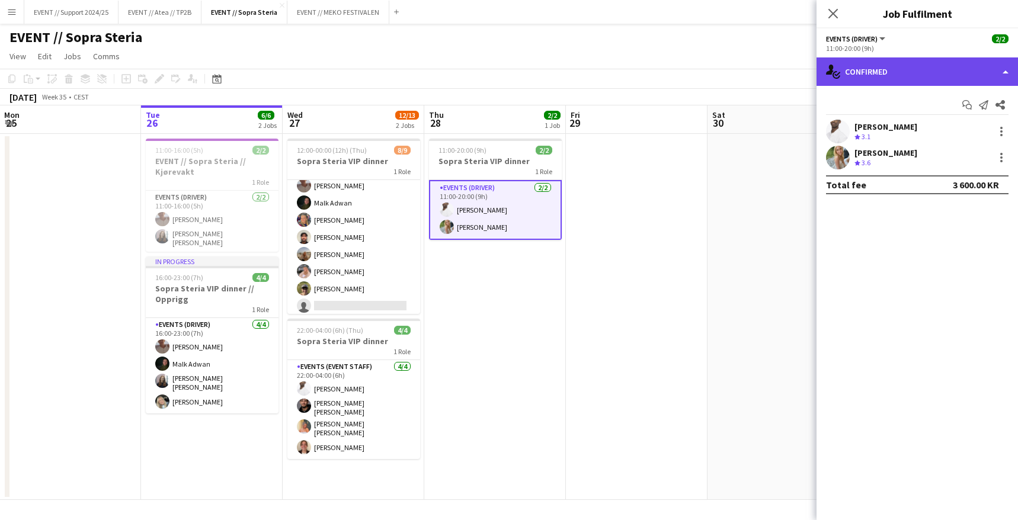
click at [887, 67] on div "single-neutral-actions-check-2 Confirmed" at bounding box center [918, 71] width 202 height 28
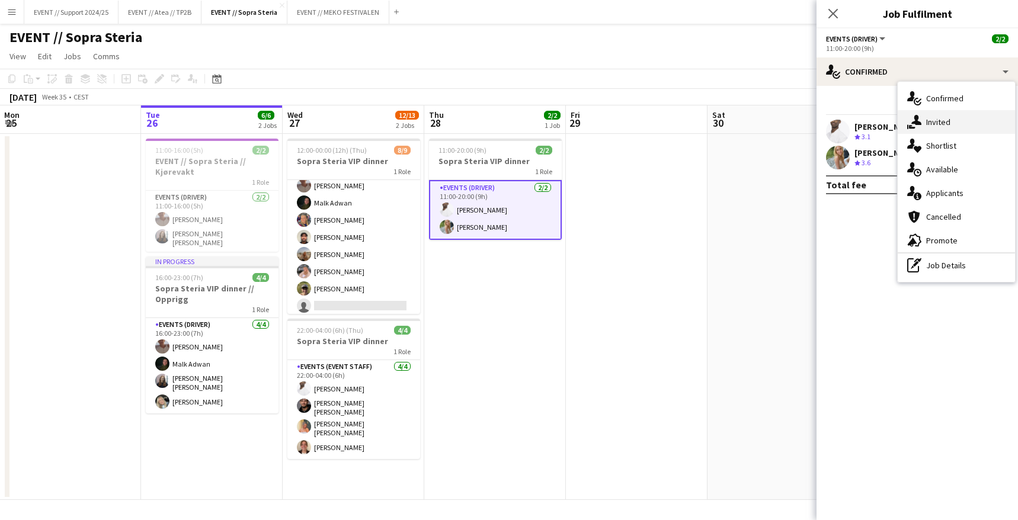
click at [933, 114] on div "single-neutral-actions-share-1 Invited" at bounding box center [956, 122] width 117 height 24
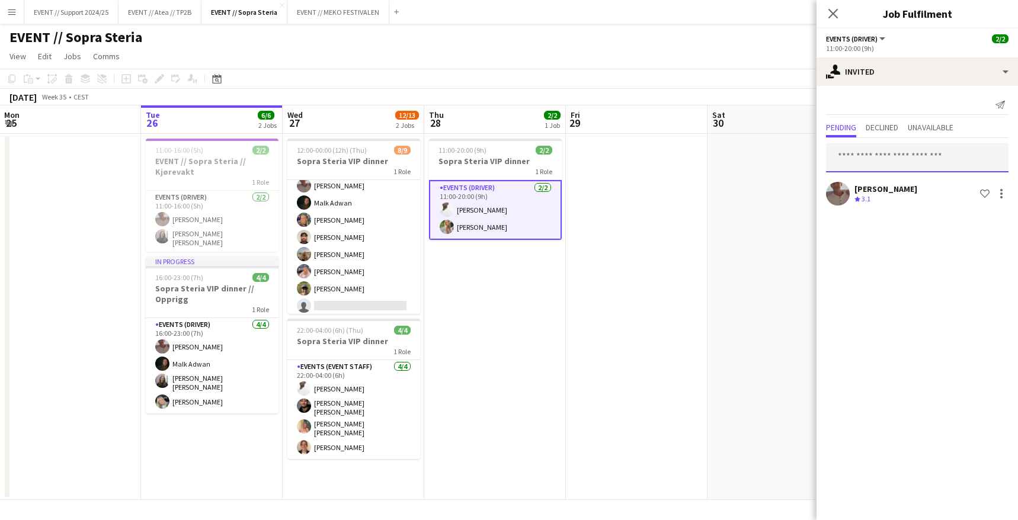
click at [881, 155] on input "text" at bounding box center [917, 158] width 183 height 30
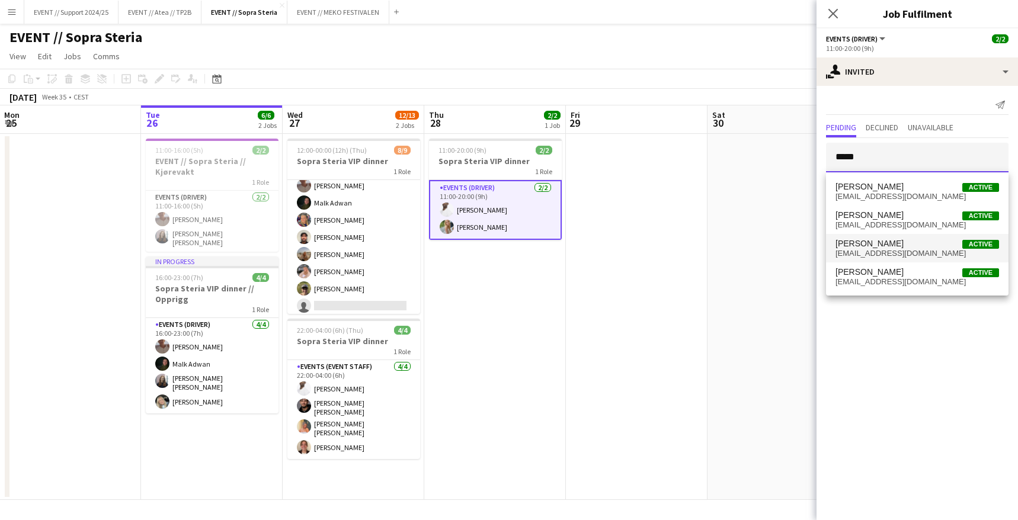
type input "*****"
click at [881, 238] on mat-option "Ulrik Kaland Active ulrik.kaland@gmail.com" at bounding box center [917, 248] width 183 height 28
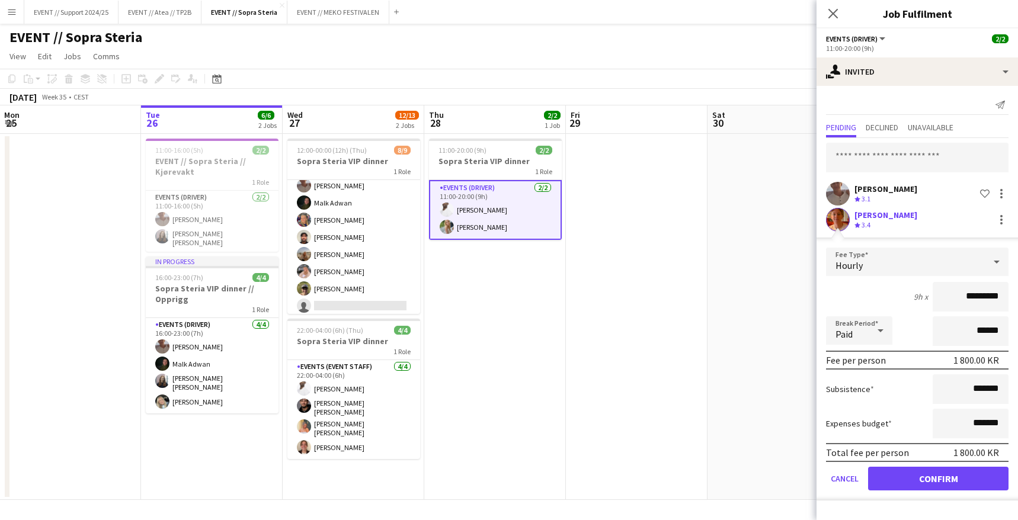
click at [840, 212] on app-user-avatar at bounding box center [838, 220] width 24 height 24
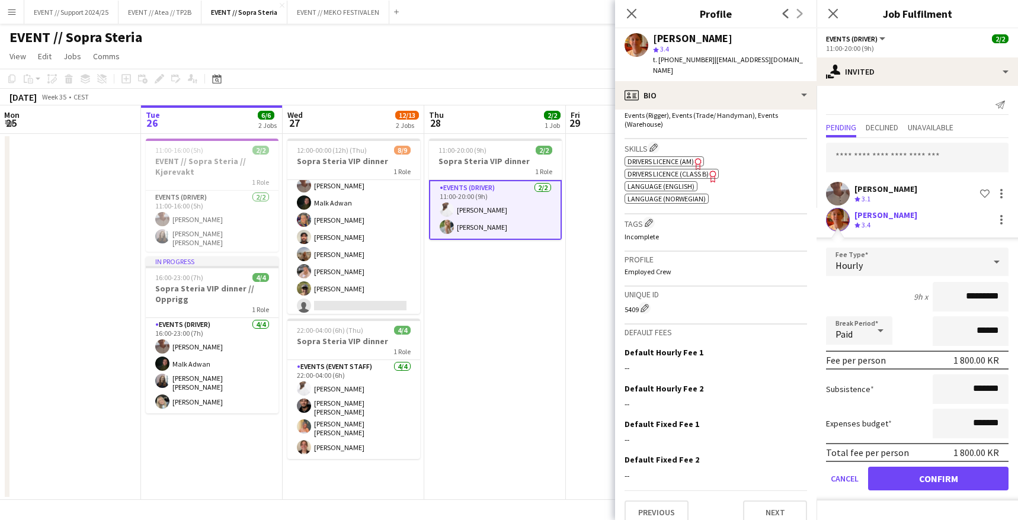
scroll to position [196, 0]
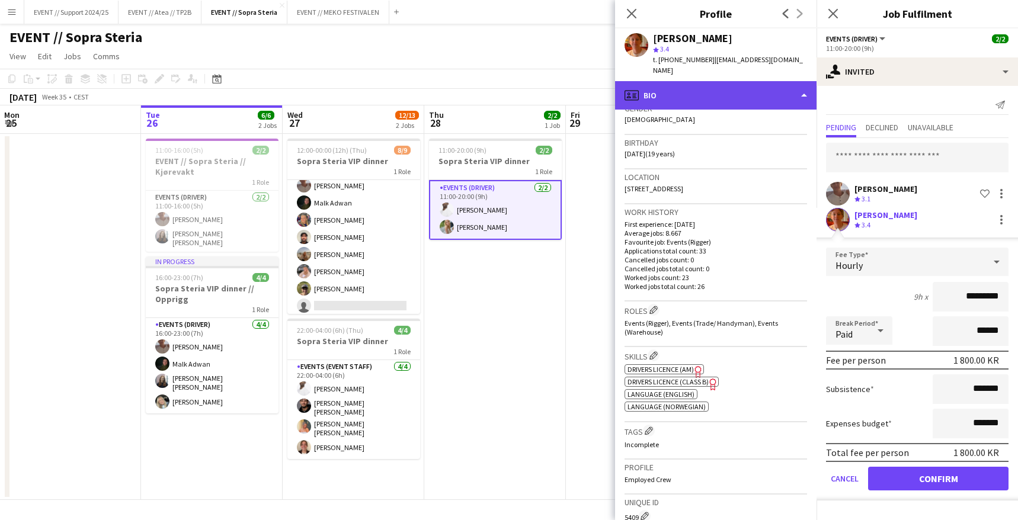
click at [668, 84] on div "profile Bio" at bounding box center [716, 95] width 202 height 28
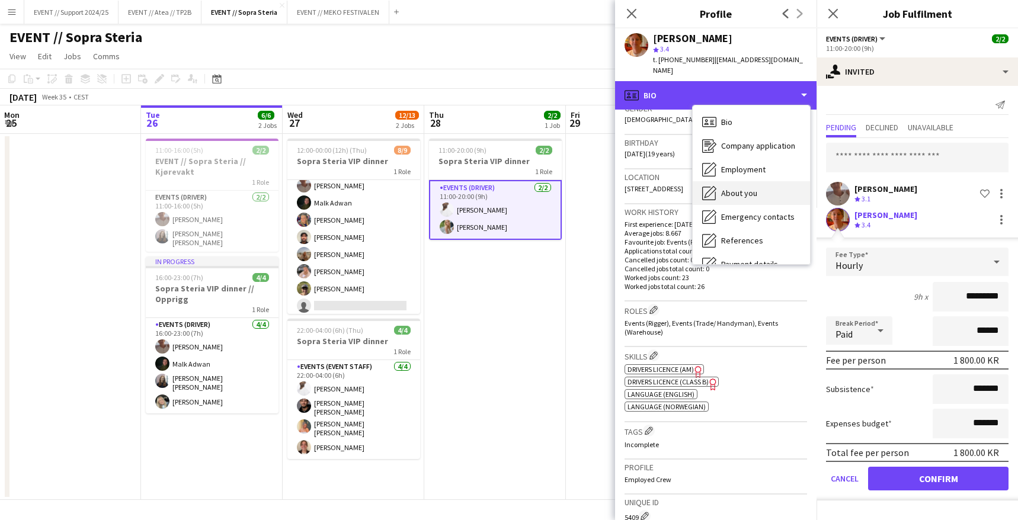
scroll to position [111, 0]
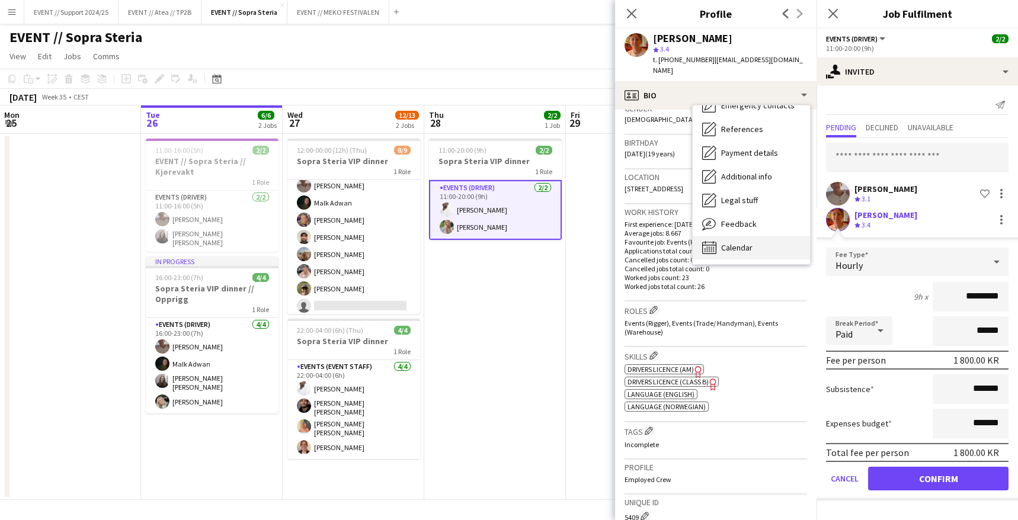
click at [742, 236] on div "Calendar Calendar" at bounding box center [751, 248] width 117 height 24
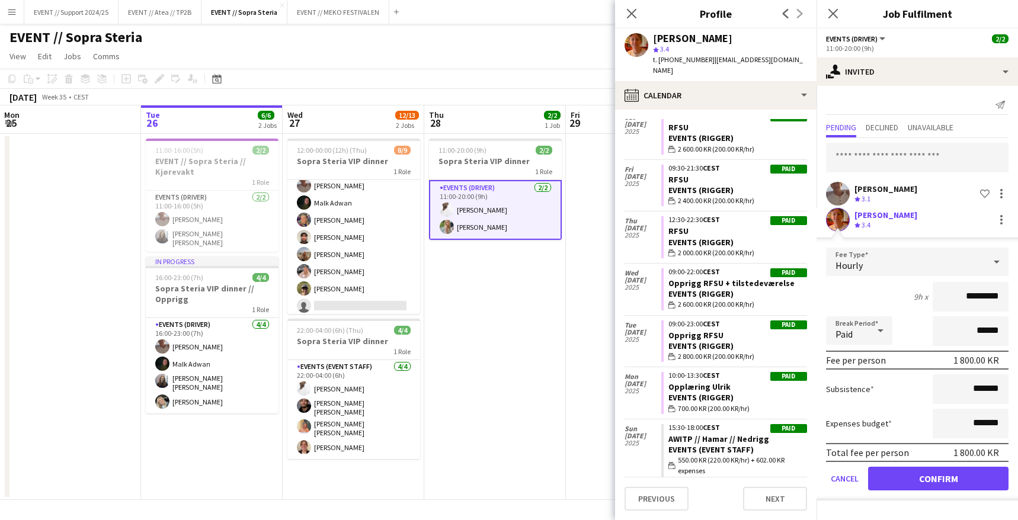
scroll to position [0, 0]
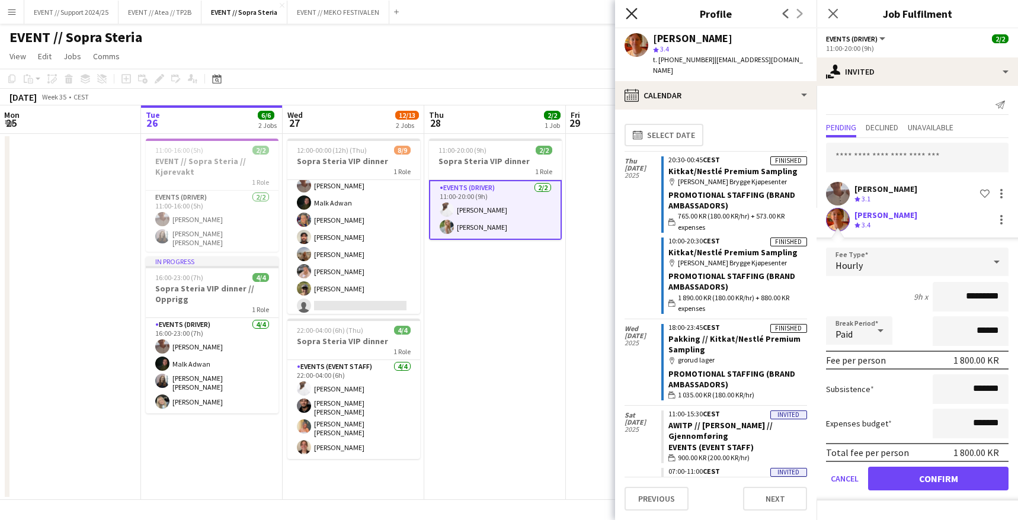
click at [632, 9] on icon "Close pop-in" at bounding box center [631, 13] width 11 height 11
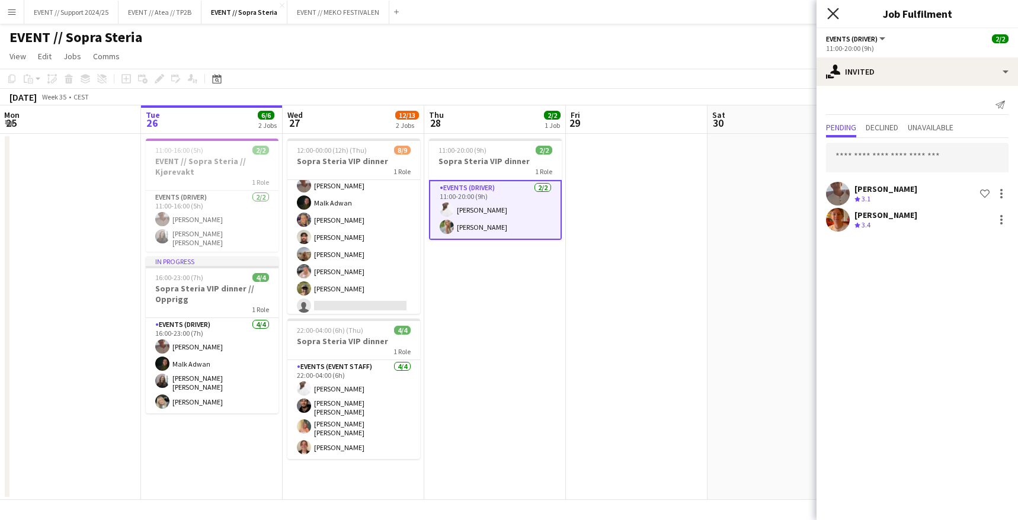
click at [832, 9] on icon "Close pop-in" at bounding box center [832, 13] width 11 height 11
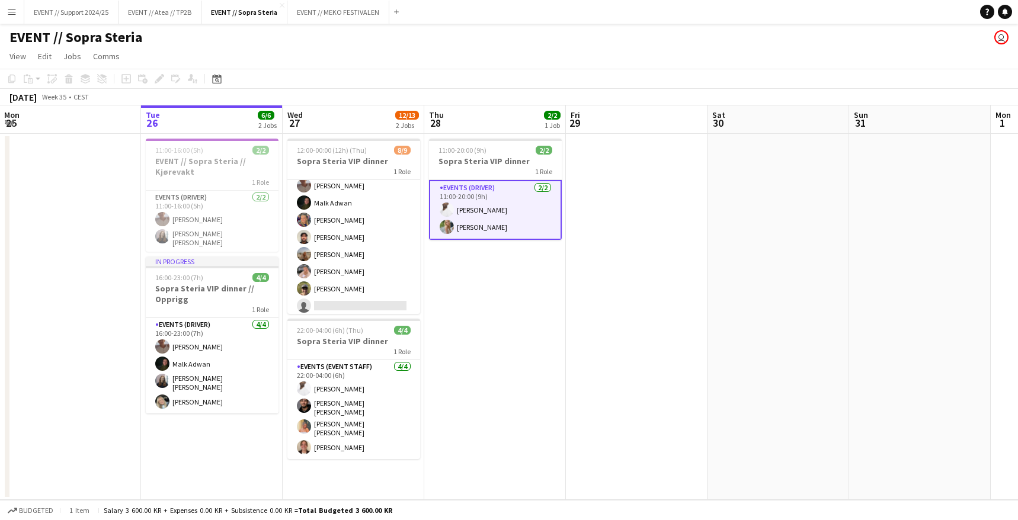
click at [617, 207] on app-date-cell at bounding box center [637, 317] width 142 height 366
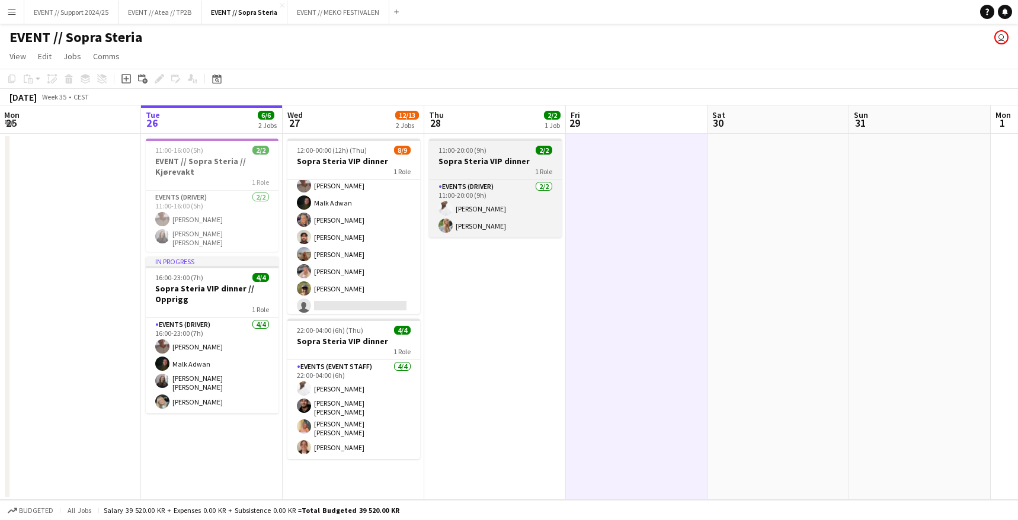
click at [500, 167] on div "1 Role" at bounding box center [495, 171] width 133 height 9
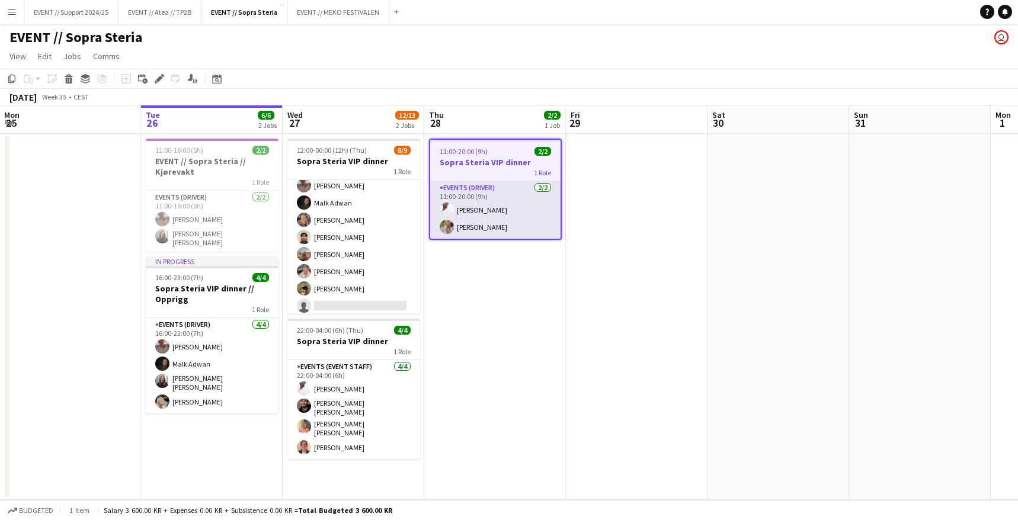
click at [498, 198] on app-card-role "Events (Driver) [DATE] 11:00-20:00 (9h) [PERSON_NAME] [PERSON_NAME]" at bounding box center [495, 209] width 130 height 57
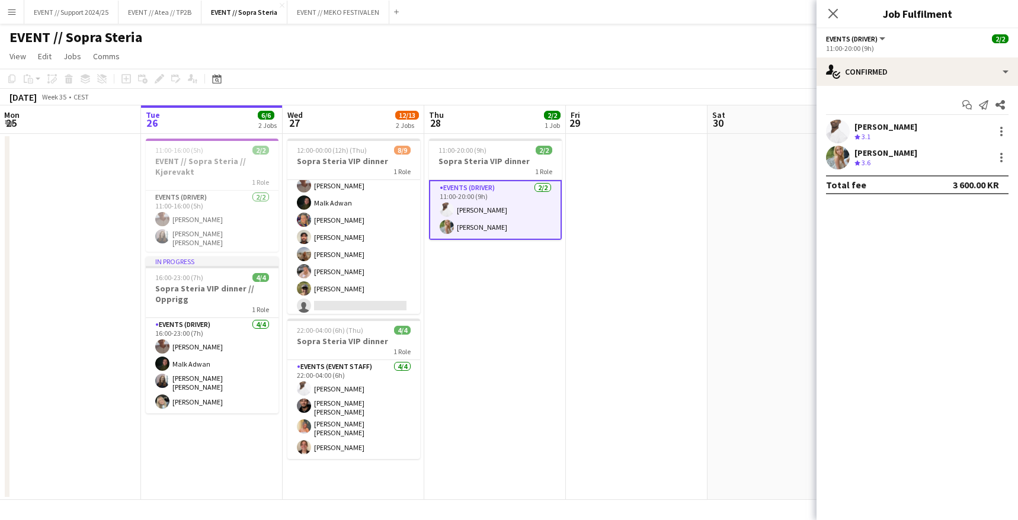
click at [891, 56] on app-options-switcher "Events (Driver) All roles Events (Driver) 2/2 11:00-20:00 (9h)" at bounding box center [918, 42] width 202 height 29
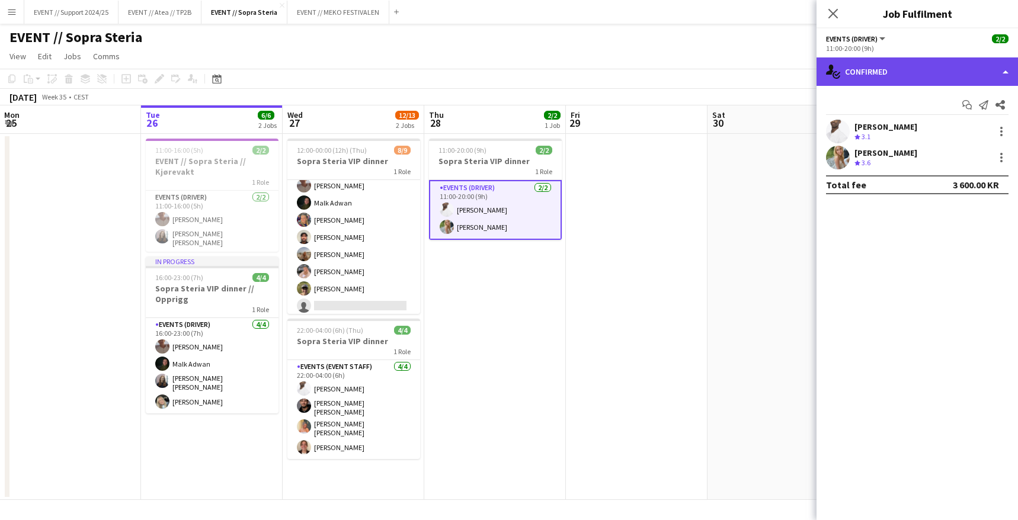
click at [891, 60] on div "single-neutral-actions-check-2 Confirmed" at bounding box center [918, 71] width 202 height 28
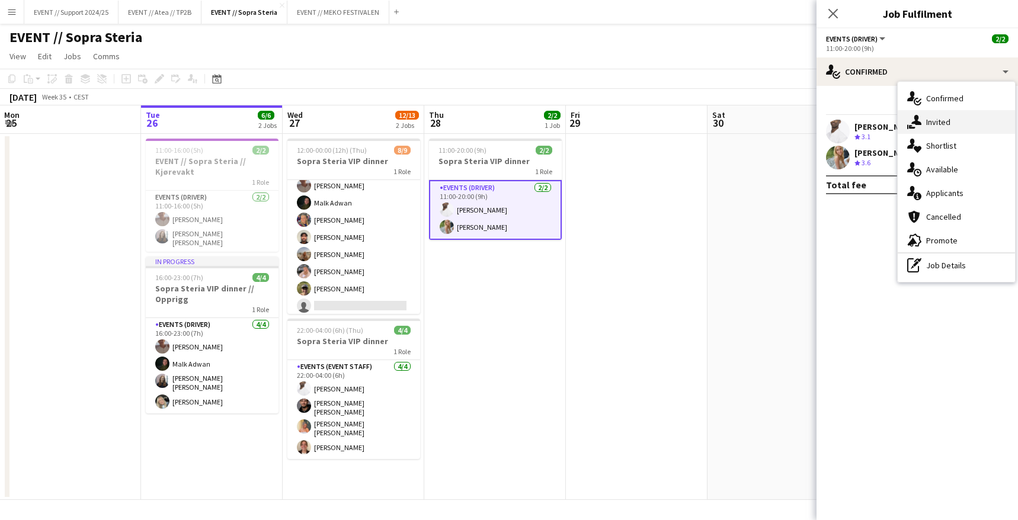
click at [939, 117] on div "single-neutral-actions-share-1 Invited" at bounding box center [956, 122] width 117 height 24
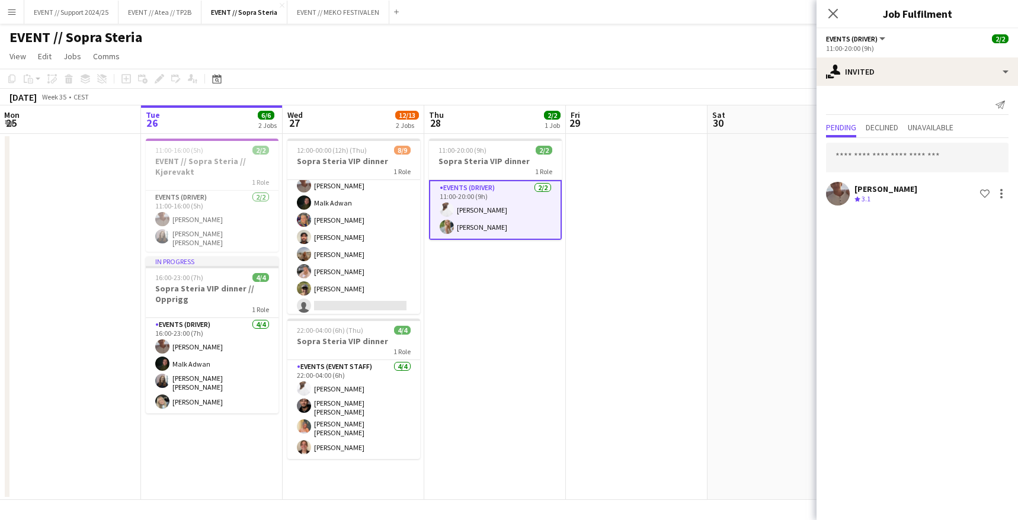
click at [670, 209] on app-date-cell at bounding box center [637, 317] width 142 height 366
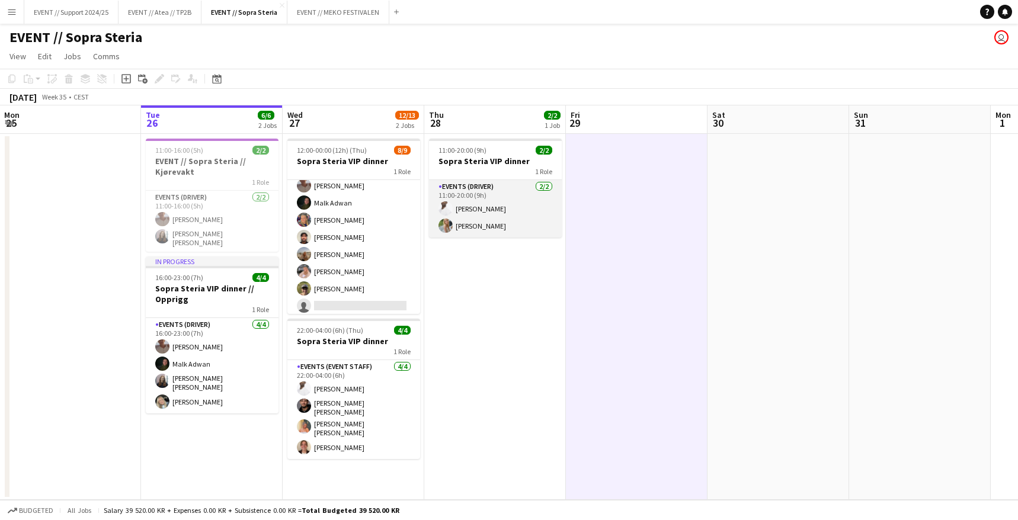
click at [517, 190] on app-card-role "Events (Driver) [DATE] 11:00-20:00 (9h) [PERSON_NAME] [PERSON_NAME]" at bounding box center [495, 208] width 133 height 57
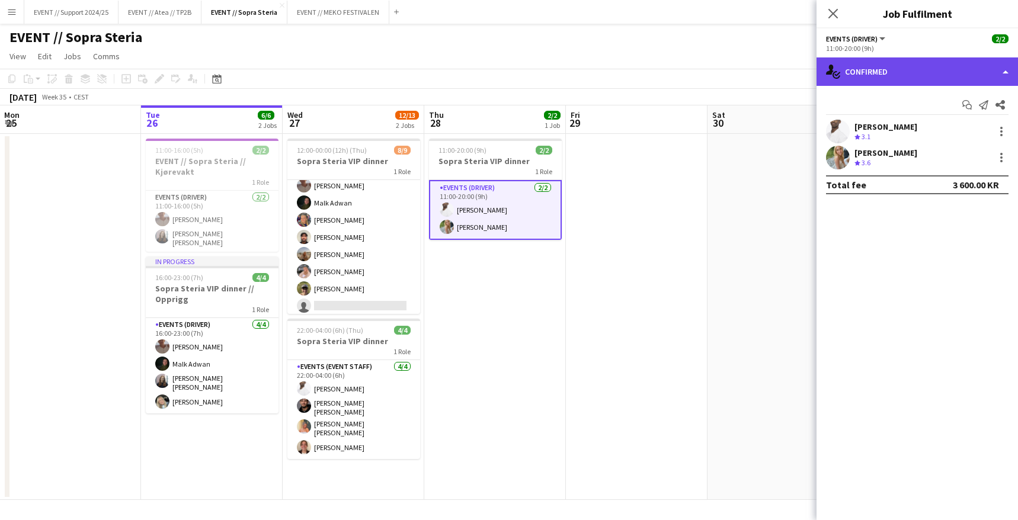
click at [889, 65] on div "single-neutral-actions-check-2 Confirmed" at bounding box center [918, 71] width 202 height 28
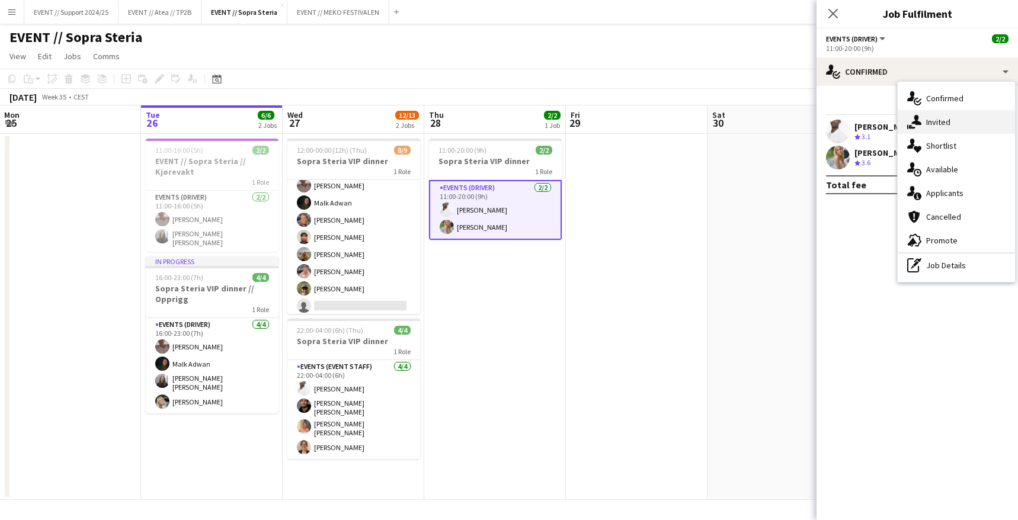
click at [937, 117] on div "single-neutral-actions-share-1 Invited" at bounding box center [956, 122] width 117 height 24
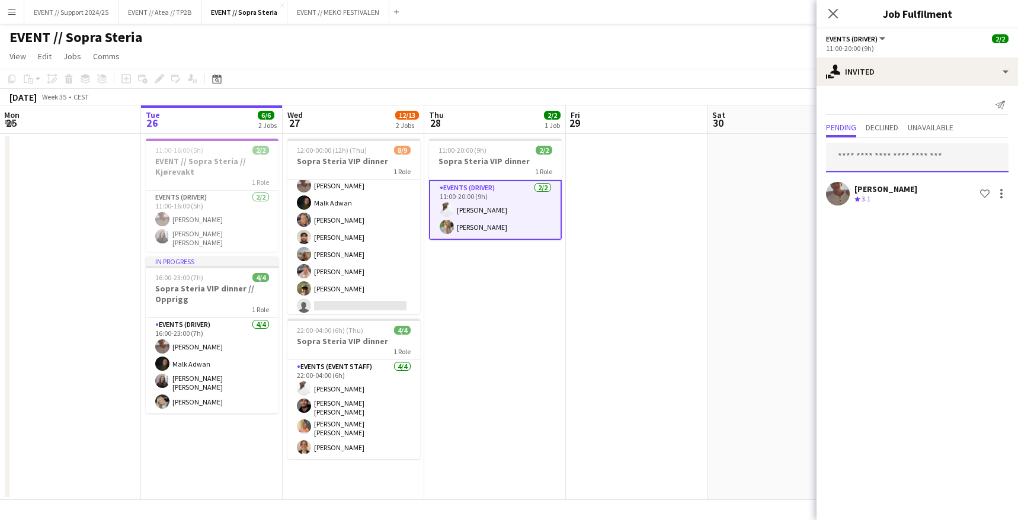
click at [887, 147] on input "text" at bounding box center [917, 158] width 183 height 30
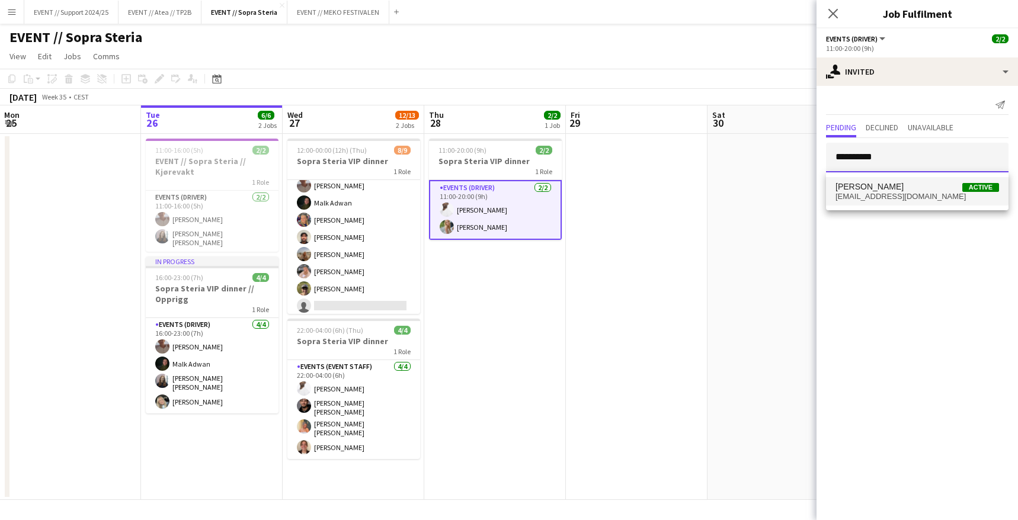
type input "**********"
click at [890, 187] on span "[PERSON_NAME] Active" at bounding box center [918, 187] width 164 height 10
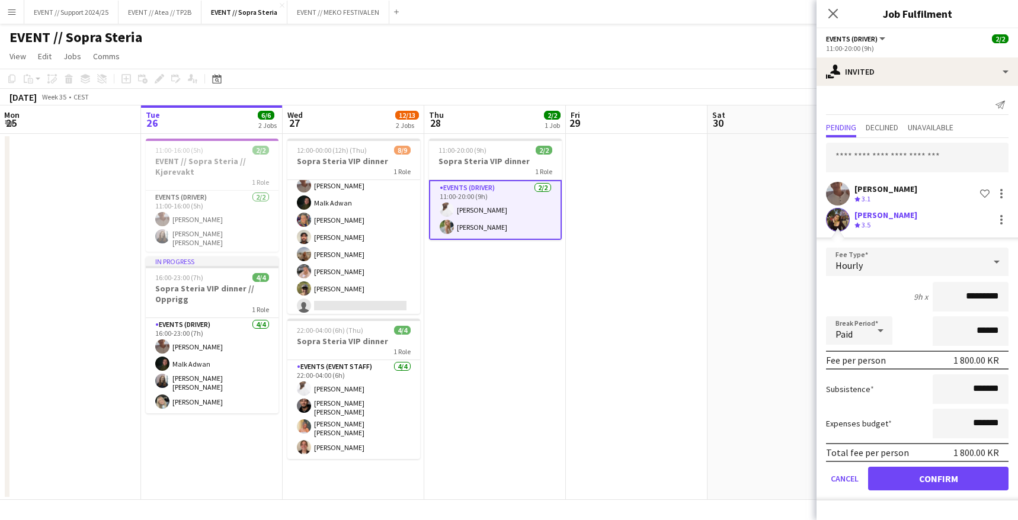
click at [835, 213] on app-user-avatar at bounding box center [838, 220] width 24 height 24
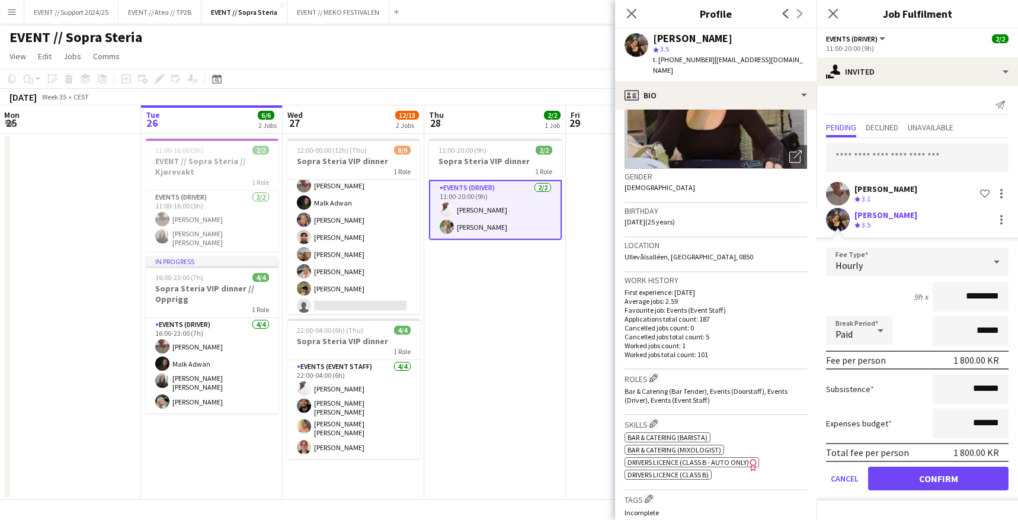
scroll to position [210, 0]
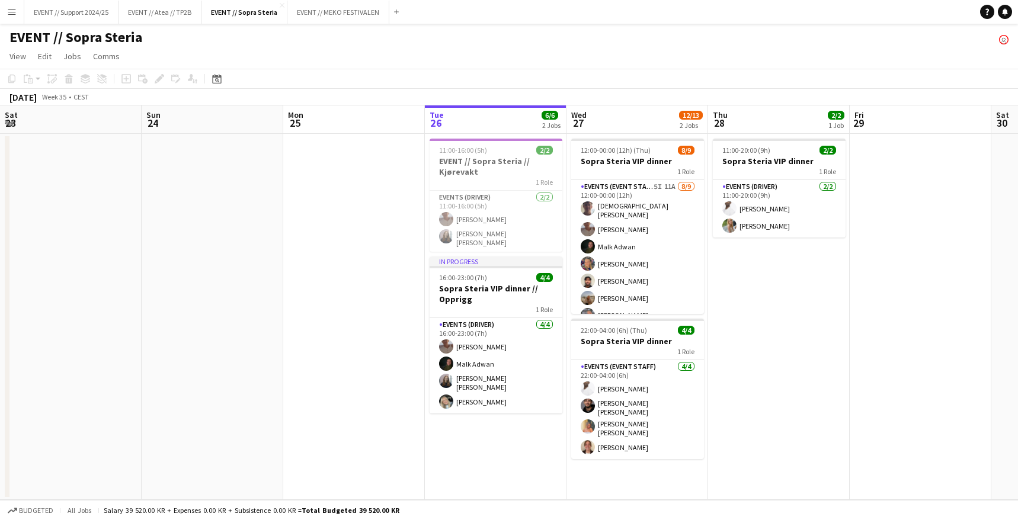
scroll to position [0, 283]
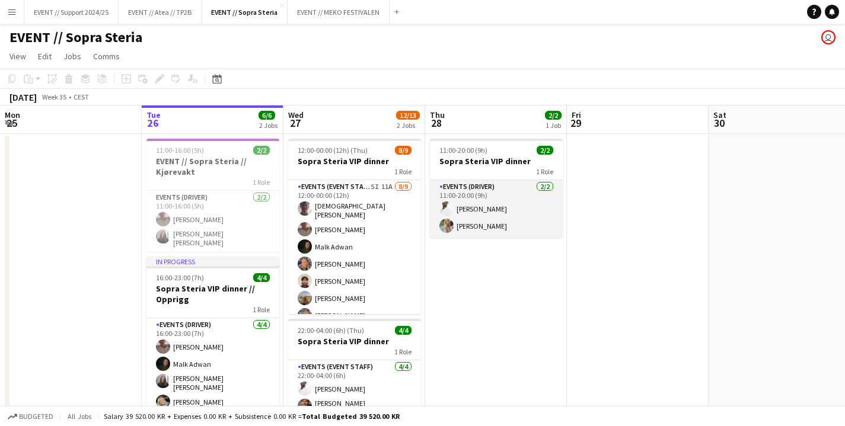
click at [496, 191] on app-card-role "Events (Driver) [DATE] 11:00-20:00 (9h) [PERSON_NAME] [PERSON_NAME]" at bounding box center [496, 208] width 133 height 57
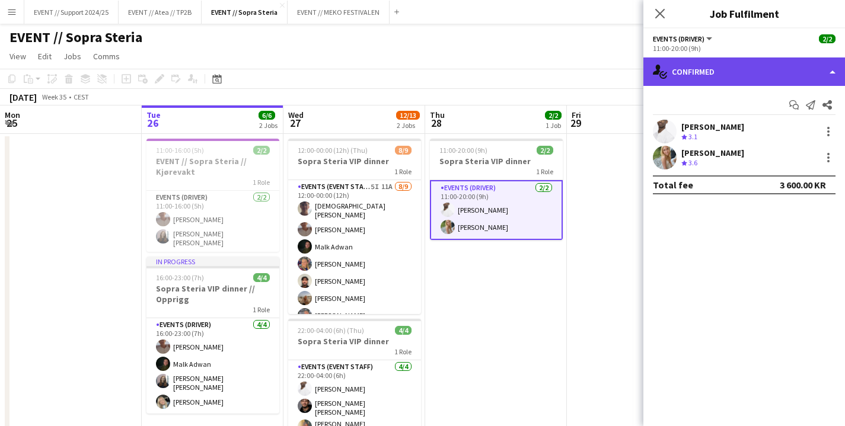
click at [734, 71] on div "single-neutral-actions-check-2 Confirmed" at bounding box center [744, 71] width 202 height 28
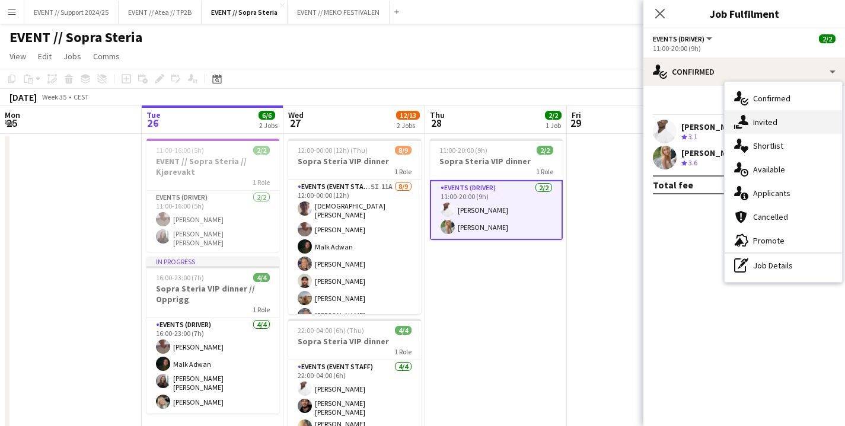
click at [766, 126] on div "single-neutral-actions-share-1 Invited" at bounding box center [782, 122] width 117 height 24
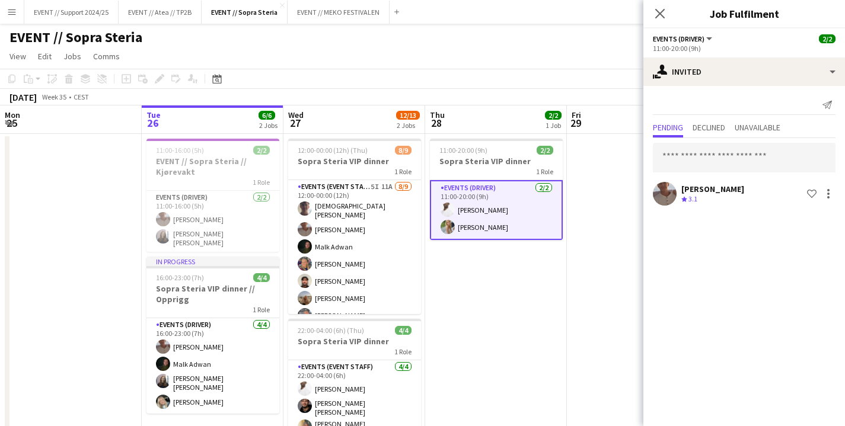
click at [726, 172] on div "[PERSON_NAME] Crew rating 3.1 Shortlist crew" at bounding box center [744, 173] width 202 height 70
click at [725, 163] on input "text" at bounding box center [744, 158] width 183 height 30
type input "*"
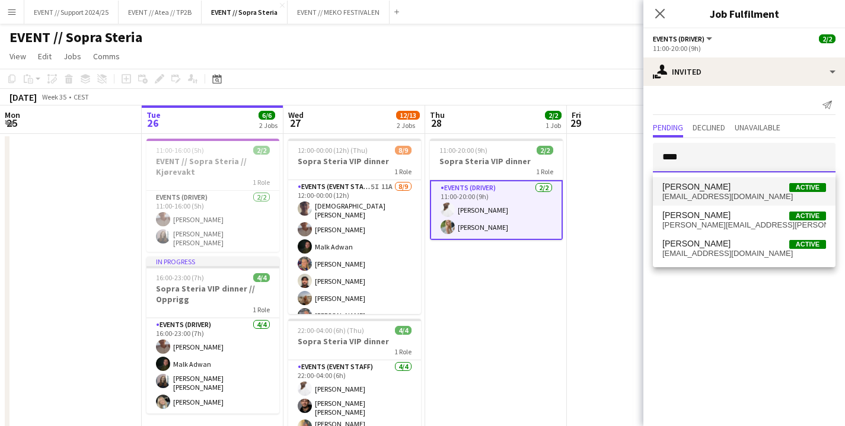
type input "****"
click at [733, 188] on span "[PERSON_NAME] Active" at bounding box center [744, 187] width 164 height 10
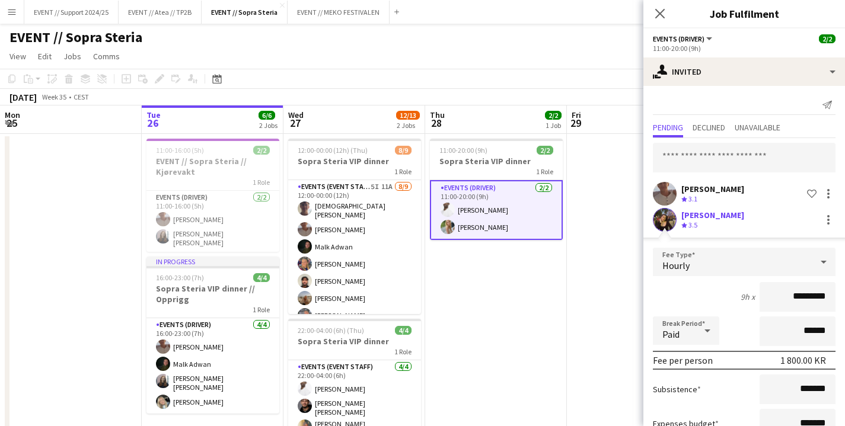
click at [663, 221] on app-user-avatar at bounding box center [665, 220] width 24 height 24
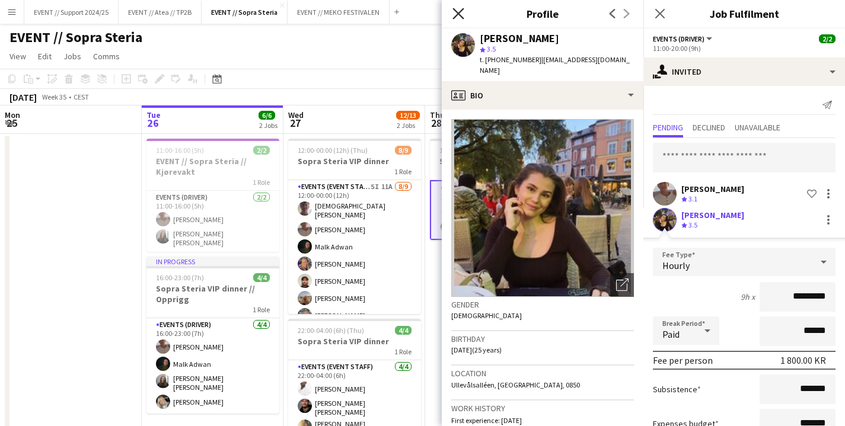
click at [457, 13] on icon at bounding box center [457, 13] width 11 height 11
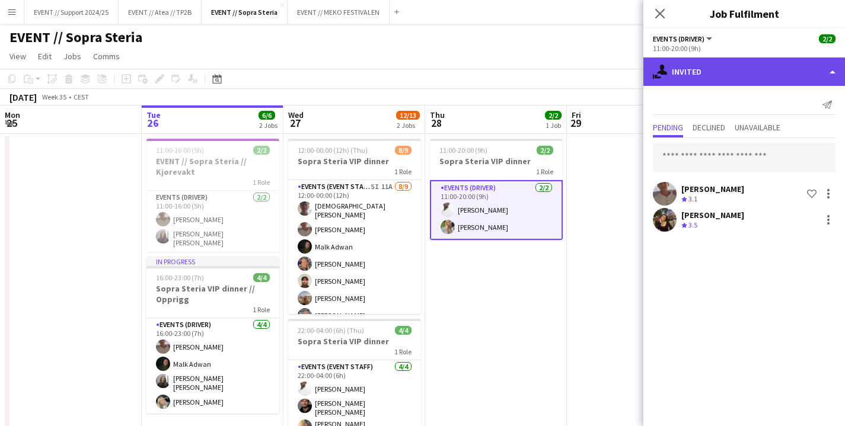
click at [724, 73] on div "single-neutral-actions-share-1 Invited" at bounding box center [744, 71] width 202 height 28
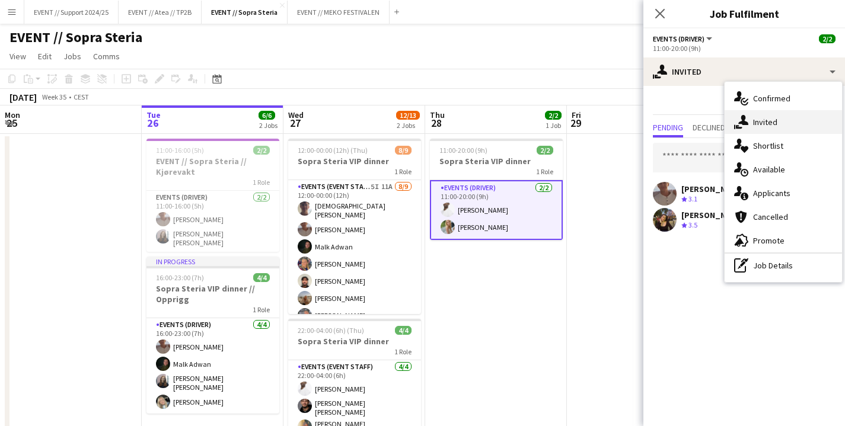
click at [771, 124] on div "single-neutral-actions-share-1 Invited" at bounding box center [782, 122] width 117 height 24
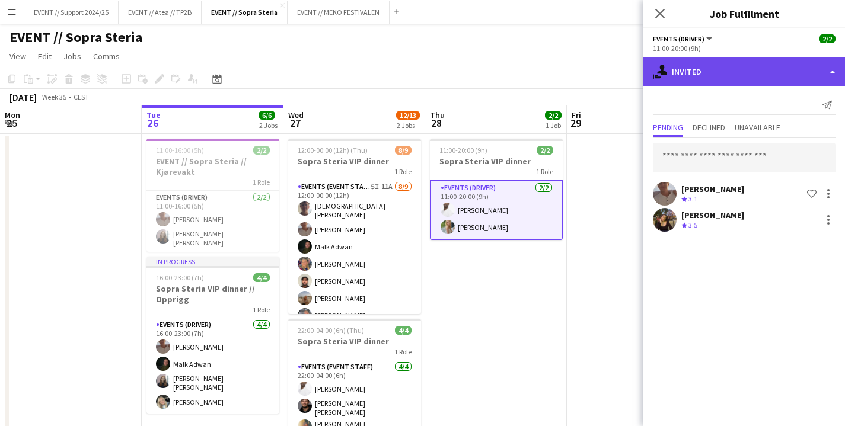
click at [698, 71] on div "single-neutral-actions-share-1 Invited" at bounding box center [744, 71] width 202 height 28
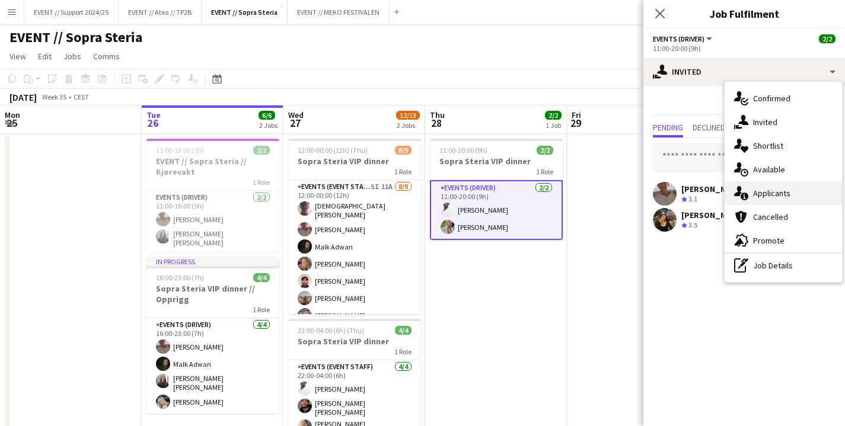
click at [771, 193] on div "single-neutral-actions-information Applicants" at bounding box center [782, 193] width 117 height 24
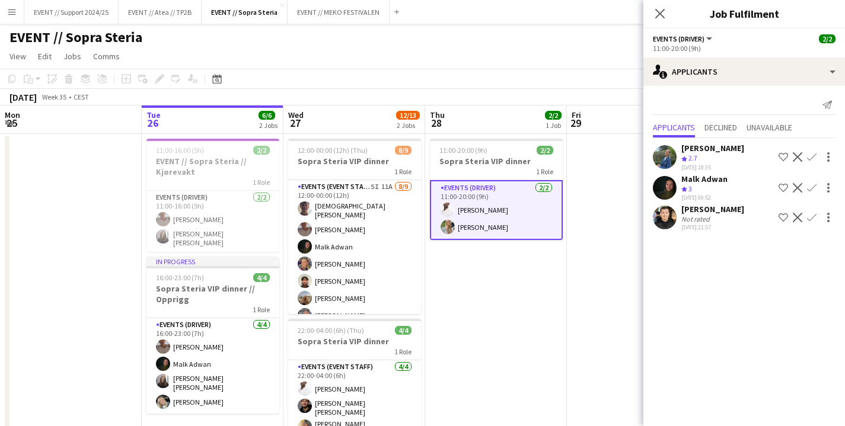
click at [667, 217] on app-user-avatar at bounding box center [665, 218] width 24 height 24
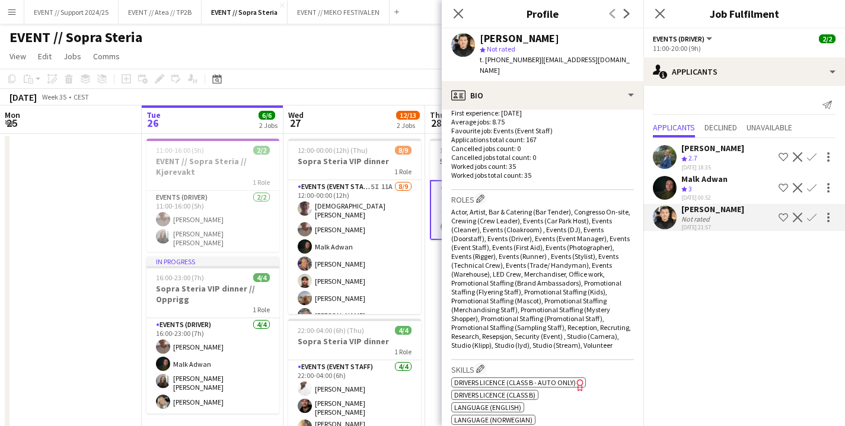
scroll to position [234, 0]
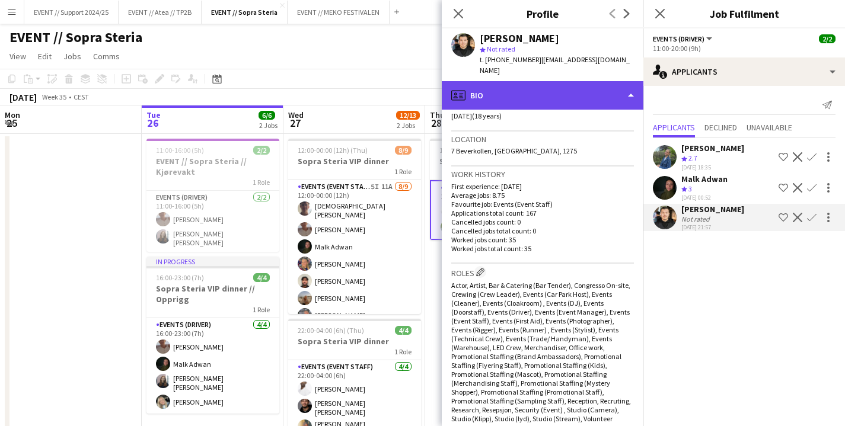
click at [605, 87] on div "profile Bio" at bounding box center [543, 95] width 202 height 28
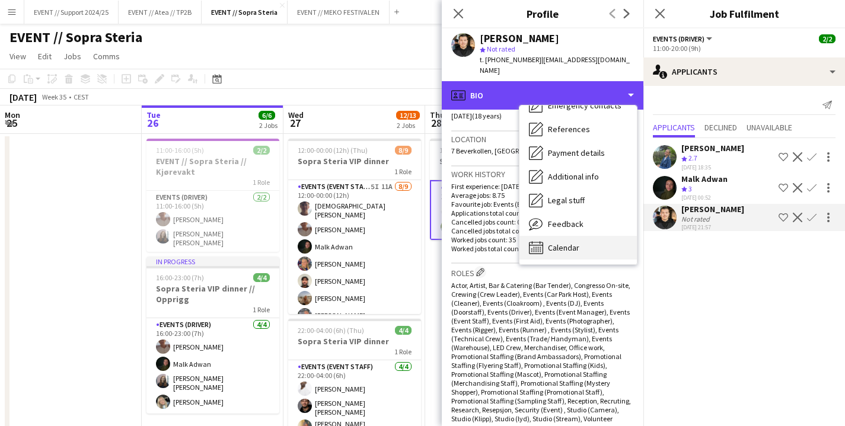
scroll to position [111, 0]
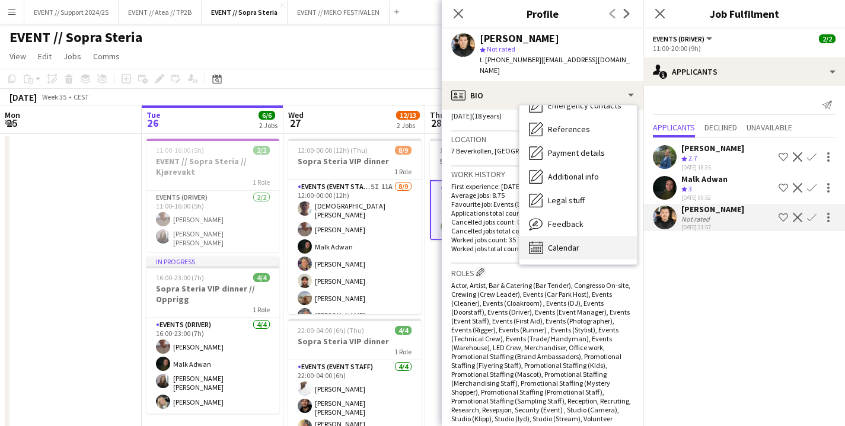
click at [570, 242] on span "Calendar" at bounding box center [563, 247] width 31 height 11
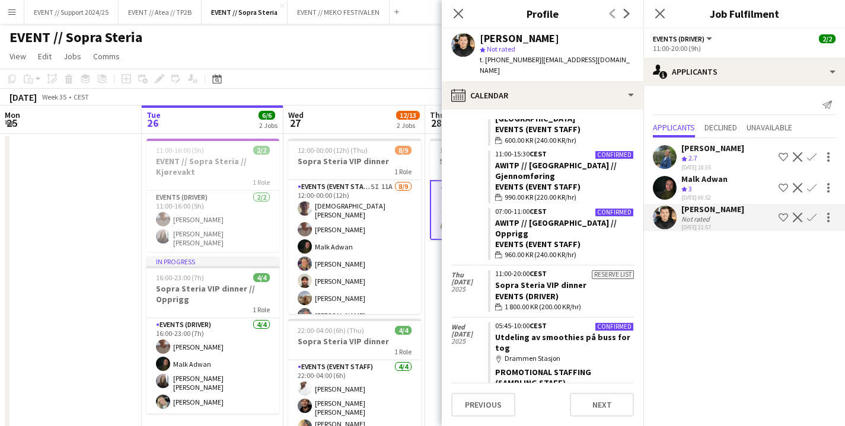
scroll to position [1775, 0]
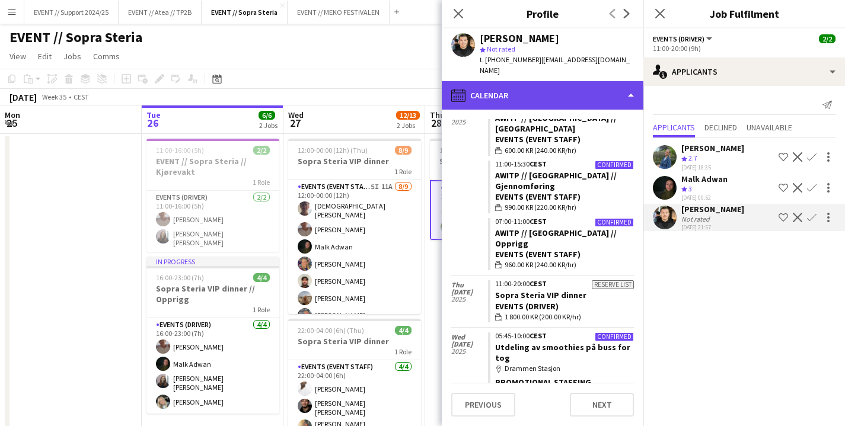
click at [613, 84] on div "calendar-full Calendar" at bounding box center [543, 95] width 202 height 28
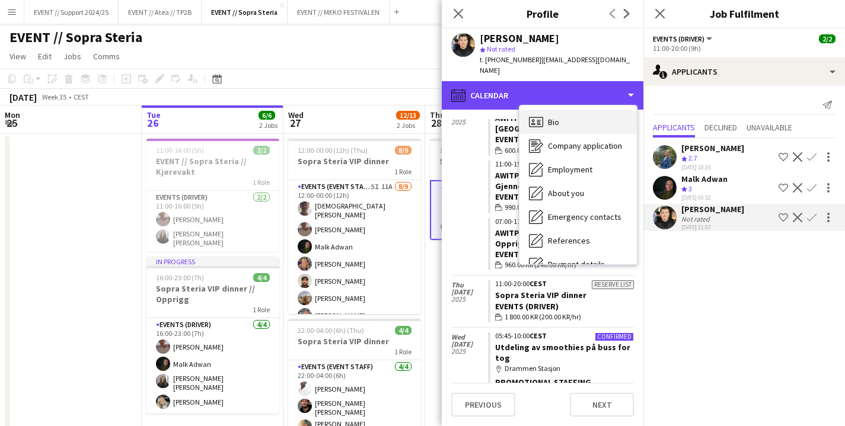
scroll to position [0, 0]
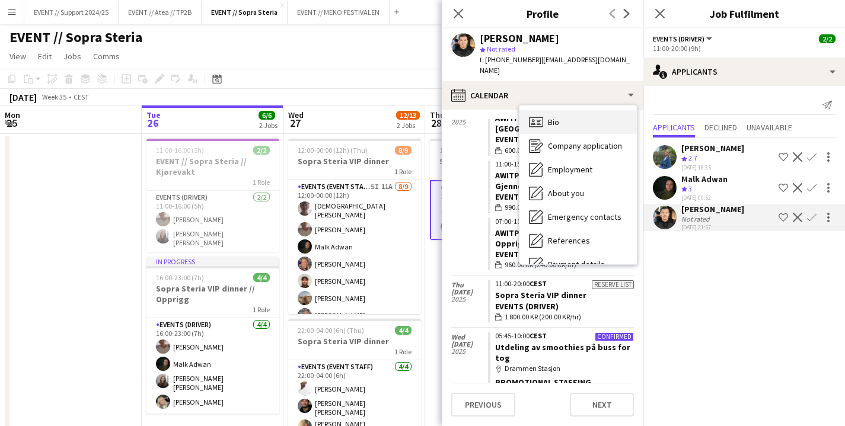
click at [572, 113] on div "Bio Bio" at bounding box center [577, 122] width 117 height 24
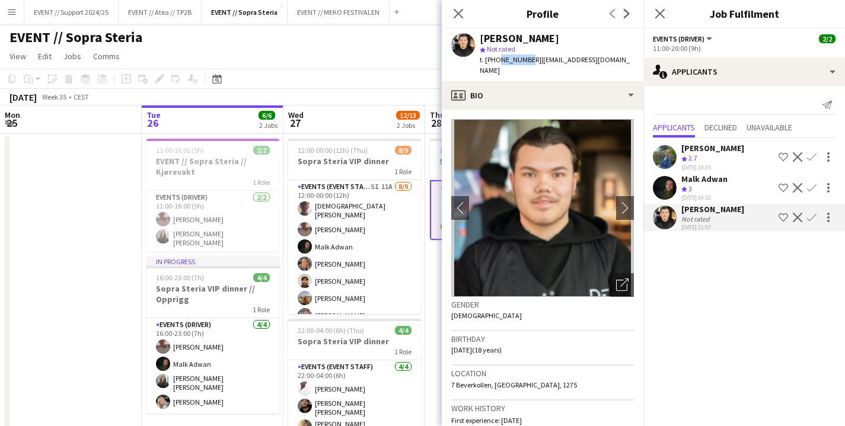
drag, startPoint x: 497, startPoint y: 60, endPoint x: 523, endPoint y: 60, distance: 26.7
click at [523, 60] on span "t. [PHONE_NUMBER]" at bounding box center [511, 59] width 62 height 9
click at [660, 11] on icon "Close pop-in" at bounding box center [659, 13] width 11 height 11
